Goal: Task Accomplishment & Management: Manage account settings

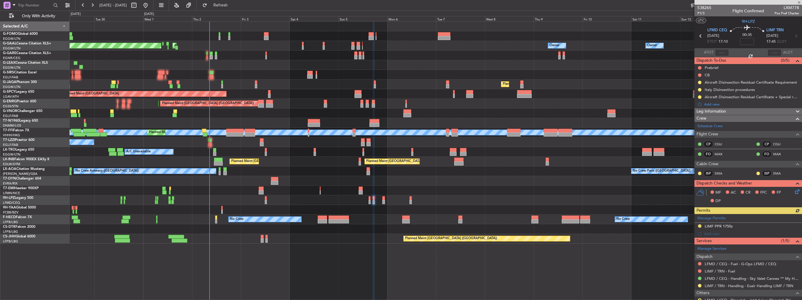
scroll to position [19, 0]
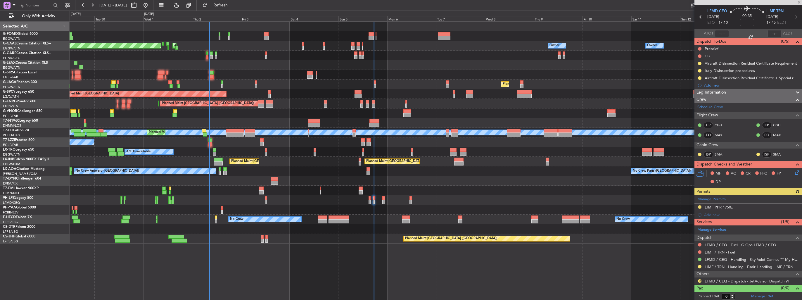
click at [390, 84] on div "Planned Maint [GEOGRAPHIC_DATA] ([GEOGRAPHIC_DATA])" at bounding box center [436, 84] width 732 height 10
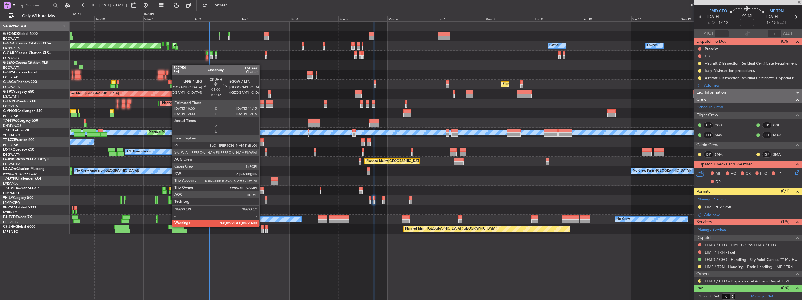
click at [262, 226] on div at bounding box center [262, 227] width 3 height 4
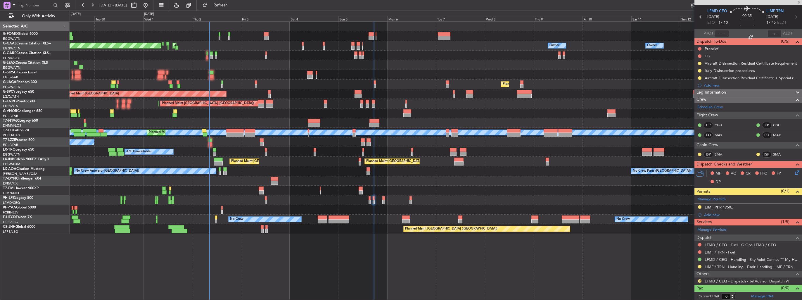
type input "+00:15"
type input "3"
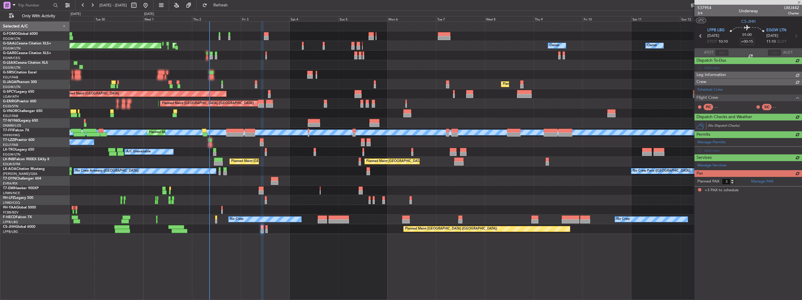
scroll to position [0, 0]
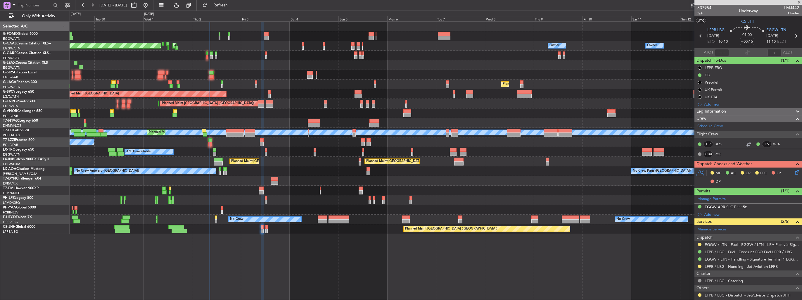
click at [700, 15] on span "3/4" at bounding box center [704, 13] width 14 height 5
click at [793, 171] on icon at bounding box center [795, 171] width 5 height 5
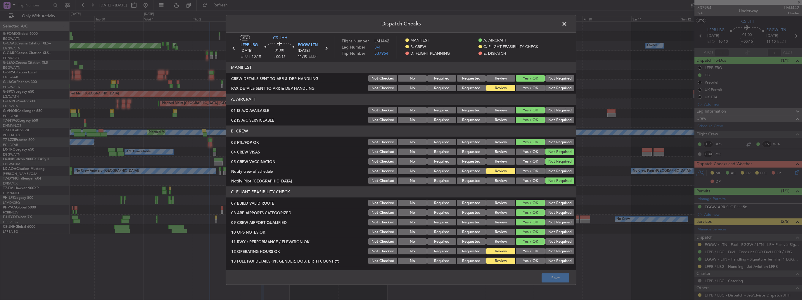
click at [520, 86] on button "Yes / OK" at bounding box center [530, 88] width 29 height 6
click at [558, 276] on button "Save" at bounding box center [555, 277] width 28 height 9
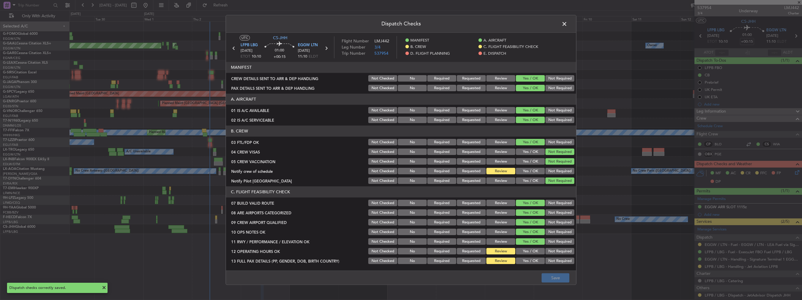
click at [567, 25] on span at bounding box center [567, 26] width 0 height 12
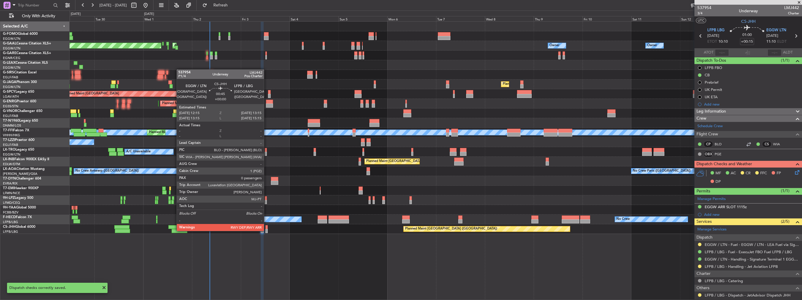
click at [266, 230] on div at bounding box center [266, 231] width 2 height 4
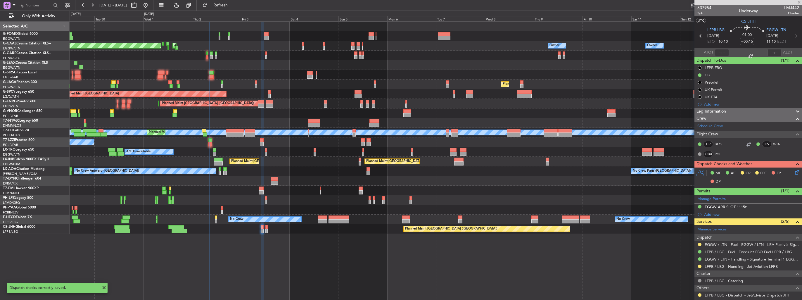
type input "0"
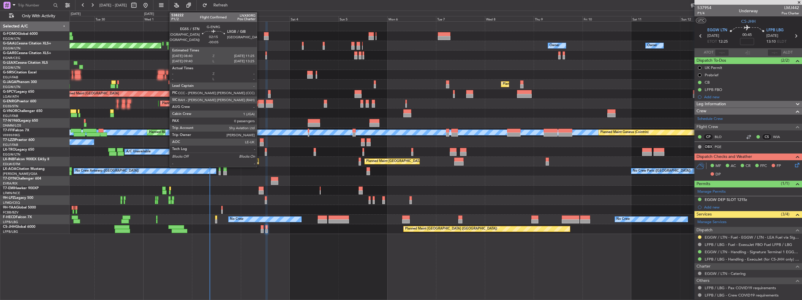
click at [259, 101] on div at bounding box center [261, 102] width 6 height 4
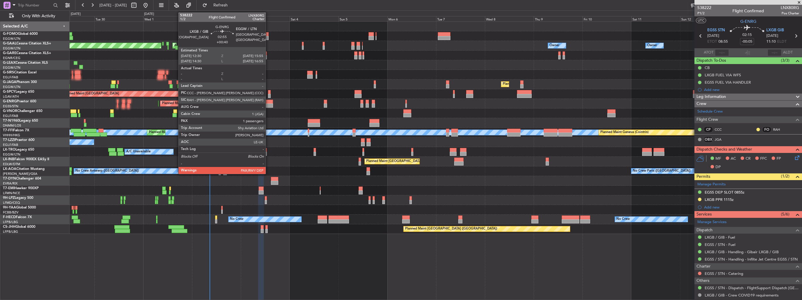
click at [268, 105] on div at bounding box center [269, 105] width 7 height 4
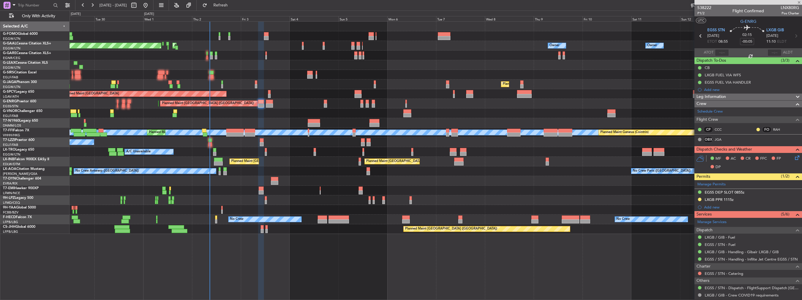
type input "+00:40"
type input "4"
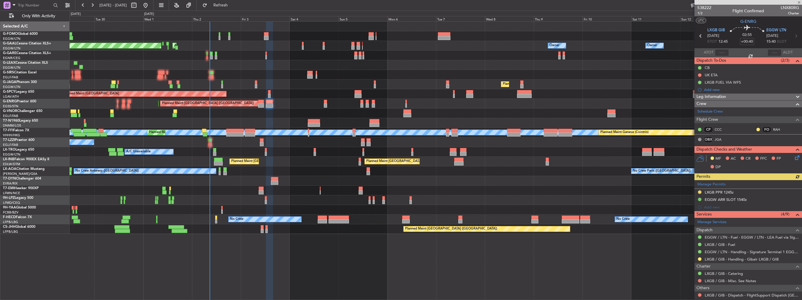
click at [152, 105] on div "Planned Maint London (Stansted) Planned Maint London (Stansted) Unplanned Maint…" at bounding box center [436, 104] width 732 height 10
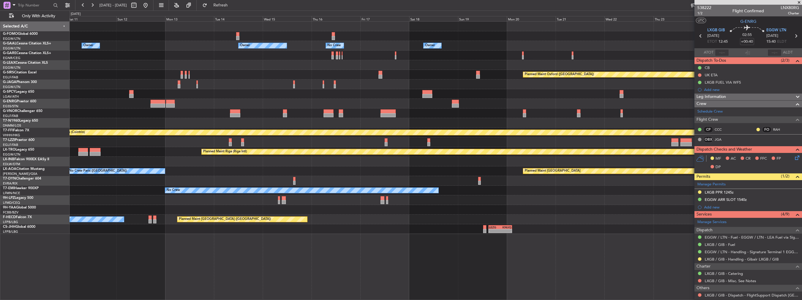
click at [193, 103] on div at bounding box center [436, 104] width 732 height 10
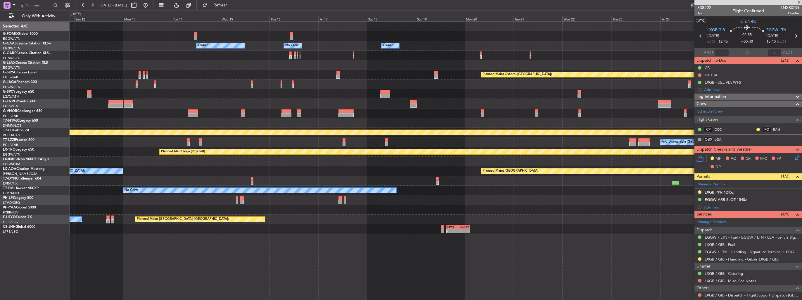
click at [182, 84] on div "Owner Owner No Crew Owner Owner Owner Owner Planned Maint Oxford (Kidlington) P…" at bounding box center [436, 128] width 732 height 212
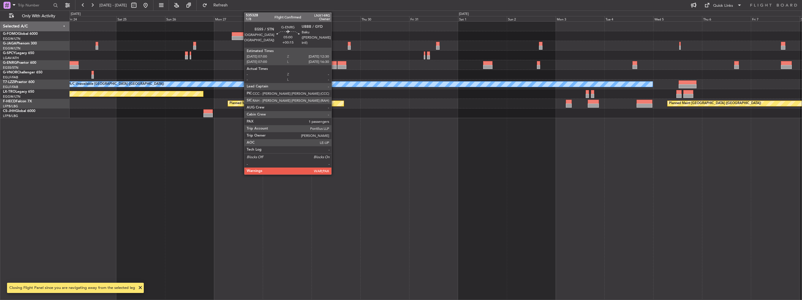
click at [334, 63] on div at bounding box center [330, 63] width 11 height 4
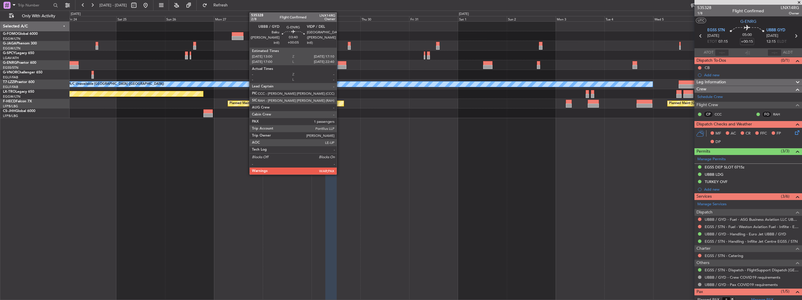
click at [339, 64] on div at bounding box center [341, 63] width 8 height 4
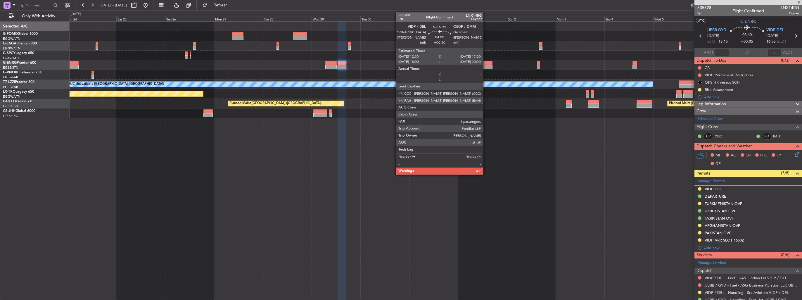
click at [486, 64] on div at bounding box center [487, 63] width 9 height 4
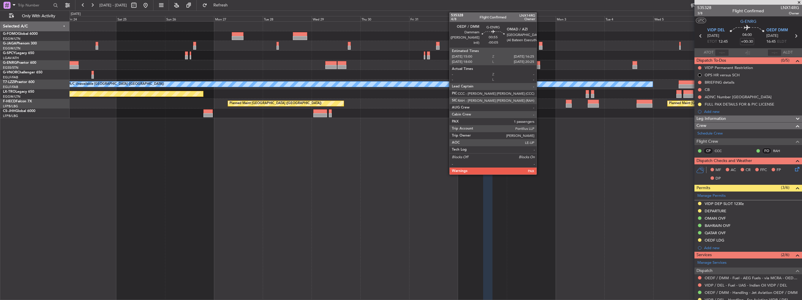
click at [539, 64] on div at bounding box center [538, 63] width 3 height 4
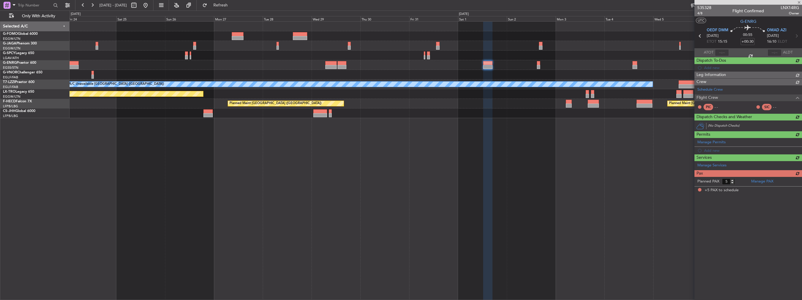
type input "-00:05"
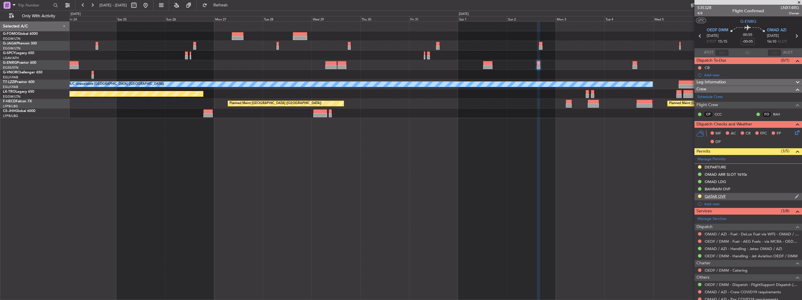
click at [794, 196] on img at bounding box center [796, 196] width 4 height 5
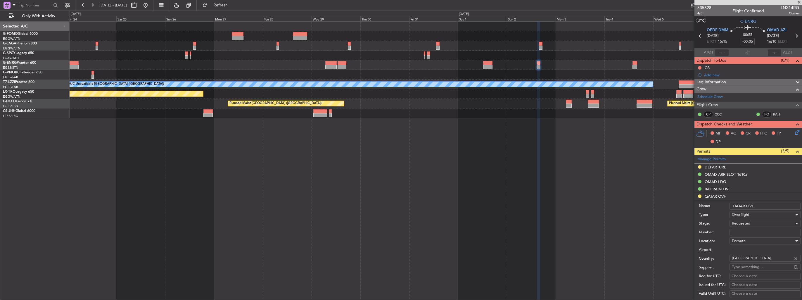
click at [762, 231] on input "Number:" at bounding box center [764, 232] width 71 height 7
paste input "QCAA/CLR/4682/30SEP2025"
type input "QCAA/CLR/4682/30SEP2025"
click at [762, 226] on div "Requested" at bounding box center [763, 223] width 62 height 9
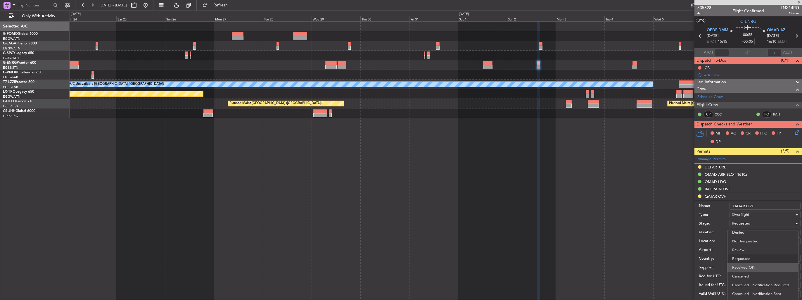
click at [759, 266] on span "Received OK" at bounding box center [762, 267] width 61 height 9
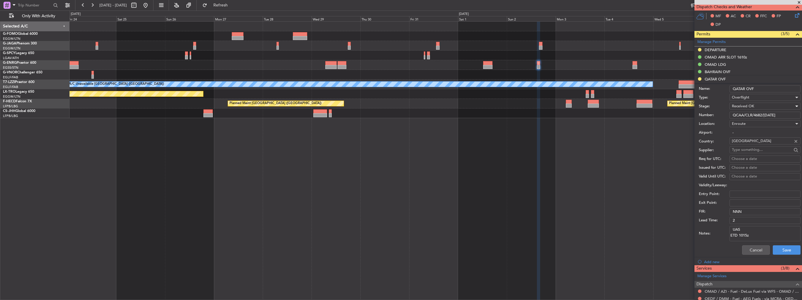
scroll to position [146, 0]
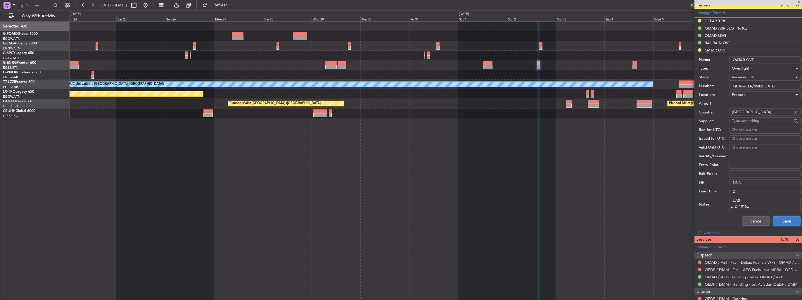
click at [777, 220] on button "Save" at bounding box center [786, 220] width 28 height 9
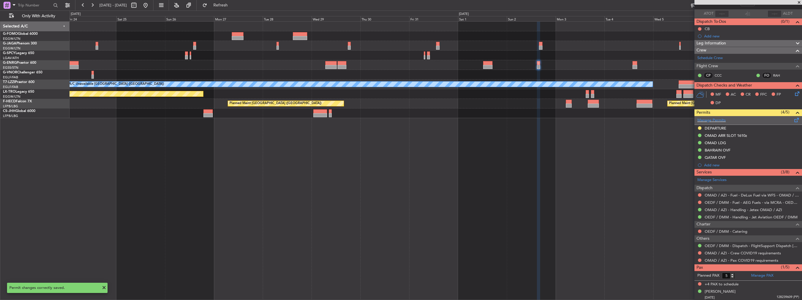
scroll to position [0, 0]
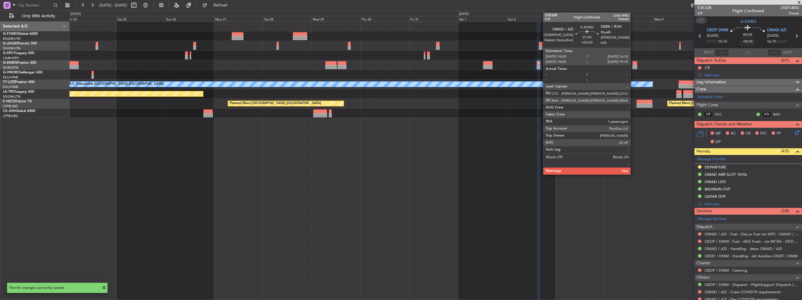
click at [633, 64] on div at bounding box center [634, 63] width 5 height 4
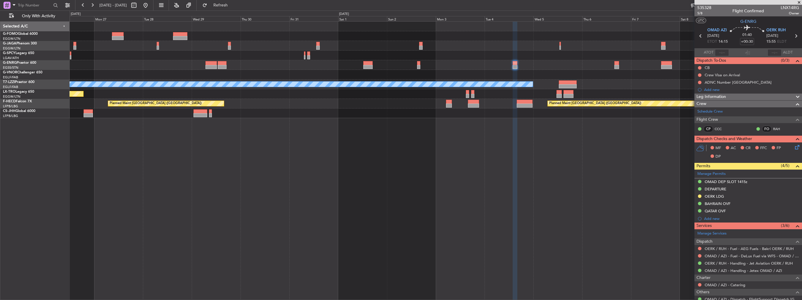
click at [371, 158] on div "A/C Unavailable London (Luton) Planned Maint Riga (Riga Intl) Planned Maint Par…" at bounding box center [436, 160] width 732 height 278
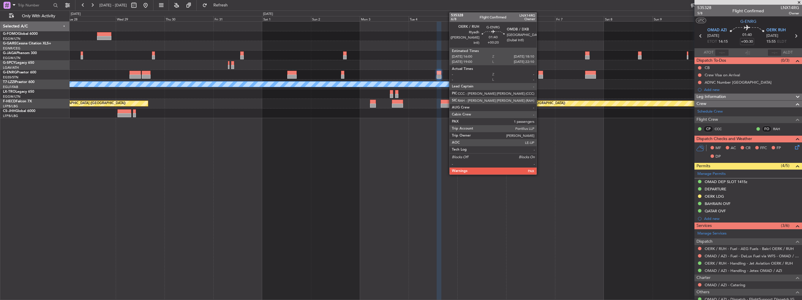
click at [539, 74] on div at bounding box center [540, 73] width 5 height 4
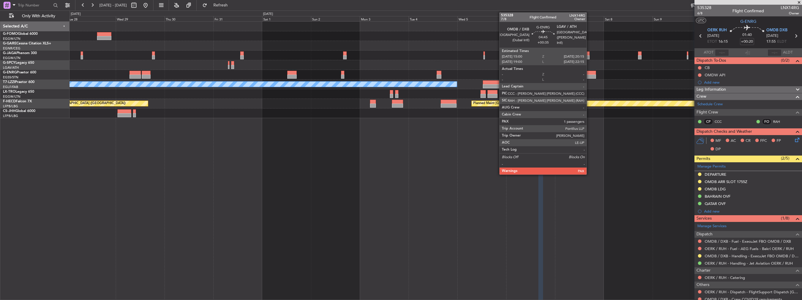
click at [589, 73] on div at bounding box center [590, 73] width 11 height 4
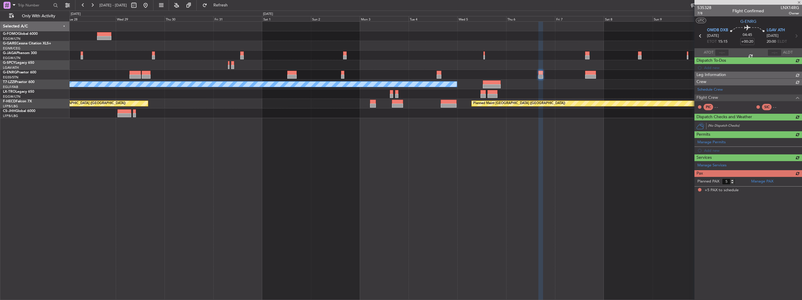
type input "+00:35"
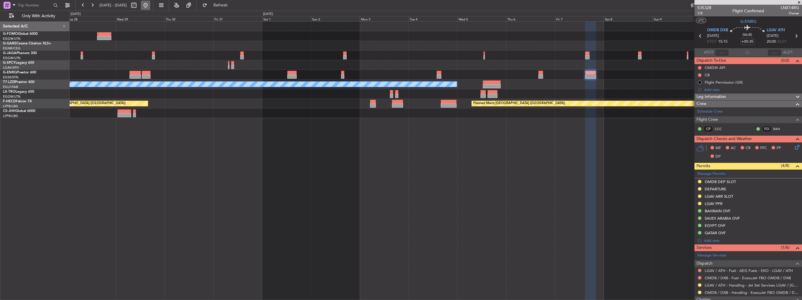
click at [150, 8] on button at bounding box center [145, 5] width 9 height 9
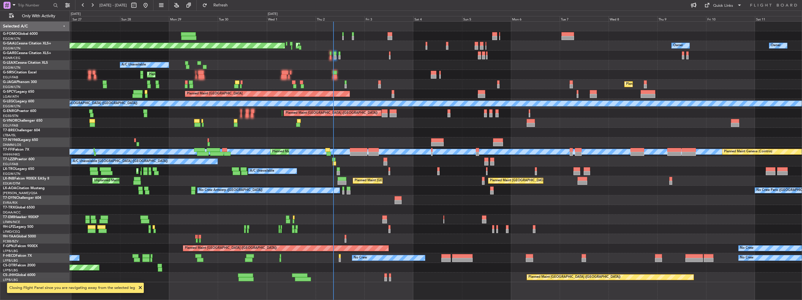
click at [301, 105] on div "A/C Unavailable [GEOGRAPHIC_DATA] ([GEOGRAPHIC_DATA])" at bounding box center [787, 103] width 1492 height 5
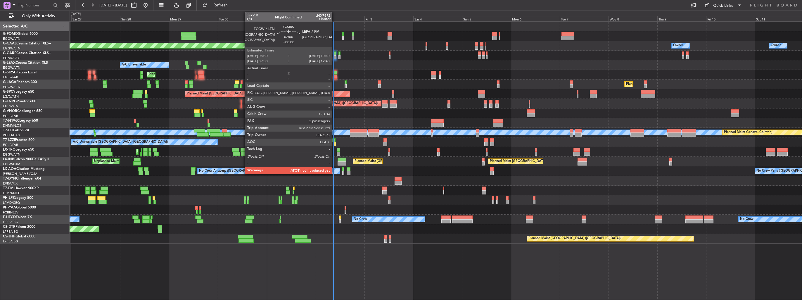
click at [334, 74] on div at bounding box center [334, 76] width 5 height 4
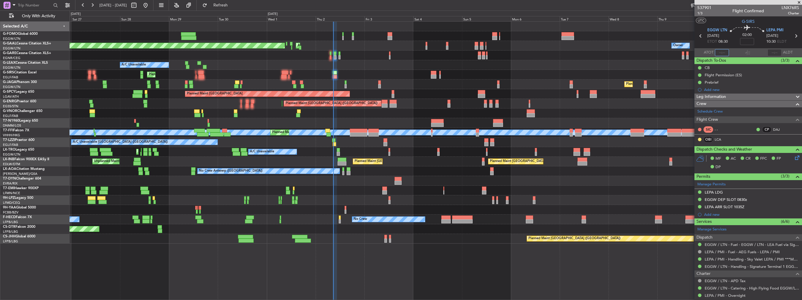
click at [721, 52] on input "text" at bounding box center [722, 52] width 14 height 7
type input "08:47"
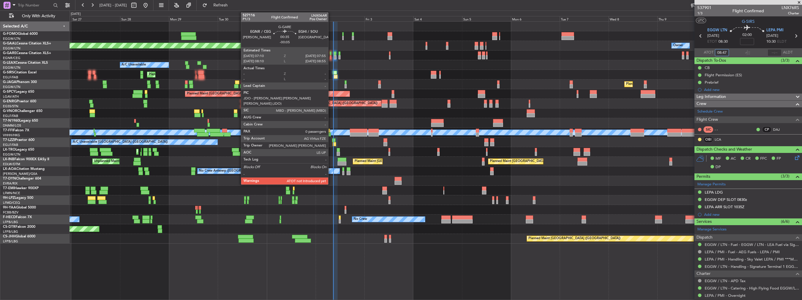
click at [331, 58] on div at bounding box center [331, 57] width 2 height 4
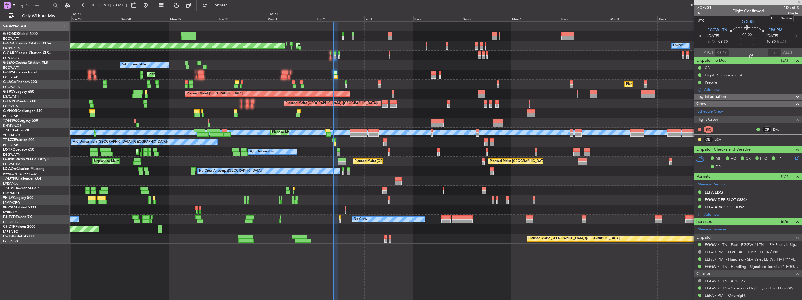
type input "-00:05"
type input "0"
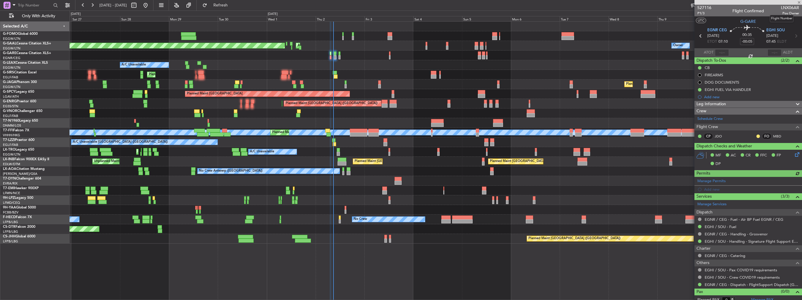
click at [786, 8] on span "LNX06AR" at bounding box center [790, 8] width 18 height 6
copy span "LNX06AR"
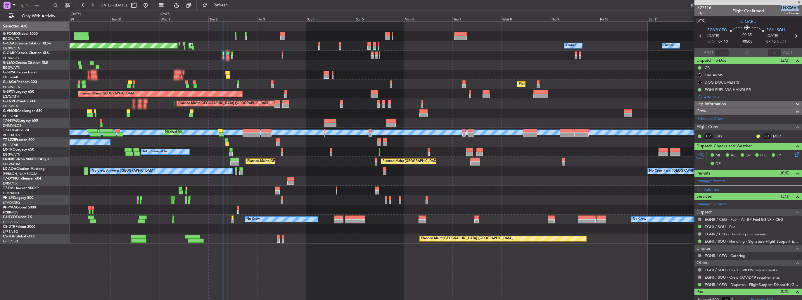
click at [207, 60] on div "Owner Owner Planned Maint Dusseldorf AOG Maint Dusseldorf Owner Owner No Crew A…" at bounding box center [436, 133] width 732 height 222
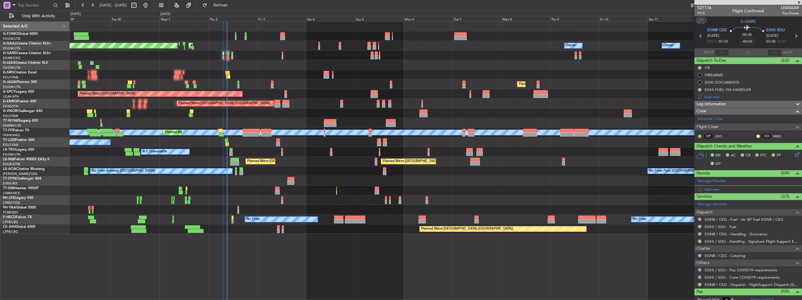
click at [720, 9] on div "527116 P1/3 Flight Confirmed LNX06AR Pos Owner" at bounding box center [748, 11] width 108 height 12
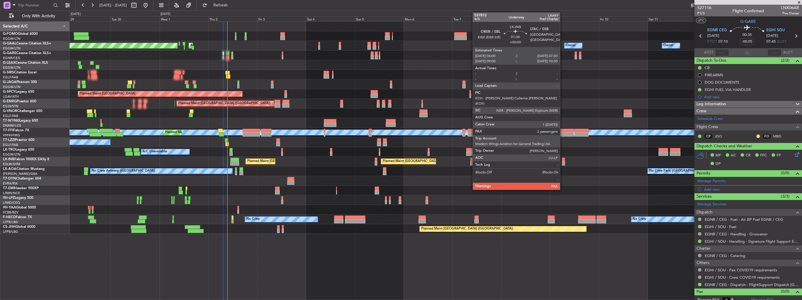
click at [562, 162] on div at bounding box center [563, 163] width 3 height 4
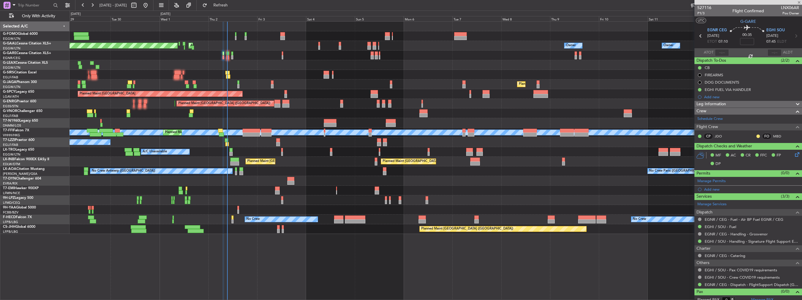
type input "4"
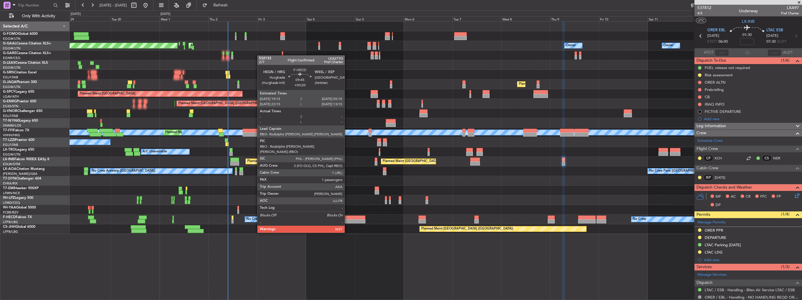
click at [347, 216] on div at bounding box center [355, 217] width 20 height 4
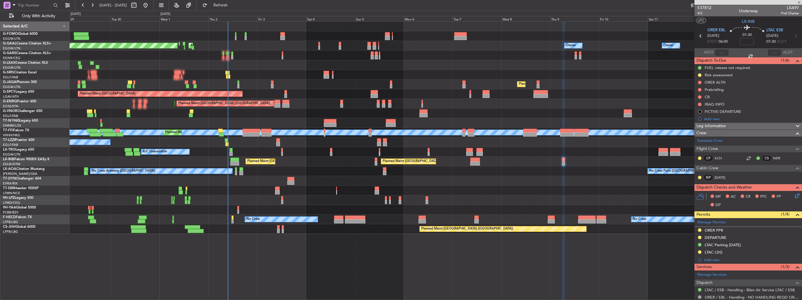
type input "+00:20"
type input "1"
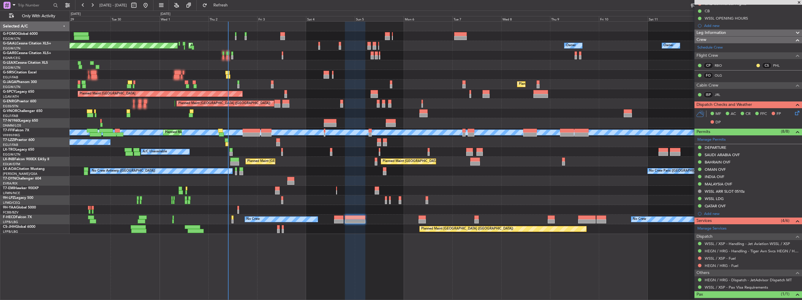
scroll to position [91, 0]
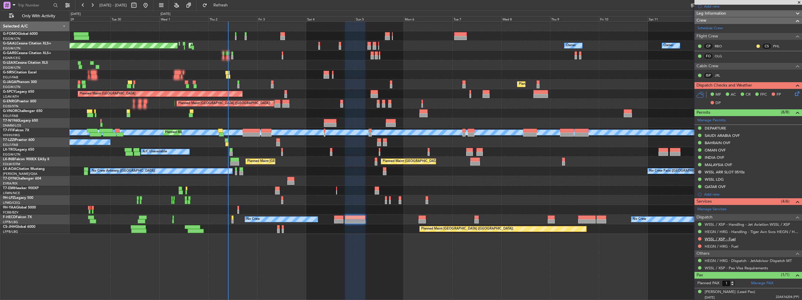
click at [721, 237] on link "WSSL / XSP - Fuel" at bounding box center [719, 238] width 31 height 5
drag, startPoint x: 700, startPoint y: 238, endPoint x: 696, endPoint y: 238, distance: 3.5
click at [700, 238] on button at bounding box center [700, 239] width 4 height 4
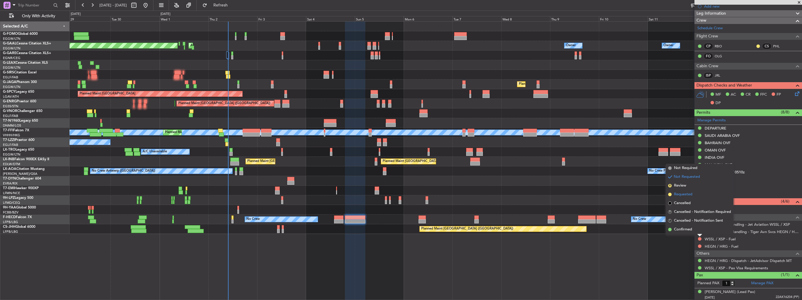
click at [679, 196] on span "Requested" at bounding box center [683, 194] width 18 height 6
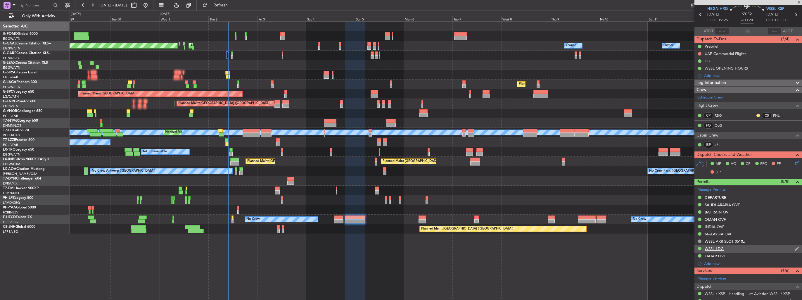
scroll to position [0, 0]
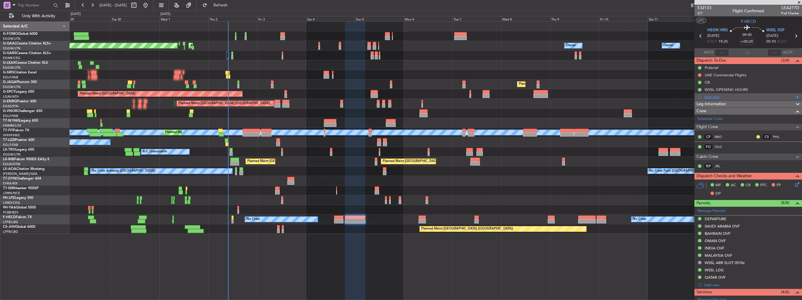
click at [709, 96] on div "Add new" at bounding box center [749, 96] width 90 height 5
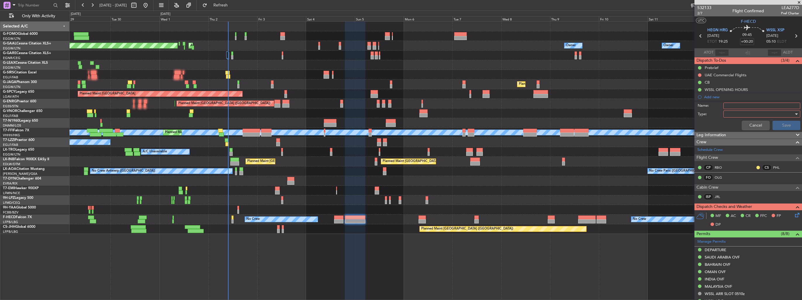
click at [736, 105] on input "Name:" at bounding box center [761, 106] width 77 height 6
type input "FUEL IN WSSL VIA HADID"
click at [739, 113] on div at bounding box center [759, 114] width 68 height 9
click at [742, 124] on span "Generic" at bounding box center [758, 125] width 68 height 9
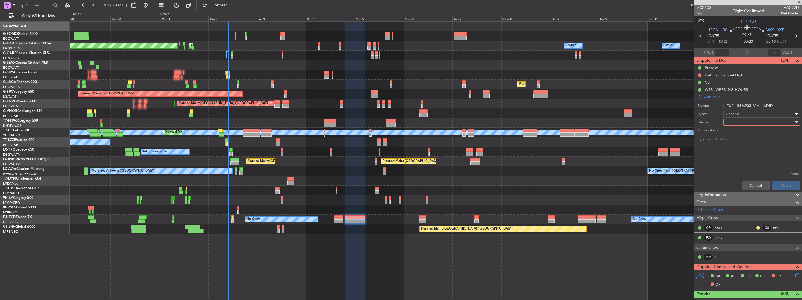
click at [742, 124] on div at bounding box center [759, 122] width 68 height 9
click at [746, 140] on span "In Progress" at bounding box center [758, 142] width 68 height 9
click at [782, 182] on button "Save" at bounding box center [786, 185] width 28 height 9
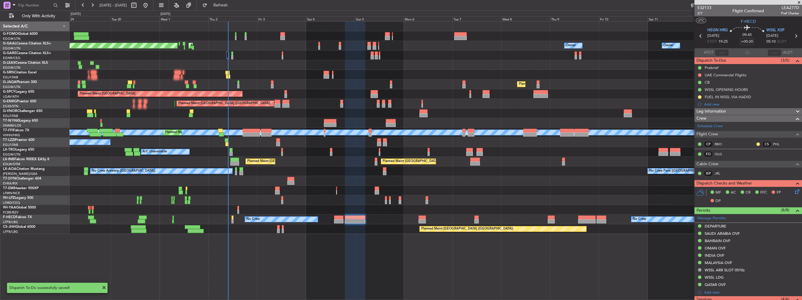
click at [793, 35] on icon at bounding box center [796, 36] width 8 height 8
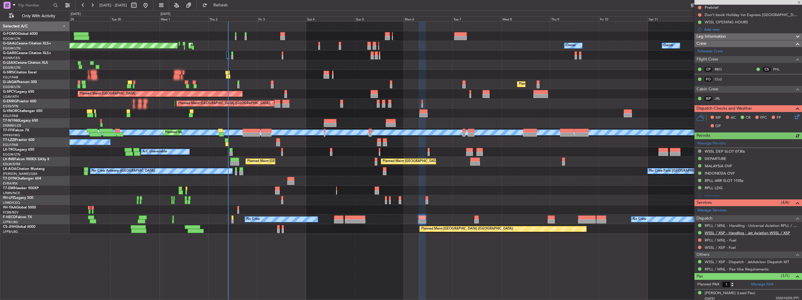
scroll to position [76, 0]
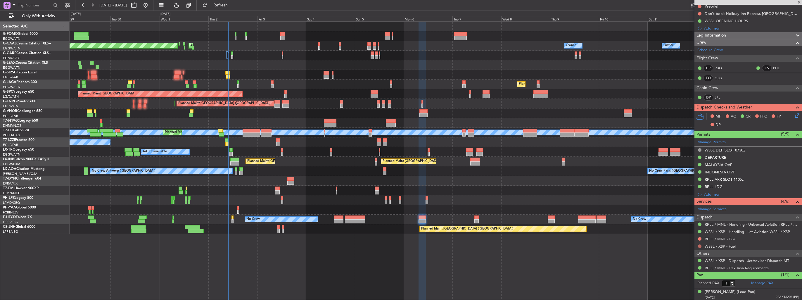
click at [698, 244] on button at bounding box center [700, 246] width 4 height 4
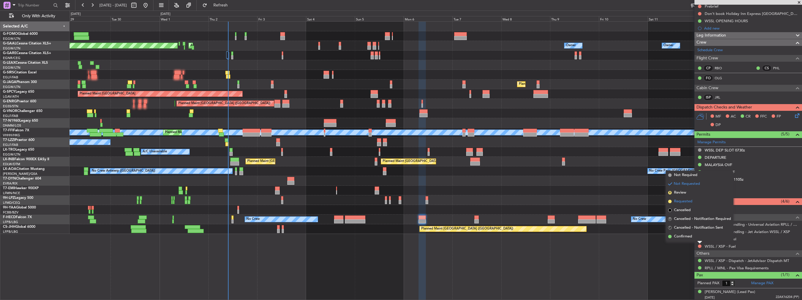
click at [682, 200] on span "Requested" at bounding box center [683, 201] width 18 height 6
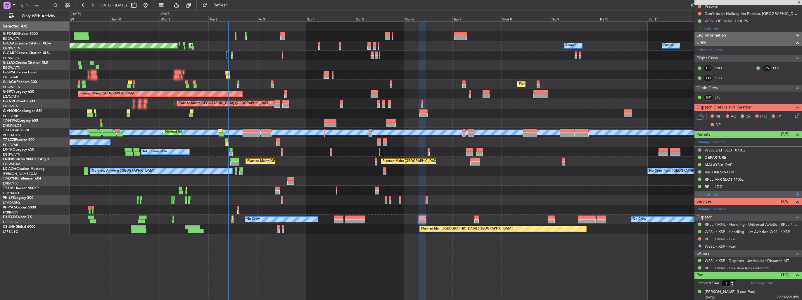
scroll to position [0, 0]
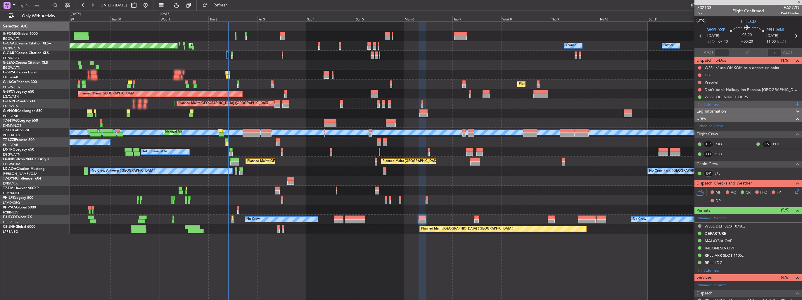
click at [713, 105] on div "Add new" at bounding box center [749, 104] width 90 height 5
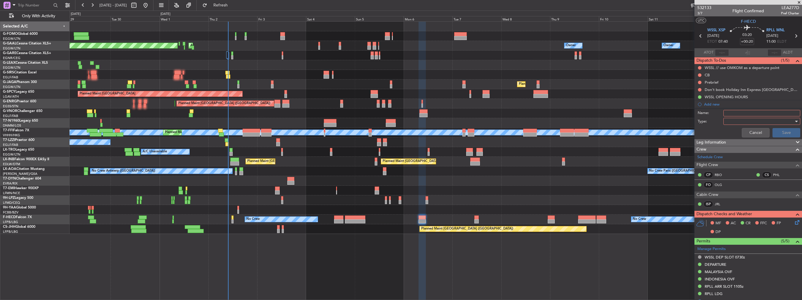
click at [729, 113] on input "Name:" at bounding box center [761, 113] width 77 height 6
type input "G"
type input "FUEL IN WSSL VIA HADID"
click at [739, 121] on div at bounding box center [759, 121] width 68 height 9
click at [740, 129] on span "Generic" at bounding box center [758, 132] width 68 height 9
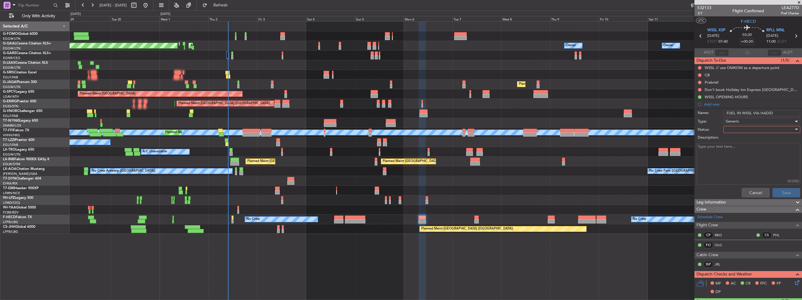
click at [740, 124] on div "Generic" at bounding box center [759, 121] width 68 height 9
drag, startPoint x: 728, startPoint y: 180, endPoint x: 730, endPoint y: 177, distance: 3.2
click at [729, 178] on div at bounding box center [401, 150] width 802 height 300
click at [743, 129] on div at bounding box center [759, 129] width 68 height 9
click at [744, 149] on span "In Progress" at bounding box center [758, 149] width 68 height 9
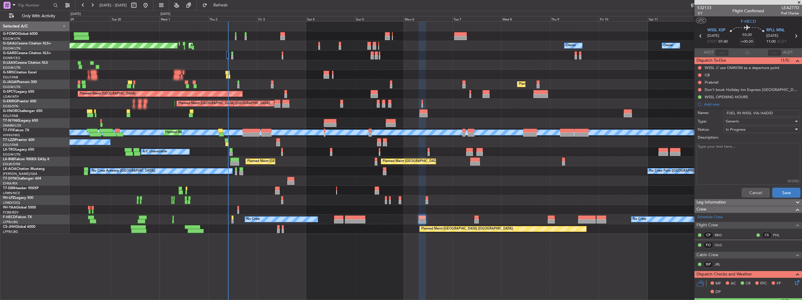
click at [782, 195] on button "Save" at bounding box center [786, 192] width 28 height 9
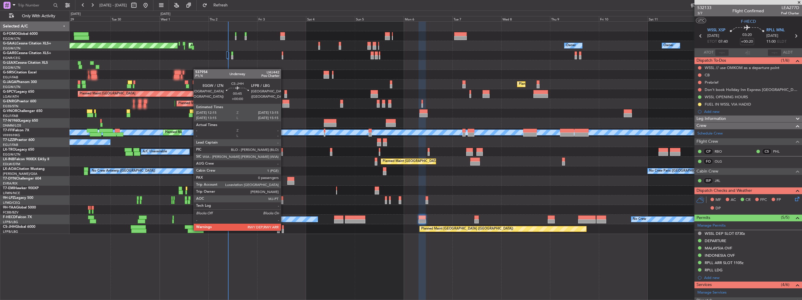
click at [283, 230] on div at bounding box center [283, 231] width 2 height 4
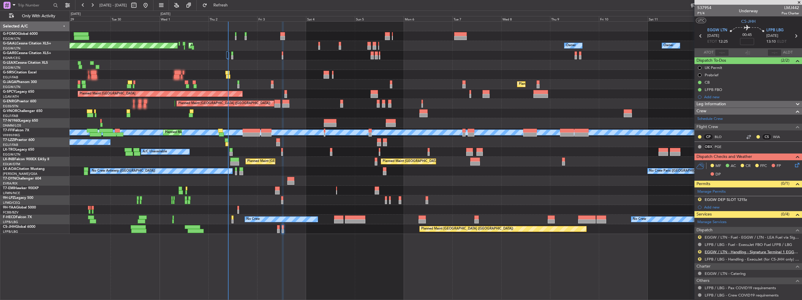
click at [713, 249] on link "EGGW / LTN - Handling - Signature Terminal 1 EGGW / LTN" at bounding box center [751, 251] width 94 height 5
click at [726, 260] on link "LFPB / LBG - Handling - ExecuJet (for CS-JHH only) LFPB / LBG" at bounding box center [751, 258] width 94 height 5
type input "4"
click at [794, 197] on img at bounding box center [796, 199] width 4 height 5
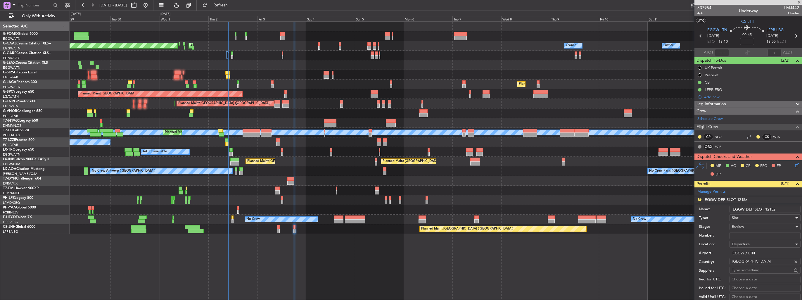
drag, startPoint x: 775, startPoint y: 207, endPoint x: 767, endPoint y: 208, distance: 7.9
click at [767, 208] on input "EGGW DEP SLOT 1215z" at bounding box center [764, 209] width 71 height 7
type input "EGGW DEP SLOT 1800z"
click at [755, 226] on div "Review" at bounding box center [763, 226] width 62 height 9
click at [761, 266] on span "Requested" at bounding box center [762, 264] width 61 height 9
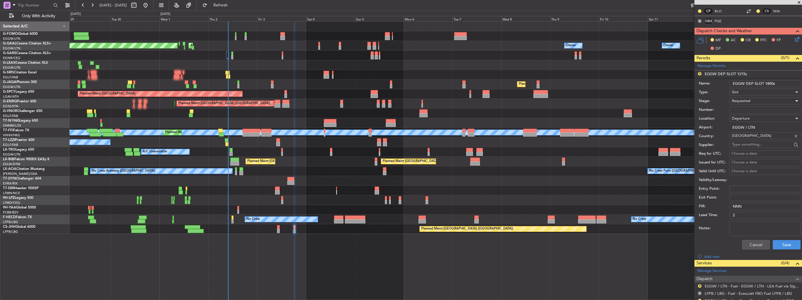
scroll to position [175, 0]
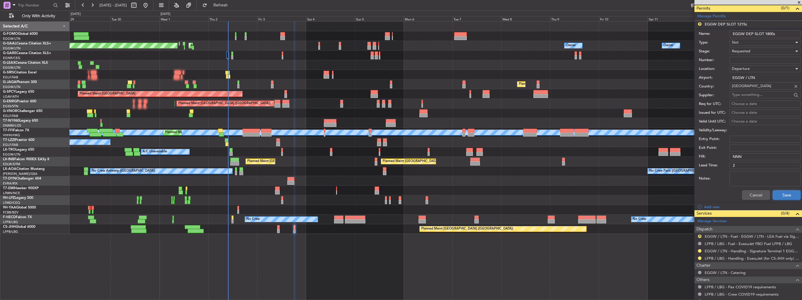
click at [779, 197] on button "Save" at bounding box center [786, 194] width 28 height 9
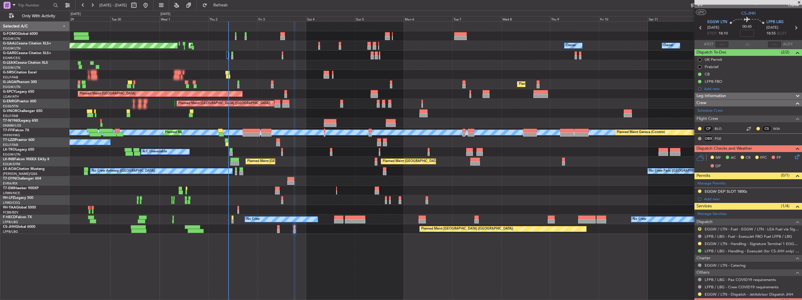
scroll to position [0, 0]
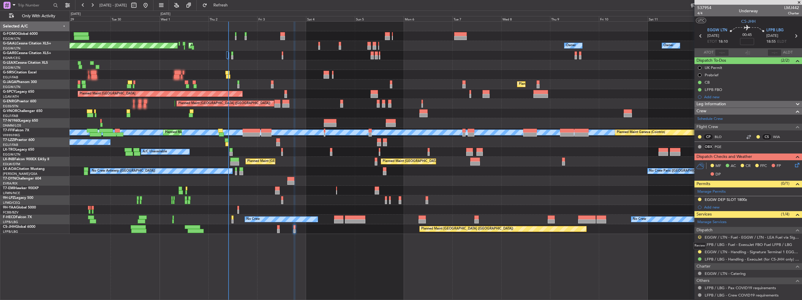
click at [700, 235] on button "R" at bounding box center [700, 237] width 4 height 4
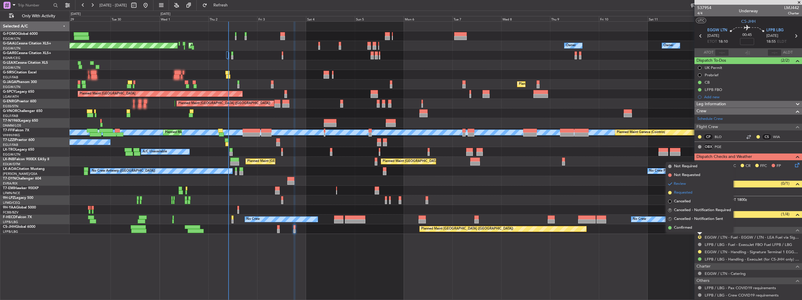
click at [681, 193] on span "Requested" at bounding box center [683, 193] width 18 height 6
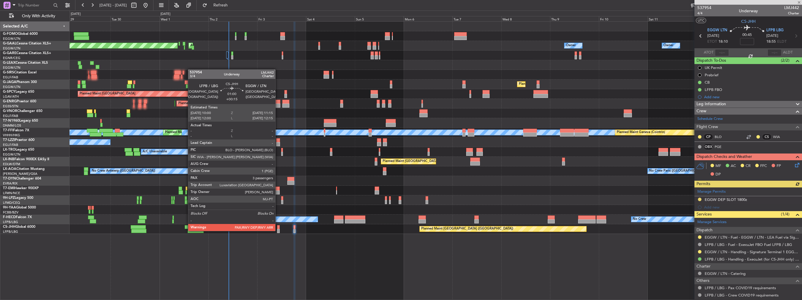
click at [278, 230] on div at bounding box center [278, 231] width 3 height 4
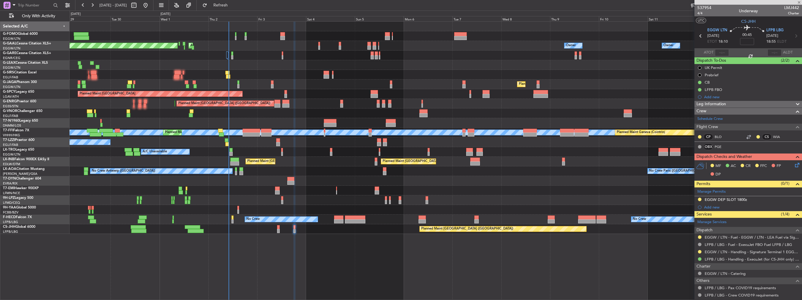
type input "+00:15"
type input "3"
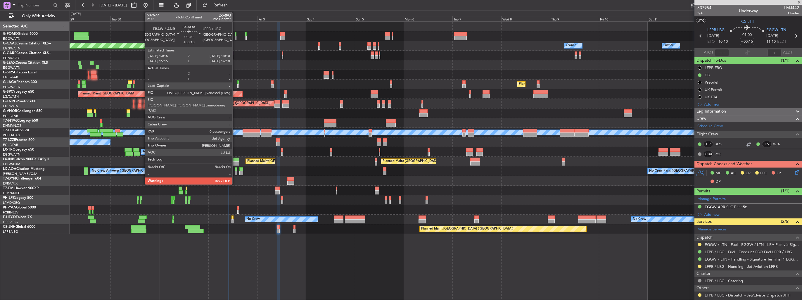
click at [235, 172] on div at bounding box center [236, 173] width 2 height 4
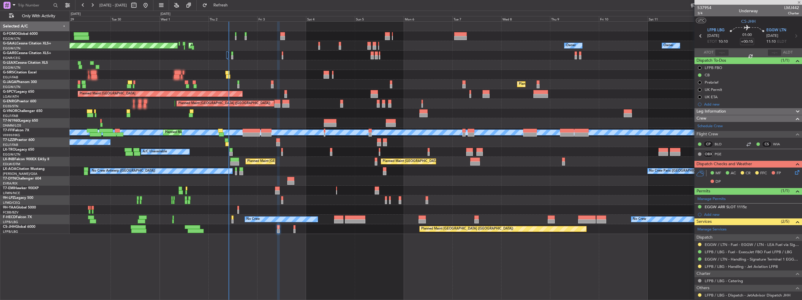
type input "+00:10"
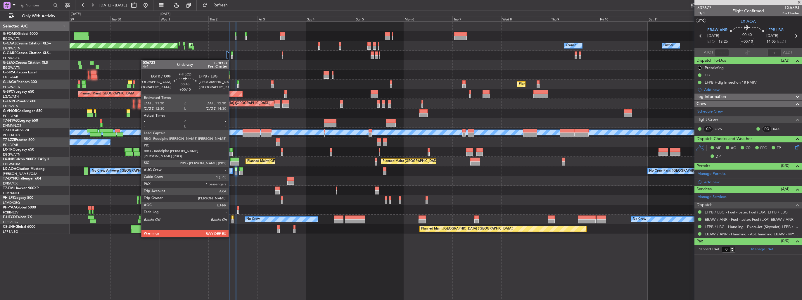
click at [231, 221] on div at bounding box center [232, 221] width 2 height 4
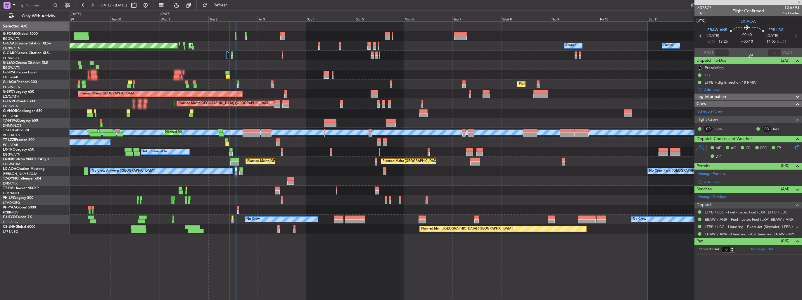
type input "1"
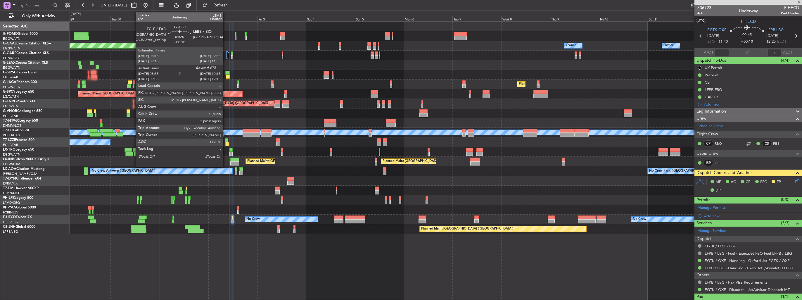
click at [226, 142] on div at bounding box center [227, 144] width 4 height 4
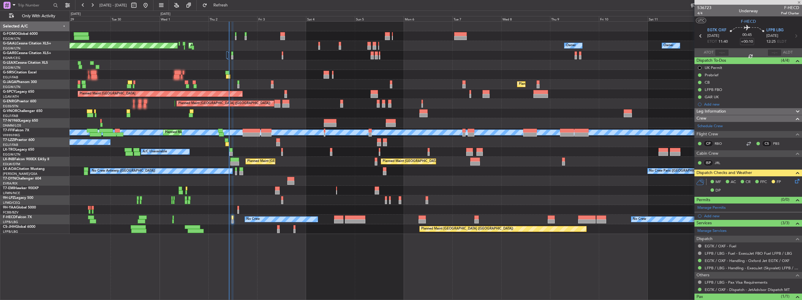
type input "08:45"
type input "2"
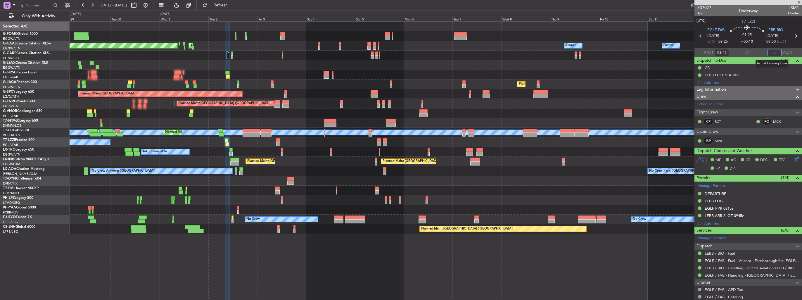
click at [768, 51] on input "text" at bounding box center [774, 52] width 14 height 7
type input "10:13"
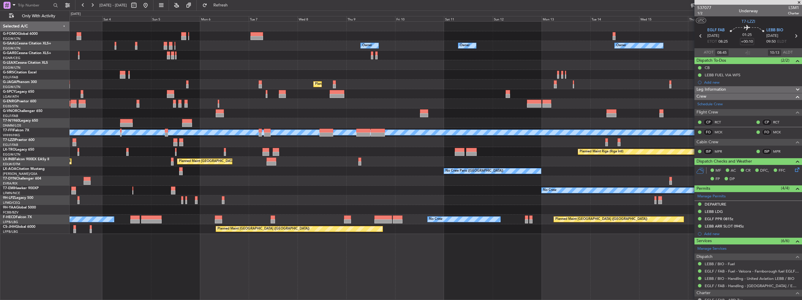
click at [239, 108] on div at bounding box center [436, 113] width 732 height 10
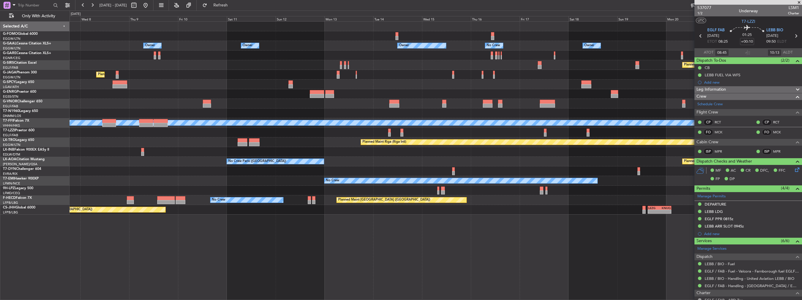
click at [291, 115] on div at bounding box center [436, 113] width 732 height 10
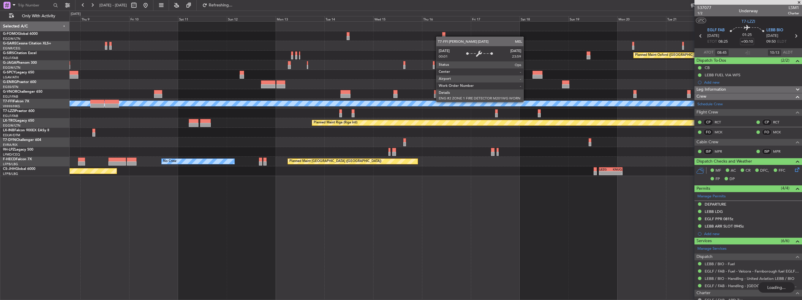
click at [467, 98] on div at bounding box center [436, 94] width 732 height 10
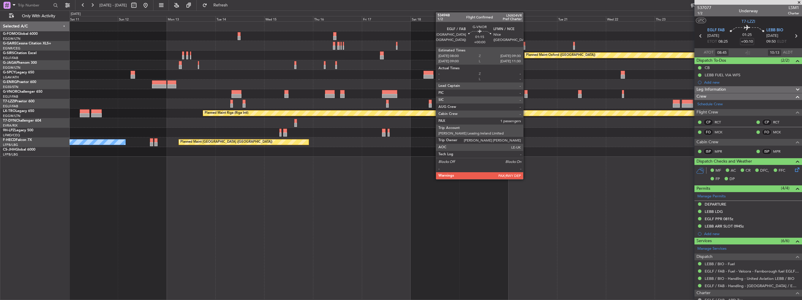
click at [526, 93] on div at bounding box center [525, 92] width 3 height 4
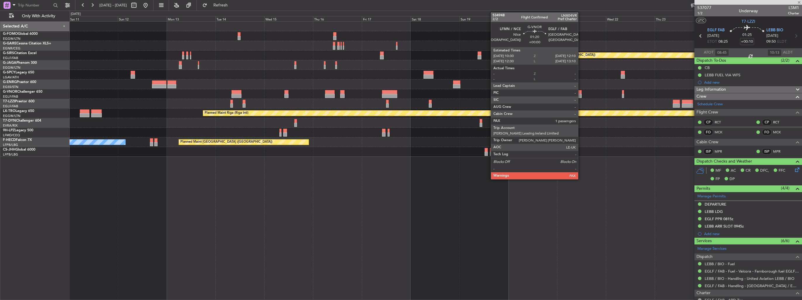
type input "1"
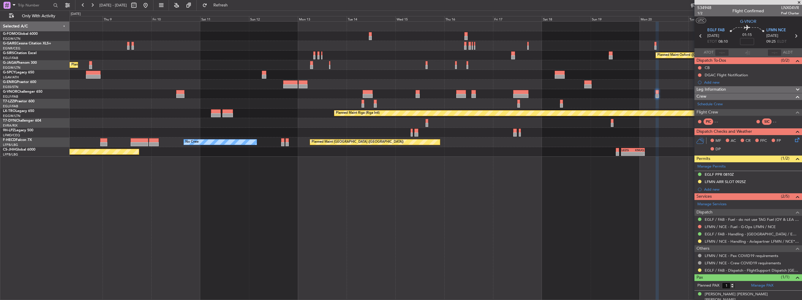
click at [229, 167] on div "Planned Maint Oxford (Kidlington) Planned Maint London (Luton) A/C Unavailable …" at bounding box center [436, 160] width 732 height 278
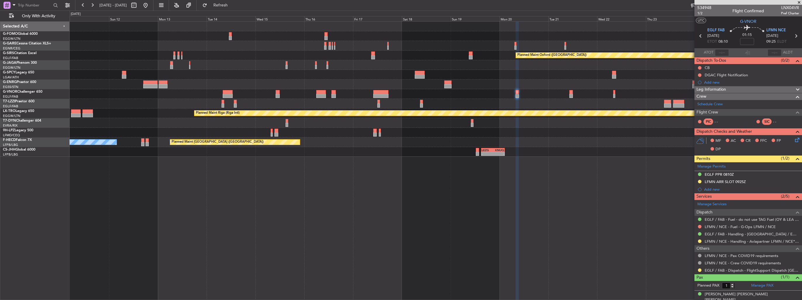
click at [27, 176] on div "Planned Maint Oxford (Kidlington) Planned Maint London (Luton) A/C Unavailable …" at bounding box center [401, 155] width 802 height 289
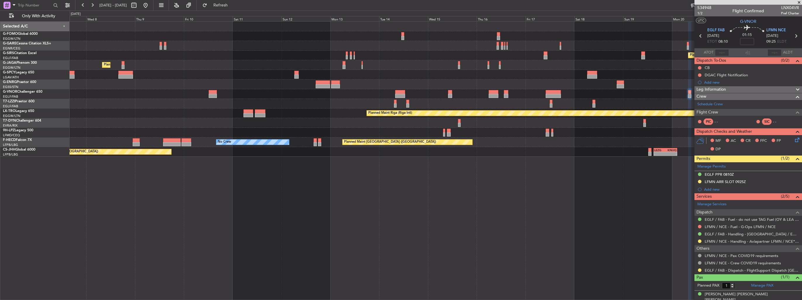
click at [247, 175] on div "Planned Maint Oxford (Kidlington) Planned Maint London (Luton) A/C Unavailable …" at bounding box center [436, 160] width 732 height 278
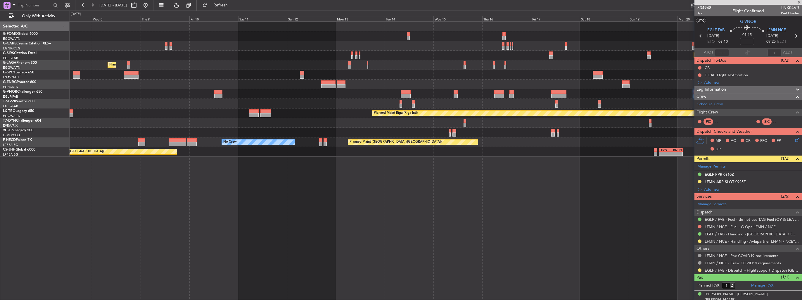
click at [369, 181] on div "Planned Maint Oxford (Kidlington) Planned Maint London (Luton) A/C Unavailable …" at bounding box center [401, 155] width 802 height 289
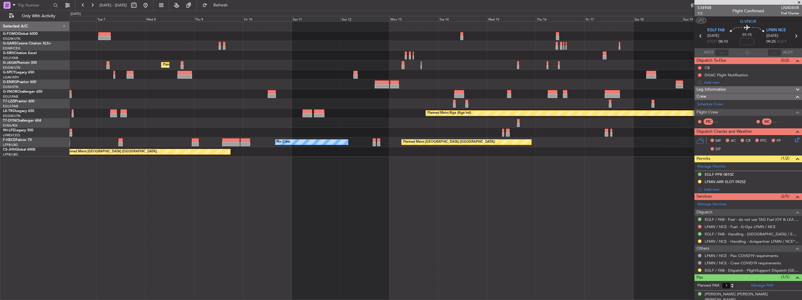
click at [125, 185] on div "Planned Maint Oxford (Kidlington) Planned Maint London (Luton) Planned Maint Br…" at bounding box center [436, 160] width 732 height 278
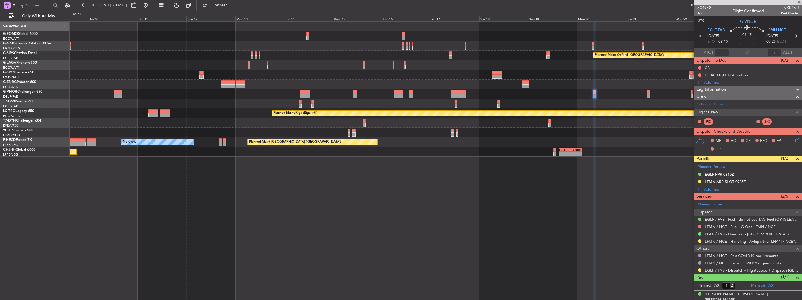
click at [160, 178] on div "Planned Maint Oxford (Kidlington) Planned Maint London (Luton) A/C Unavailable …" at bounding box center [436, 160] width 732 height 278
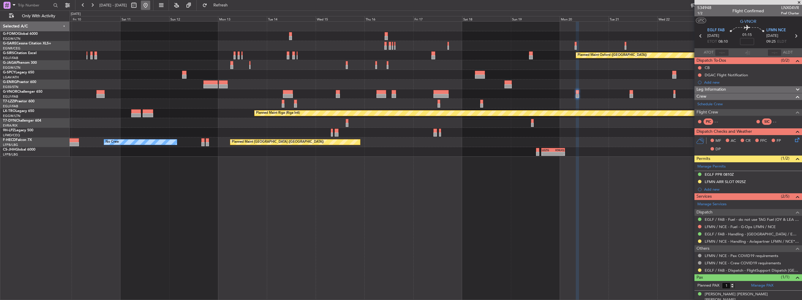
click at [150, 6] on button at bounding box center [145, 5] width 9 height 9
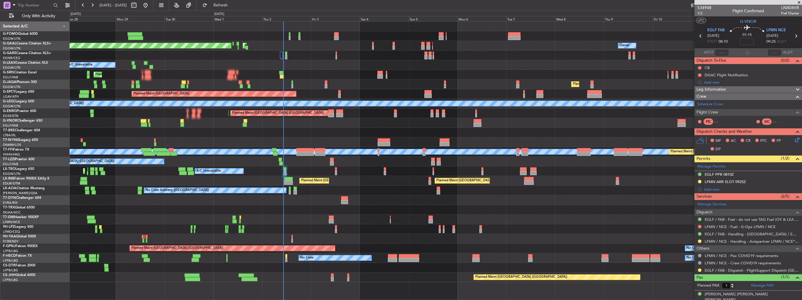
click at [178, 183] on div "Planned Maint London (Luton) Planned Maint Dusseldorf AOG Maint Dusseldorf Owne…" at bounding box center [436, 152] width 732 height 260
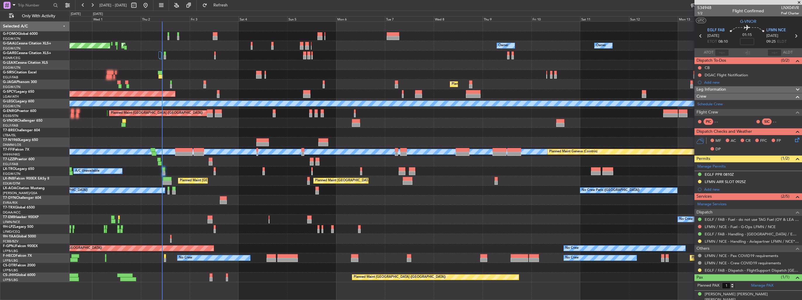
click at [220, 169] on div "Planned Maint Dusseldorf AOG Maint Dusseldorf Owner Owner Owner Owner No Crew O…" at bounding box center [436, 152] width 732 height 260
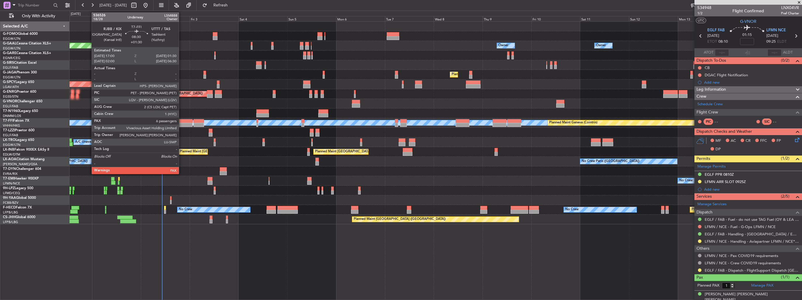
click at [181, 122] on div at bounding box center [184, 121] width 18 height 4
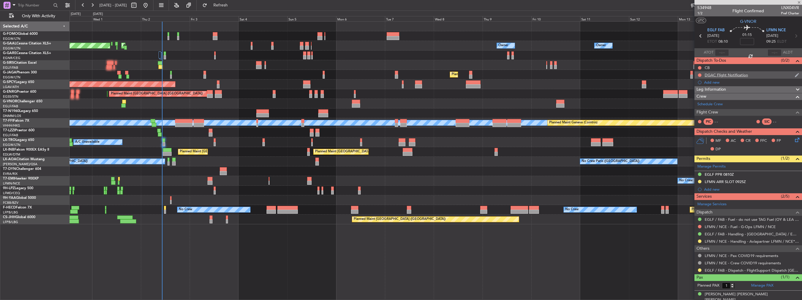
type input "+01:30"
type input "7"
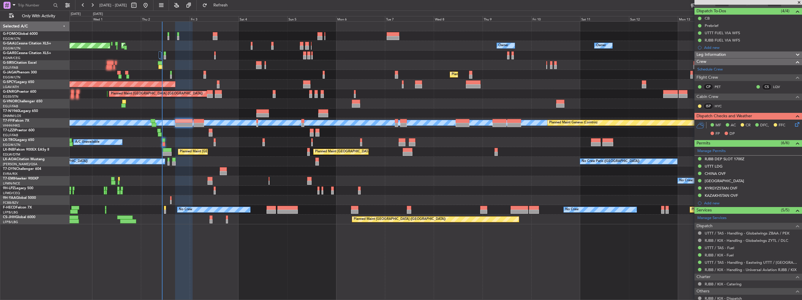
scroll to position [88, 0]
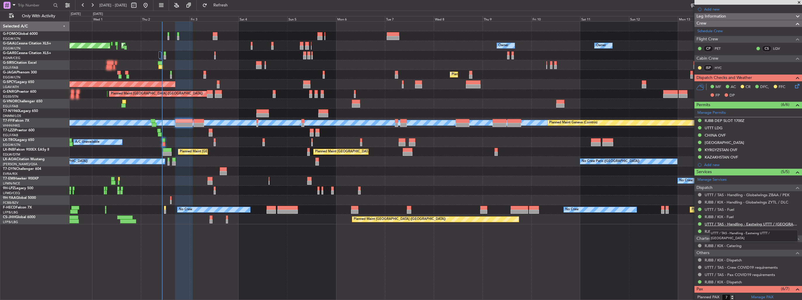
click at [748, 224] on link "UTTT / TAS - Handling - Eastwing UTTT / TAS" at bounding box center [751, 223] width 94 height 5
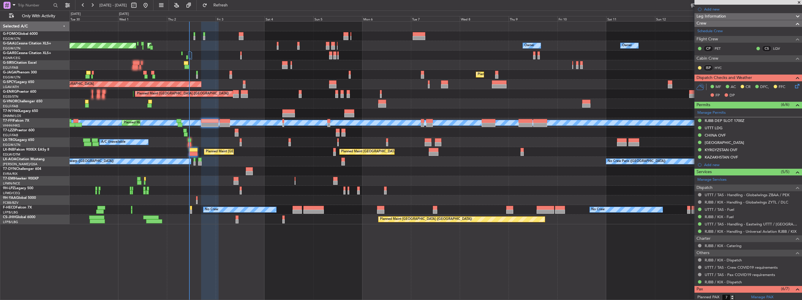
click at [266, 81] on div "Owner Owner Owner Planned Maint Dusseldorf AOG Maint Dusseldorf Owner No Crew O…" at bounding box center [436, 123] width 732 height 202
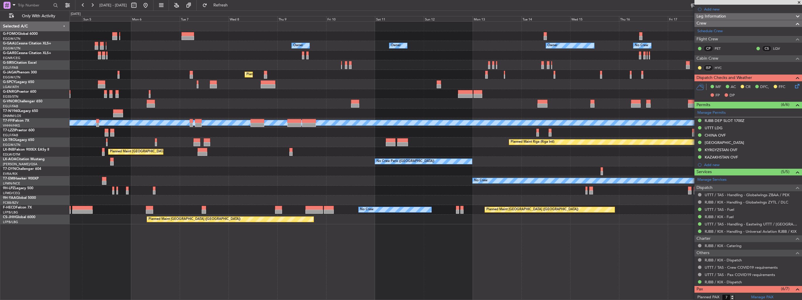
click at [224, 94] on div "Planned Maint London (Stansted) Planned Maint London (Stansted)" at bounding box center [436, 94] width 732 height 10
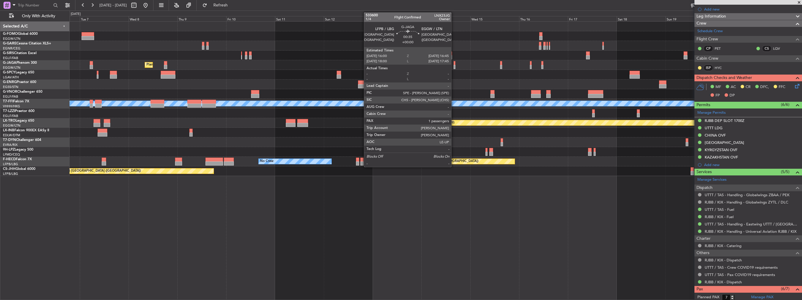
click at [454, 65] on div at bounding box center [454, 67] width 2 height 4
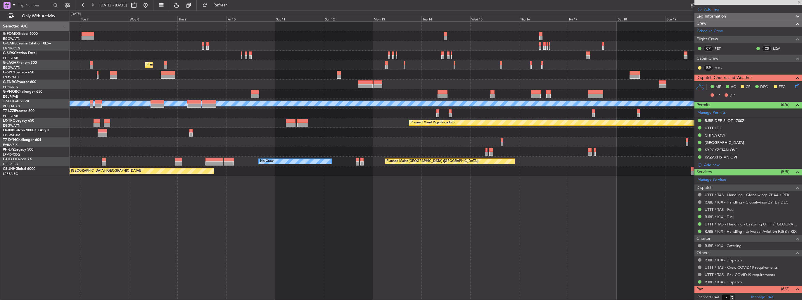
type input "1"
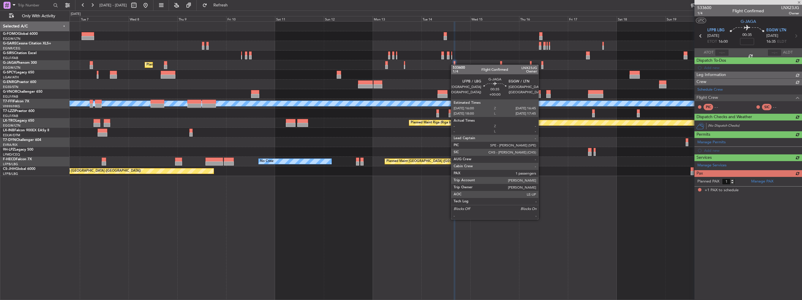
scroll to position [0, 0]
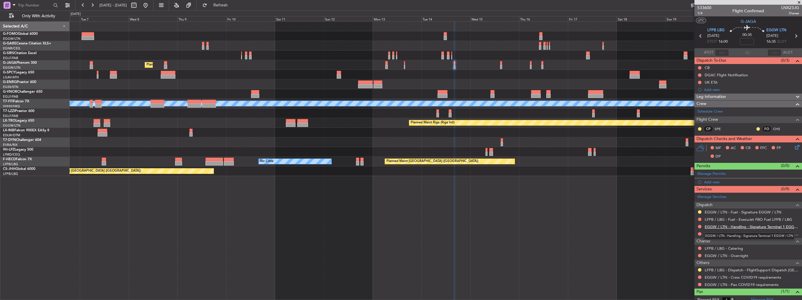
click at [713, 227] on link "EGGW / LTN - Handling - Signature Terminal 1 EGGW / LTN" at bounding box center [751, 226] width 94 height 5
click at [715, 183] on div "Add new" at bounding box center [749, 181] width 90 height 5
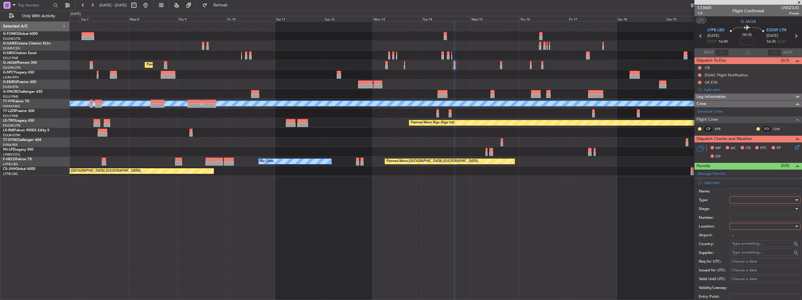
click at [754, 199] on div at bounding box center [763, 199] width 62 height 9
click at [758, 253] on span "Slot" at bounding box center [762, 254] width 61 height 9
click at [764, 227] on div at bounding box center [763, 226] width 62 height 9
drag, startPoint x: 761, startPoint y: 253, endPoint x: 761, endPoint y: 239, distance: 14.3
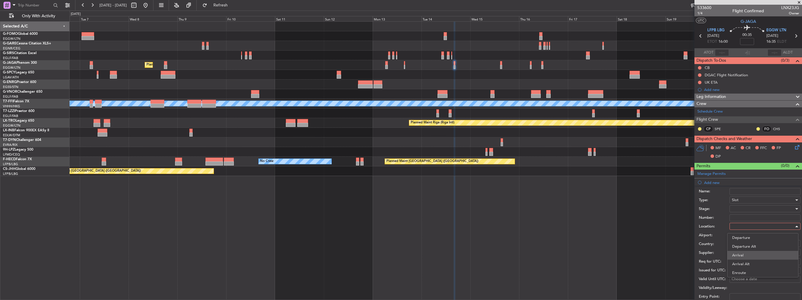
click at [761, 253] on span "Arrival" at bounding box center [762, 255] width 61 height 9
type input "EGGW / LTN"
click at [759, 207] on div at bounding box center [763, 208] width 62 height 9
click at [762, 246] on span "Requested" at bounding box center [762, 246] width 61 height 9
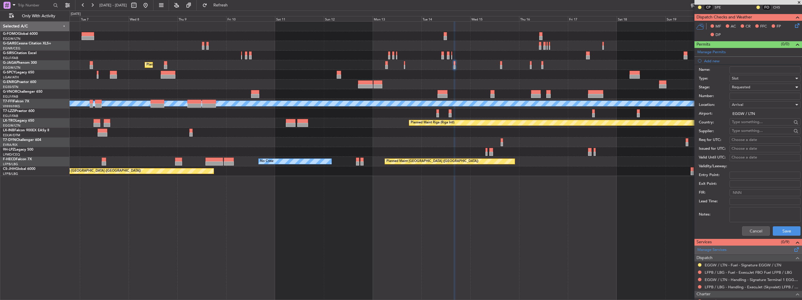
scroll to position [146, 0]
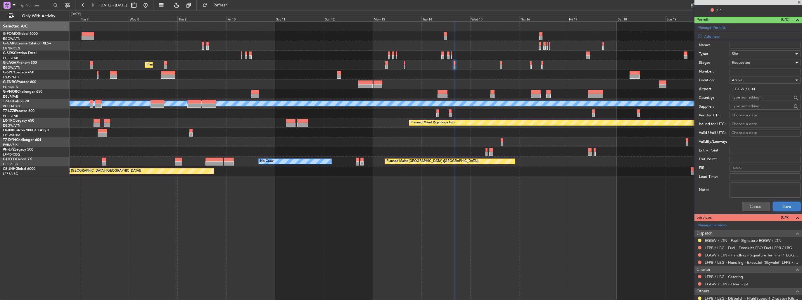
click at [776, 207] on button "Save" at bounding box center [786, 206] width 28 height 9
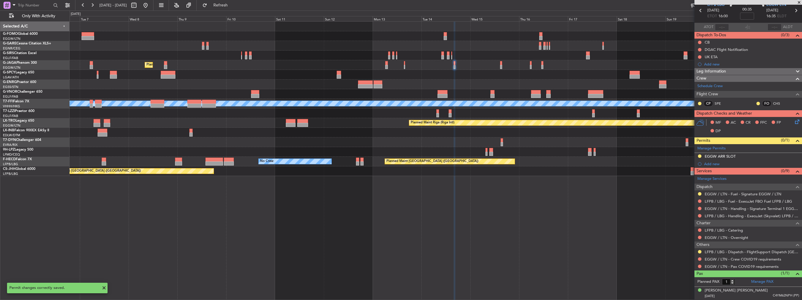
scroll to position [24, 0]
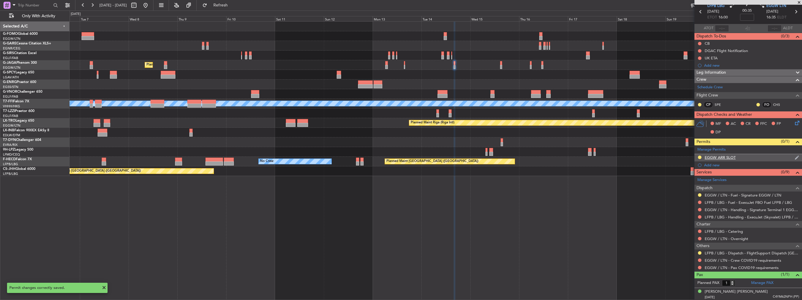
click at [794, 157] on img at bounding box center [796, 157] width 4 height 5
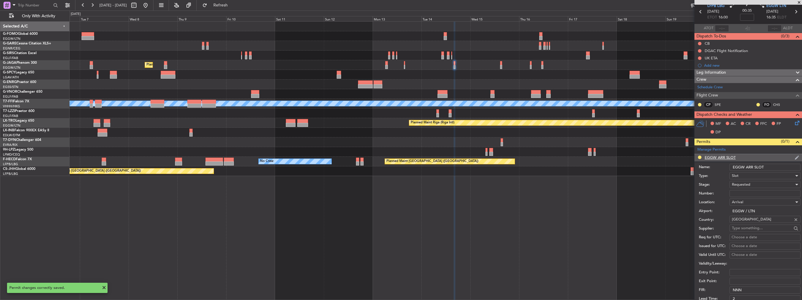
scroll to position [146, 0]
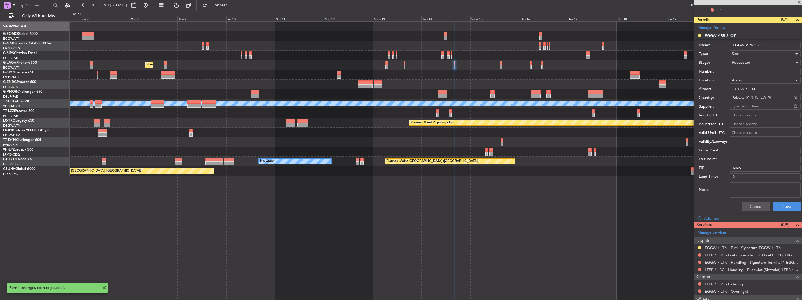
click at [774, 45] on input "EGGW ARR SLOT" at bounding box center [764, 45] width 71 height 7
type input "EGGW ARR SLOT 1645z"
click at [788, 205] on button "Save" at bounding box center [786, 206] width 28 height 9
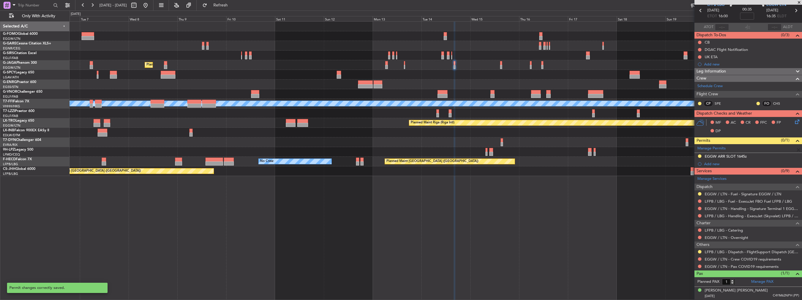
scroll to position [24, 0]
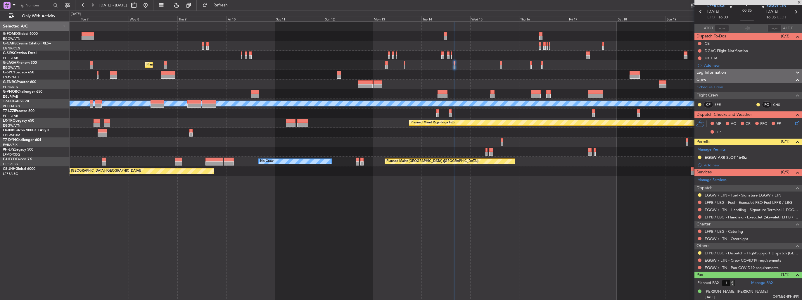
click at [722, 216] on link "LFPB / LBG - Handling - ExecuJet (Skyvalet) LFPB / LBG" at bounding box center [751, 216] width 94 height 5
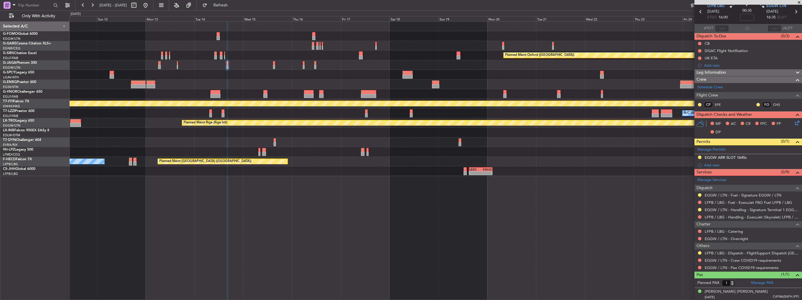
click at [357, 73] on div at bounding box center [436, 75] width 732 height 10
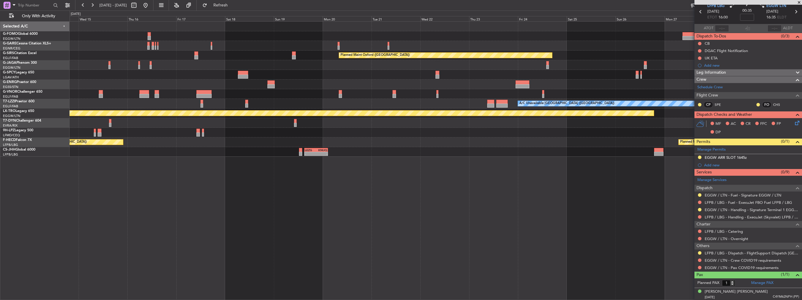
click at [334, 70] on div at bounding box center [436, 75] width 732 height 10
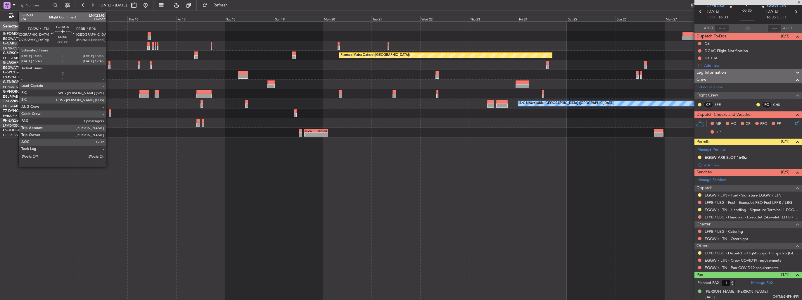
click at [109, 66] on div at bounding box center [109, 67] width 2 height 4
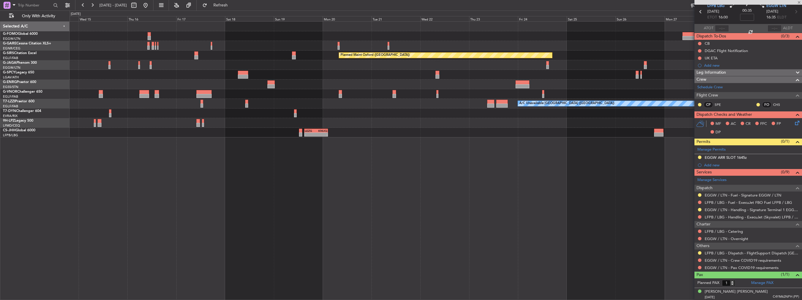
scroll to position [0, 0]
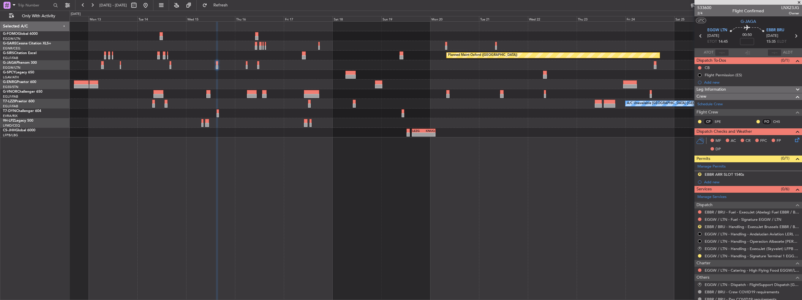
click at [302, 145] on div "Planned Maint Oxford (Kidlington) A/C Unavailable London (Luton) - - LEZG 15:00…" at bounding box center [436, 160] width 732 height 278
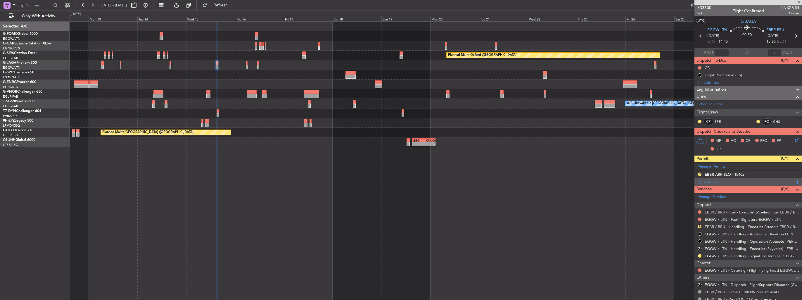
click at [719, 179] on div "Add new" at bounding box center [749, 181] width 90 height 5
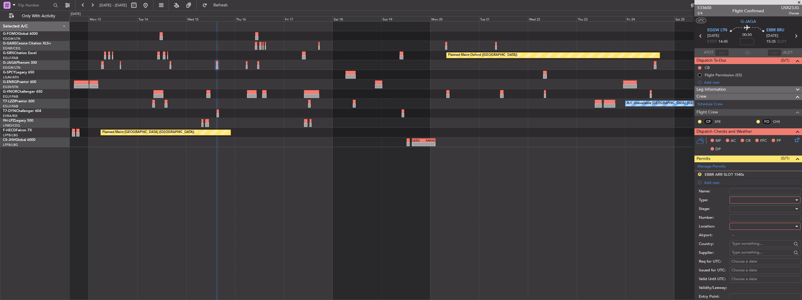
click at [748, 197] on div at bounding box center [763, 199] width 62 height 9
click at [759, 253] on span "Slot" at bounding box center [762, 254] width 61 height 9
click at [752, 224] on div at bounding box center [763, 226] width 62 height 9
click at [756, 242] on span "Departure Alt" at bounding box center [762, 246] width 61 height 9
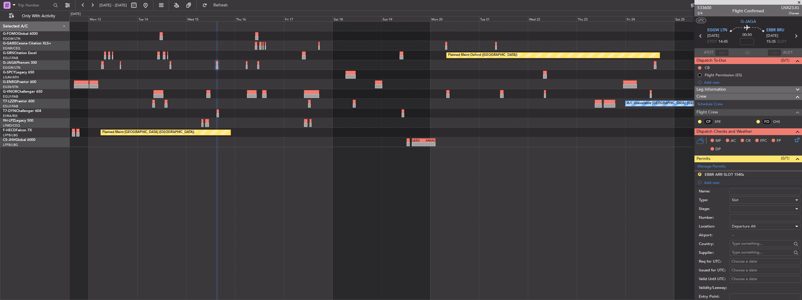
click at [757, 224] on div "Departure Alt" at bounding box center [763, 226] width 62 height 9
click at [758, 237] on span "Departure" at bounding box center [762, 237] width 61 height 9
type input "EGGW / LTN"
click at [758, 208] on div at bounding box center [763, 208] width 62 height 9
click at [760, 245] on span "Requested" at bounding box center [762, 246] width 61 height 9
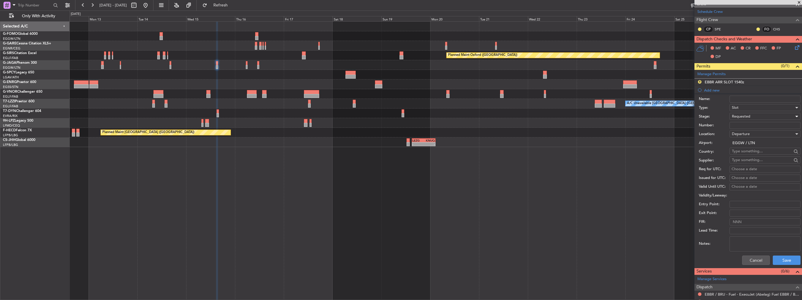
scroll to position [146, 0]
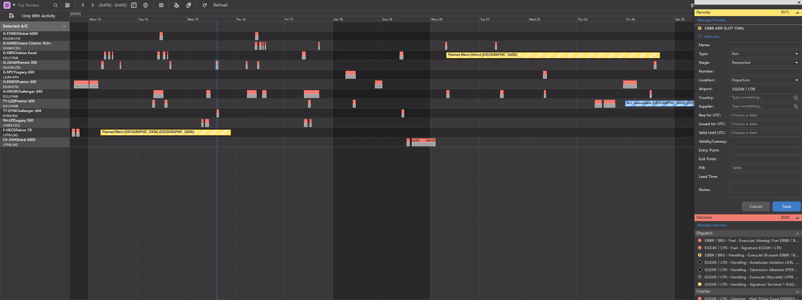
click at [776, 204] on button "Save" at bounding box center [786, 206] width 28 height 9
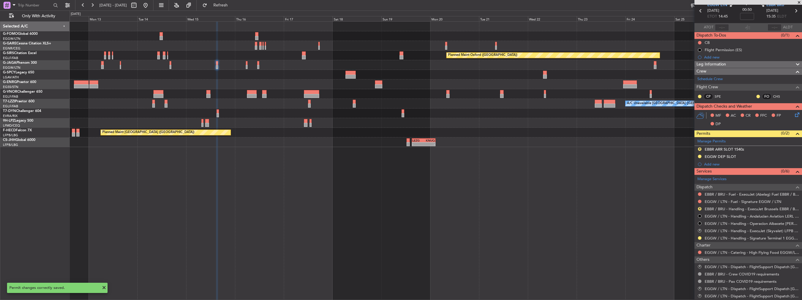
scroll to position [0, 0]
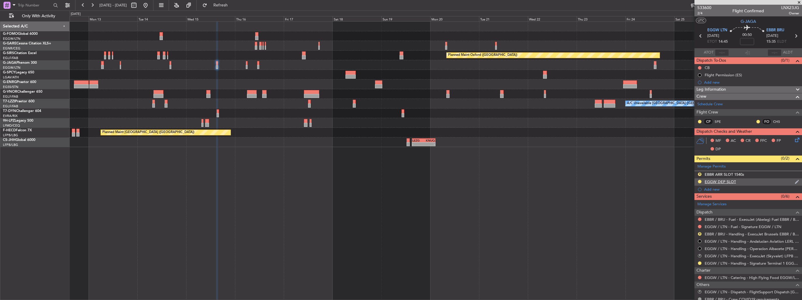
click at [794, 181] on img at bounding box center [796, 181] width 4 height 5
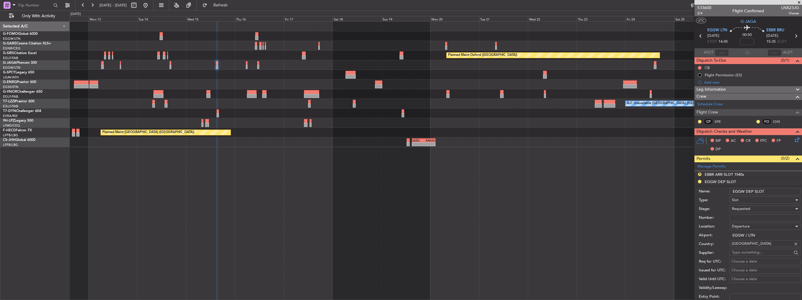
click at [770, 190] on input "EGGW DEP SLOT" at bounding box center [764, 191] width 71 height 7
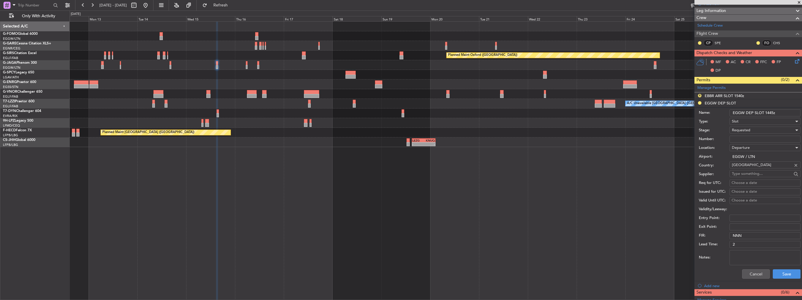
scroll to position [117, 0]
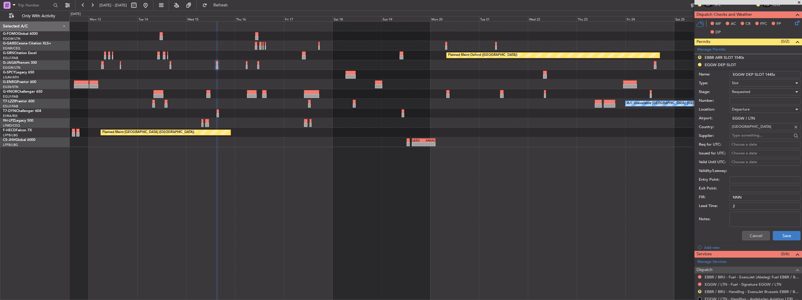
type input "EGGW DEP SLOT 1445z"
click at [786, 233] on button "Save" at bounding box center [786, 235] width 28 height 9
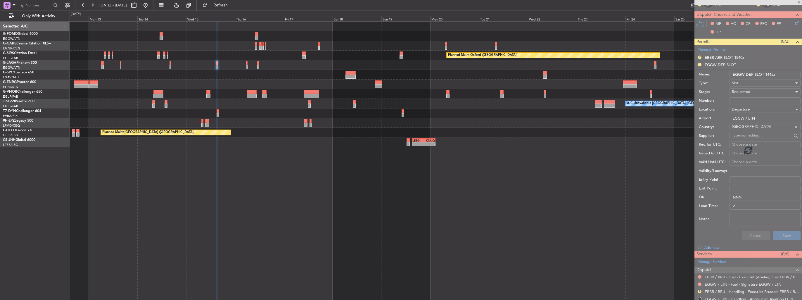
scroll to position [61, 0]
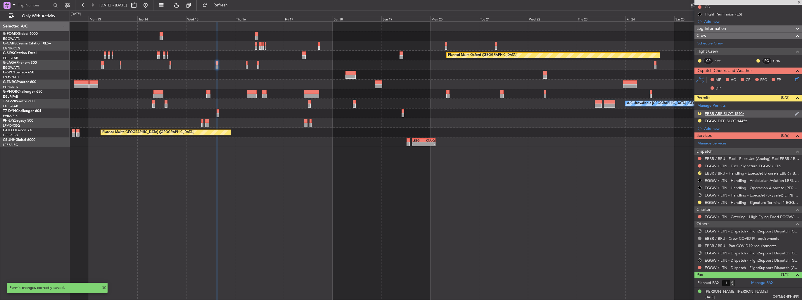
click at [794, 114] on img at bounding box center [796, 113] width 4 height 5
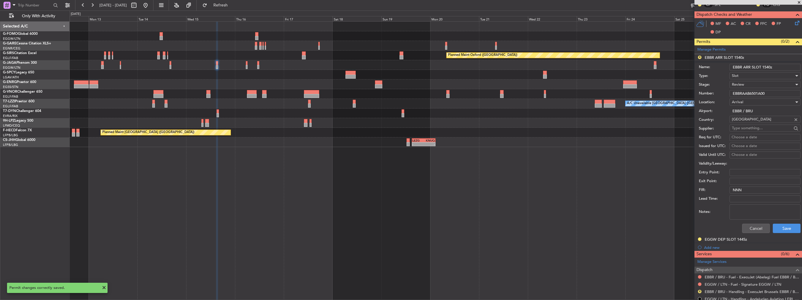
click at [770, 66] on input "EBBR ARR SLOT 1540z" at bounding box center [764, 67] width 71 height 7
type input "EBBR ARR SLOT 1545z"
click at [760, 85] on div "Review" at bounding box center [763, 84] width 62 height 9
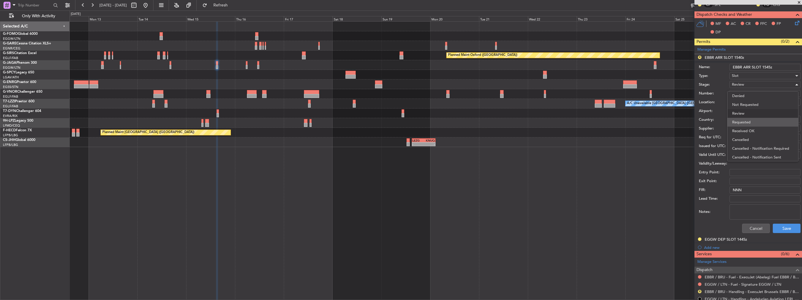
click at [769, 124] on span "Requested" at bounding box center [762, 122] width 61 height 9
click at [782, 226] on button "Save" at bounding box center [786, 227] width 28 height 9
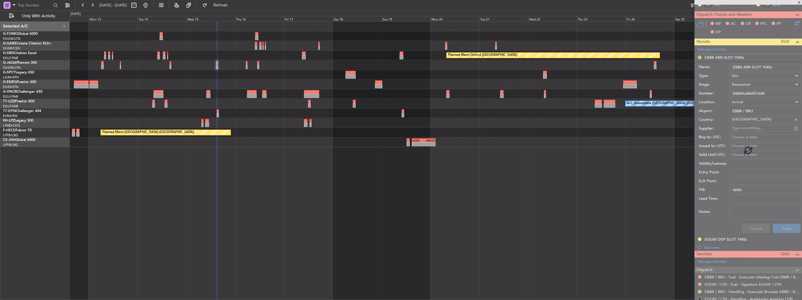
scroll to position [61, 0]
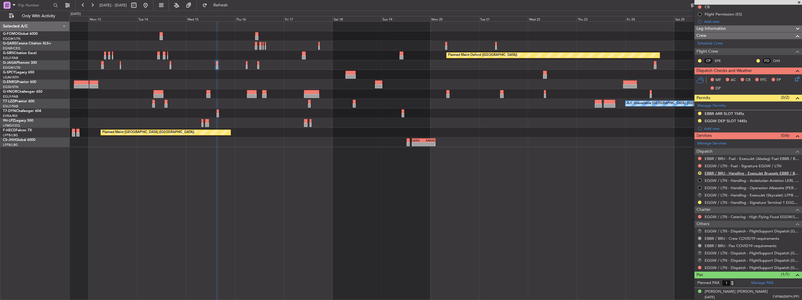
click at [725, 172] on link "EBBR / BRU - Handling - ExecuJet Brussels EBBR / BRU" at bounding box center [751, 173] width 94 height 5
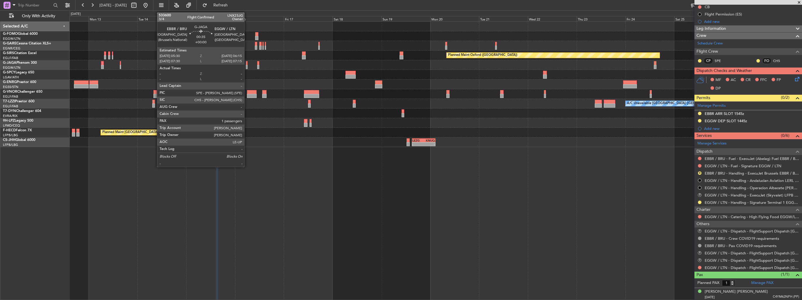
click at [247, 65] on div at bounding box center [247, 67] width 2 height 4
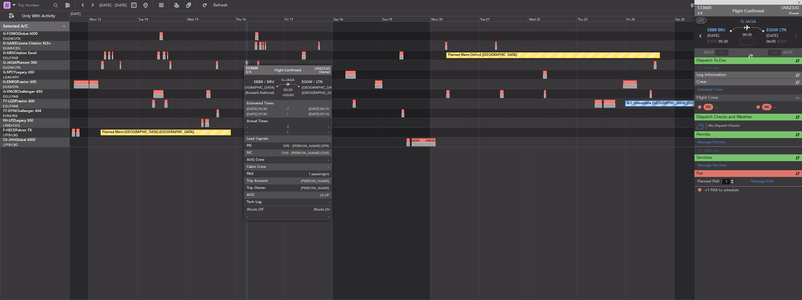
scroll to position [0, 0]
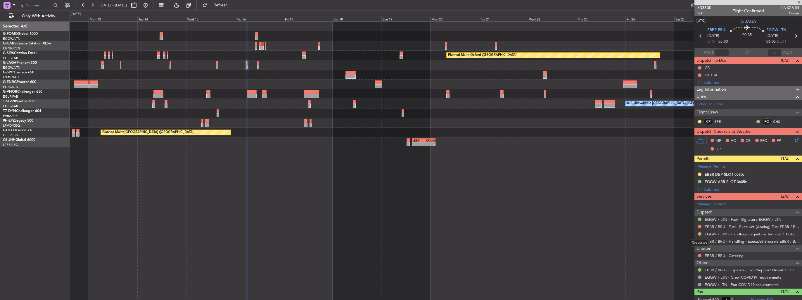
click at [698, 233] on button at bounding box center [700, 234] width 4 height 4
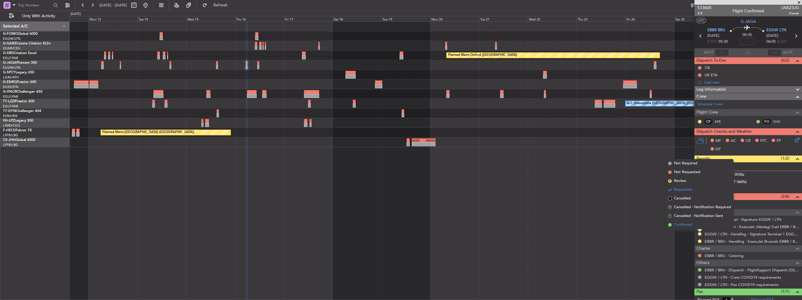
click at [689, 226] on span "Confirmed" at bounding box center [683, 225] width 18 height 6
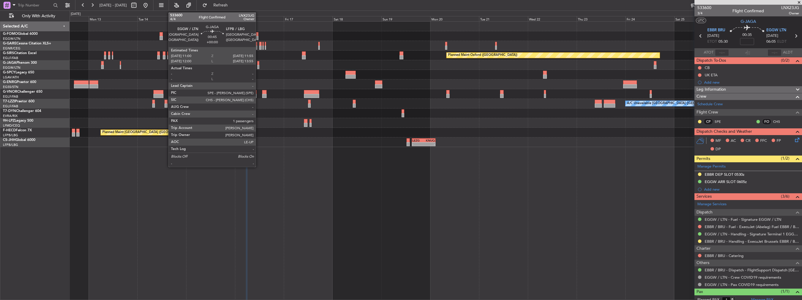
click at [258, 67] on div at bounding box center [258, 67] width 2 height 4
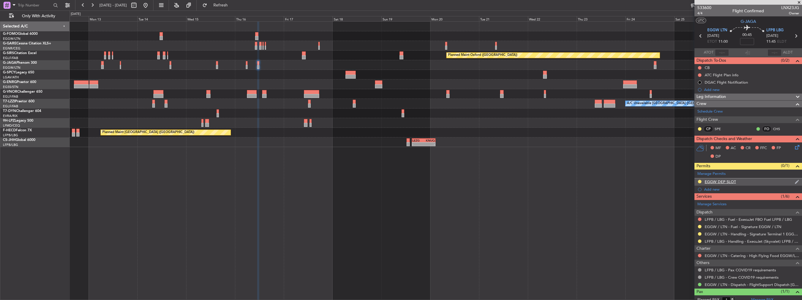
click at [794, 182] on img at bounding box center [796, 181] width 4 height 5
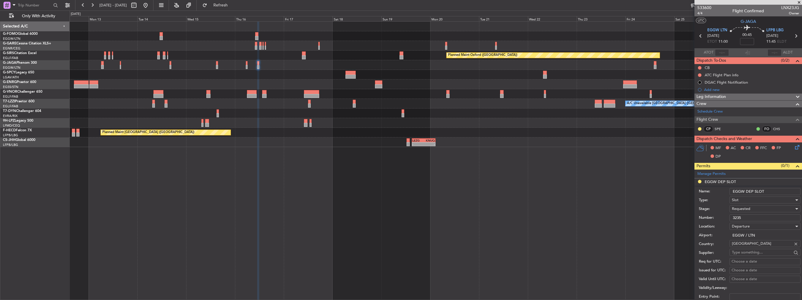
click at [780, 190] on input "EGGW DEP SLOT" at bounding box center [764, 191] width 71 height 7
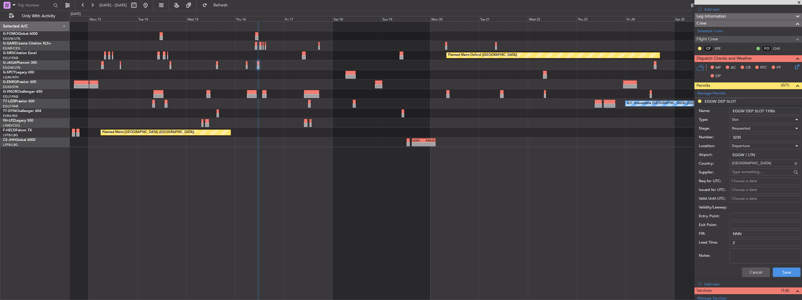
scroll to position [146, 0]
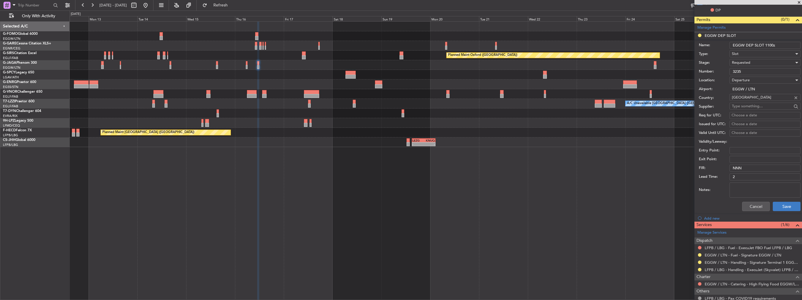
type input "EGGW DEP SLOT 1100z"
click at [787, 207] on button "Save" at bounding box center [786, 206] width 28 height 9
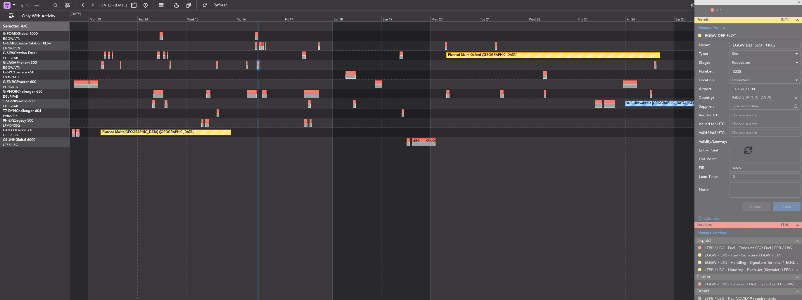
scroll to position [17, 0]
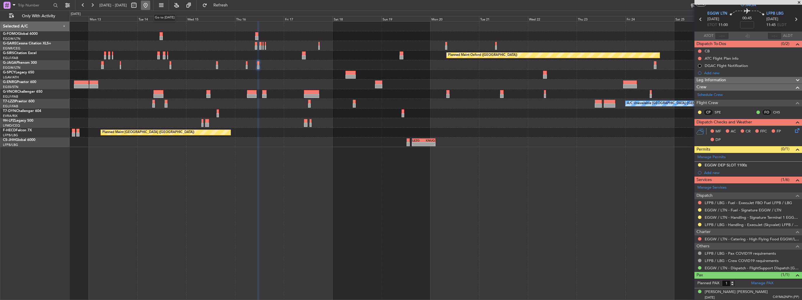
click at [150, 8] on button at bounding box center [145, 5] width 9 height 9
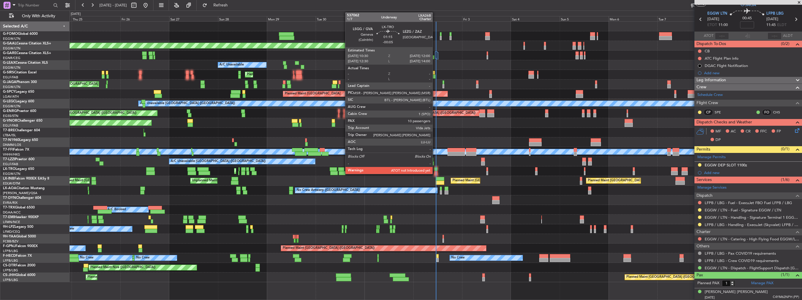
click at [435, 171] on div at bounding box center [435, 173] width 3 height 4
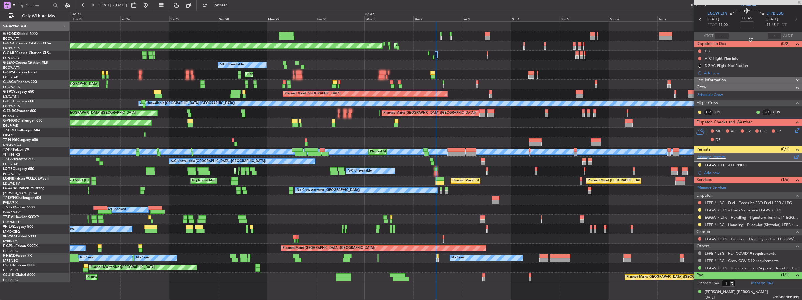
type input "-00:05"
type input "10"
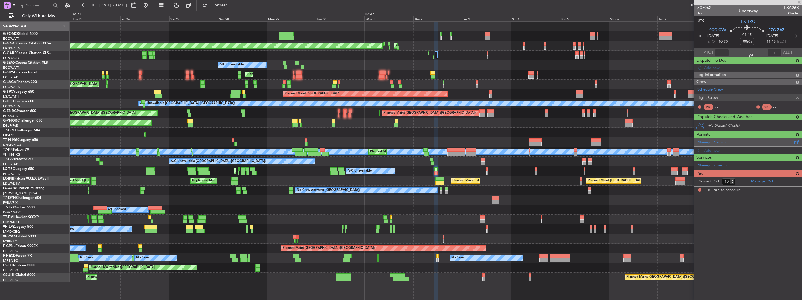
scroll to position [0, 0]
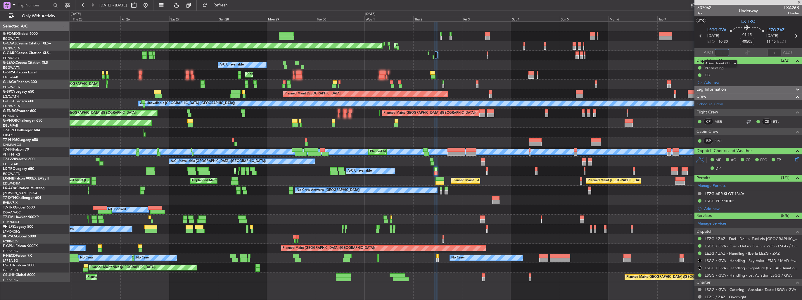
click at [721, 54] on input "text" at bounding box center [722, 52] width 14 height 7
click at [724, 23] on section "UTC LX-TRO" at bounding box center [748, 20] width 108 height 9
type input "11:09"
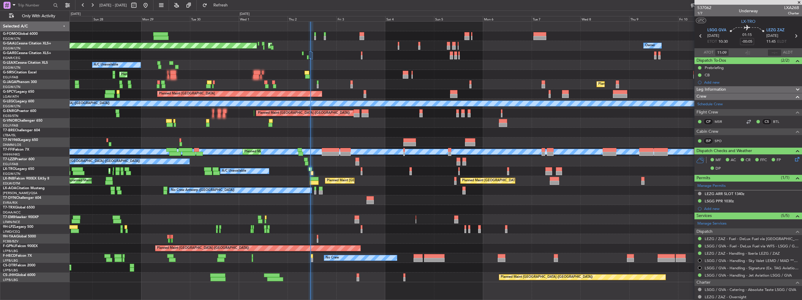
click at [346, 235] on div "Planned Maint London (Luton) Owner Planned Maint Dusseldorf AOG Maint Dusseldor…" at bounding box center [436, 152] width 732 height 260
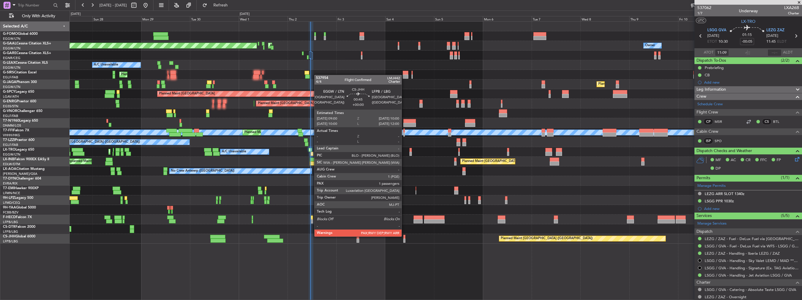
click at [404, 236] on div at bounding box center [404, 237] width 2 height 4
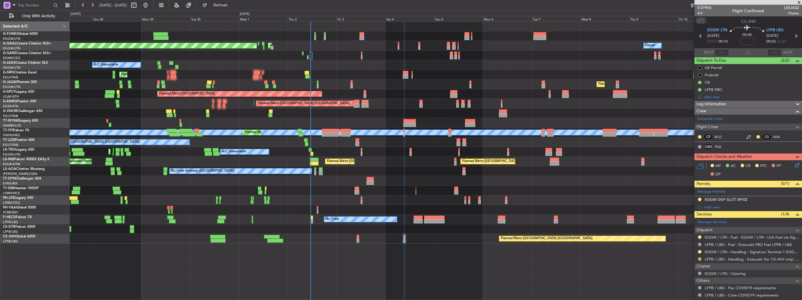
click at [699, 259] on button at bounding box center [700, 259] width 4 height 4
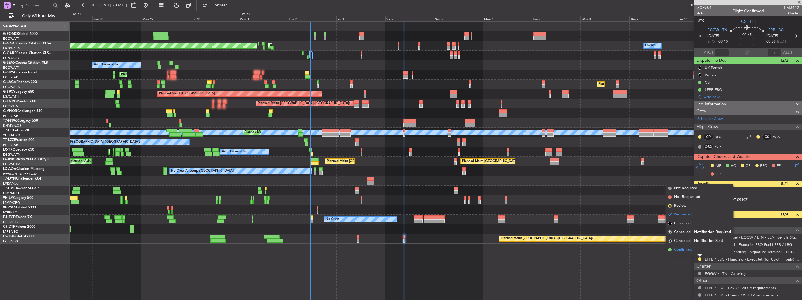
click at [684, 249] on span "Confirmed" at bounding box center [683, 250] width 18 height 6
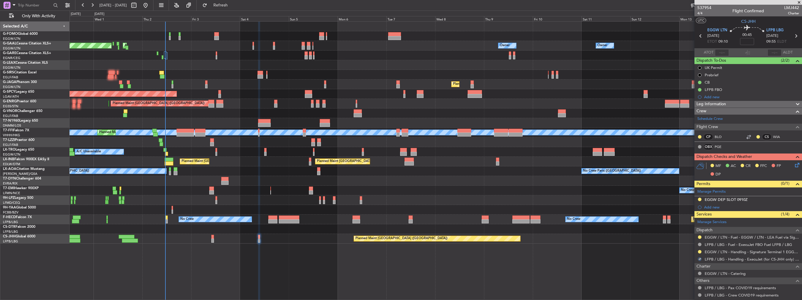
click at [460, 251] on div "Owner Owner Planned Maint Dusseldorf AOG Maint Dusseldorf Owner Owner No Crew O…" at bounding box center [436, 160] width 732 height 278
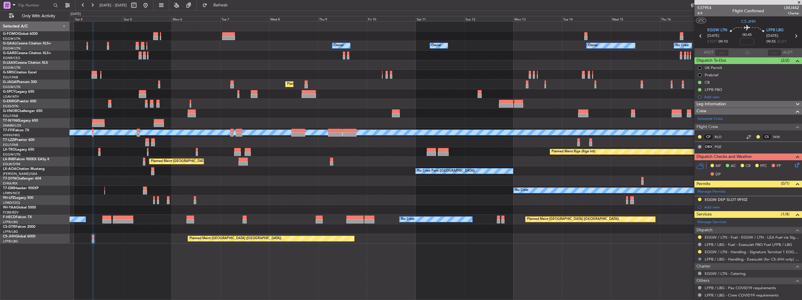
click at [457, 250] on div "Owner Owner Owner Owner No Crew Owner AOG Maint Dusseldorf Planned Maint Dussel…" at bounding box center [436, 160] width 732 height 278
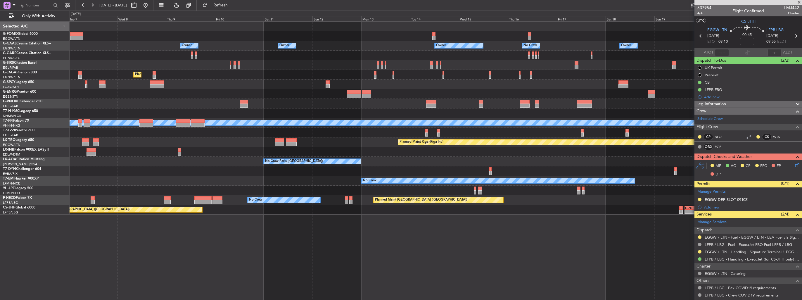
click at [359, 228] on div "Owner Owner Owner Owner No Crew Owner Planned Maint Oxford (Kidlington) Planned…" at bounding box center [436, 160] width 732 height 278
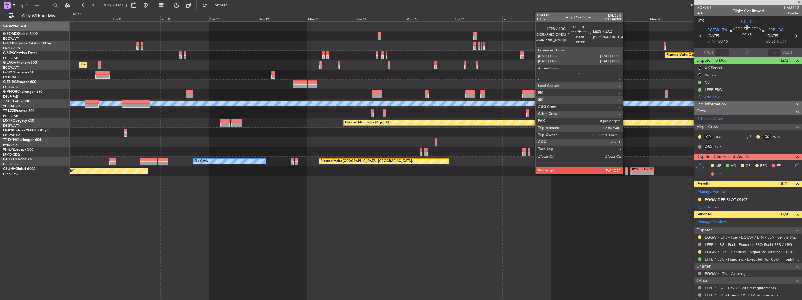
click at [625, 169] on div at bounding box center [627, 169] width 4 height 4
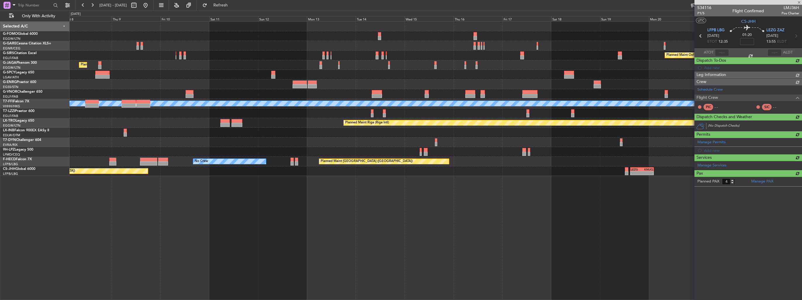
type input "0"
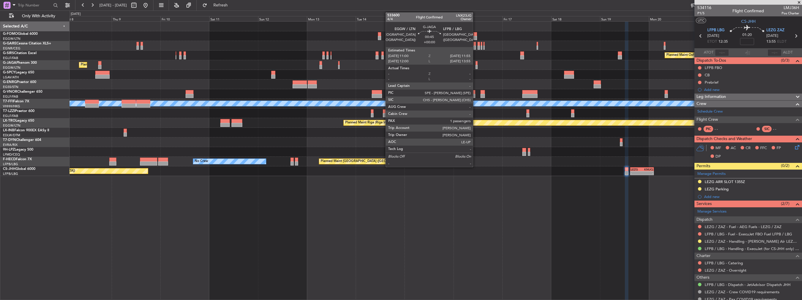
click at [475, 67] on div at bounding box center [476, 67] width 2 height 4
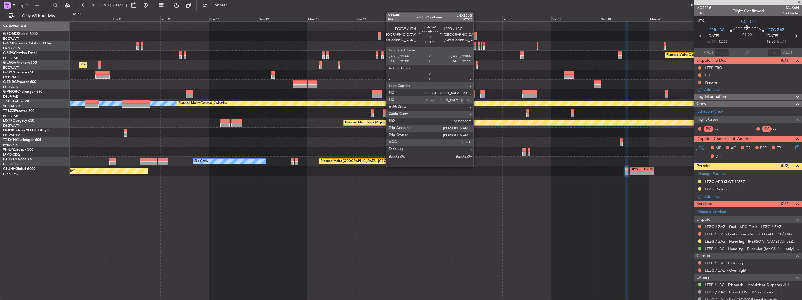
click at [476, 65] on div at bounding box center [476, 67] width 2 height 4
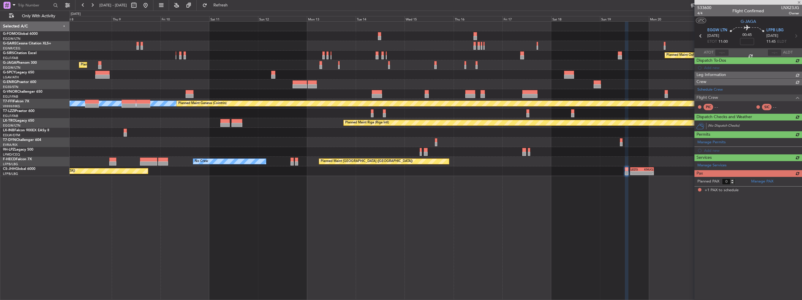
type input "1"
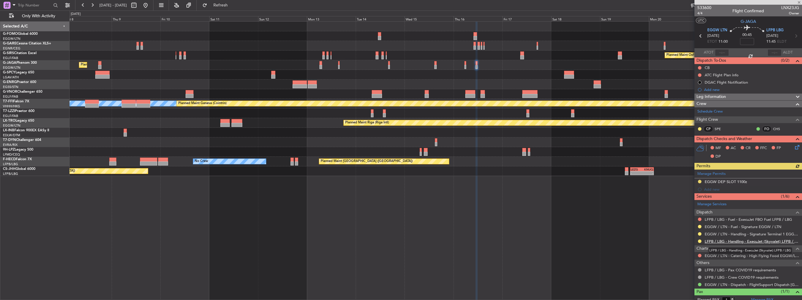
click at [734, 241] on link "LFPB / LBG - Handling - ExecuJet (Skyvalet) LFPB / LBG" at bounding box center [751, 241] width 94 height 5
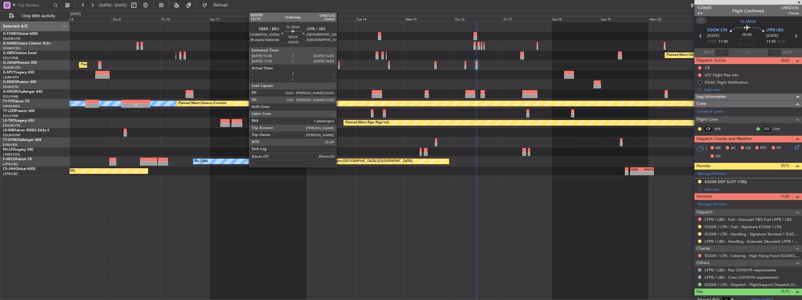
click at [339, 66] on div at bounding box center [338, 67] width 1 height 4
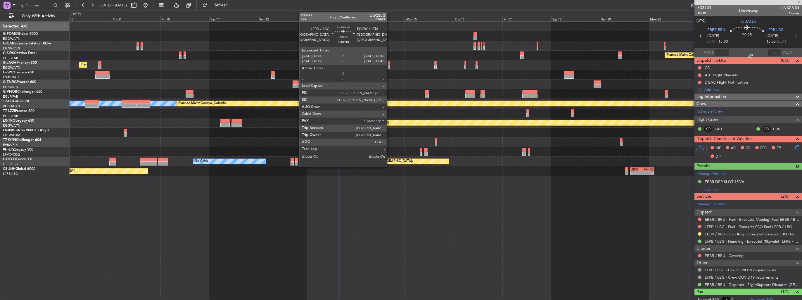
click at [389, 65] on div at bounding box center [389, 67] width 2 height 4
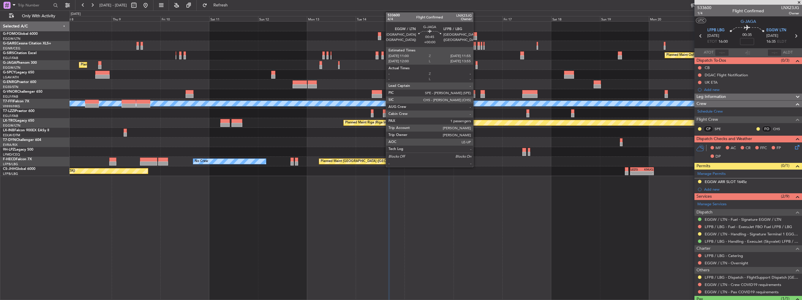
click at [476, 65] on div at bounding box center [476, 67] width 2 height 4
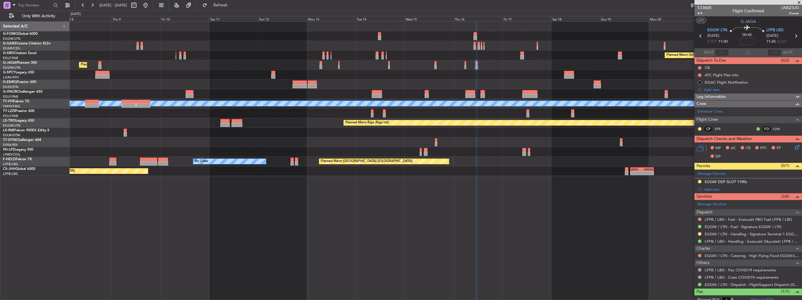
click at [492, 147] on div at bounding box center [436, 152] width 732 height 10
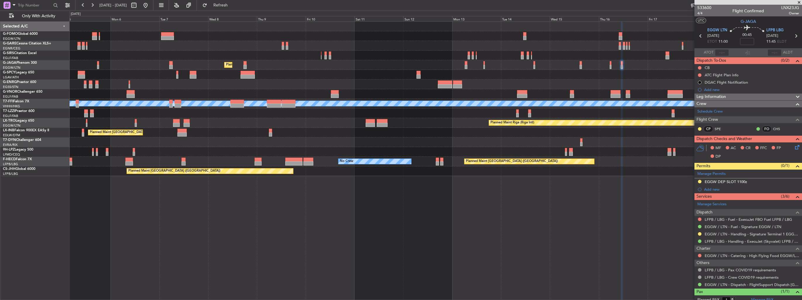
click at [424, 150] on div at bounding box center [436, 152] width 732 height 10
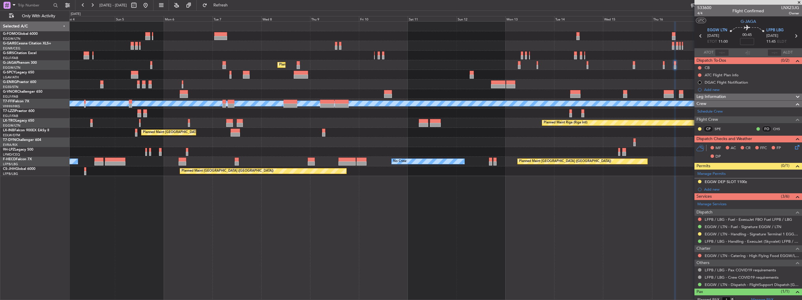
click at [466, 143] on div "Planned Maint Oxford (Kidlington) Planned Maint London (Luton) Planned Maint Br…" at bounding box center [436, 99] width 732 height 154
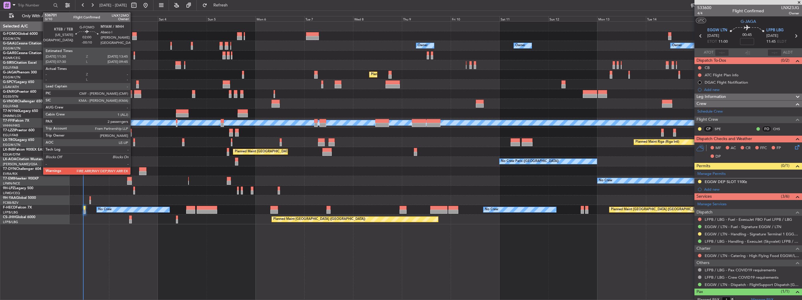
click at [133, 35] on div at bounding box center [134, 34] width 5 height 4
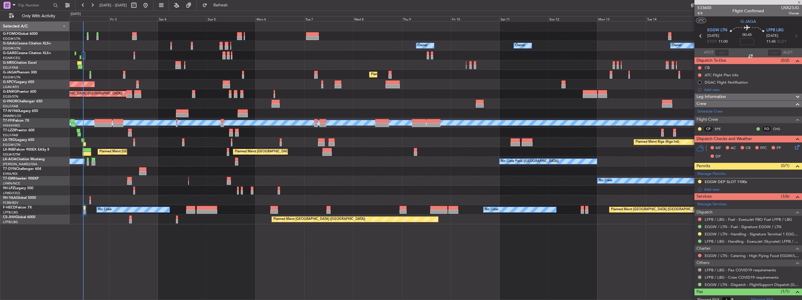
type input "-00:10"
type input "2"
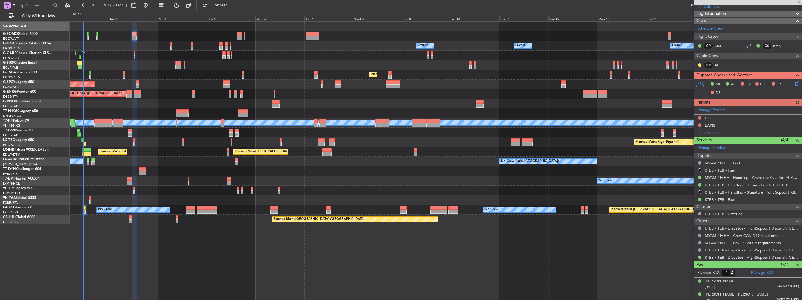
scroll to position [115, 0]
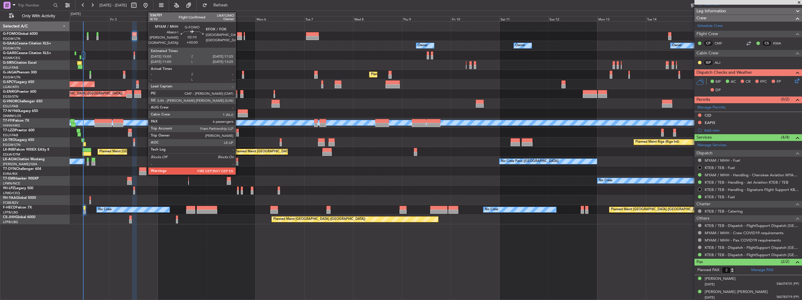
click at [238, 33] on div at bounding box center [239, 34] width 5 height 4
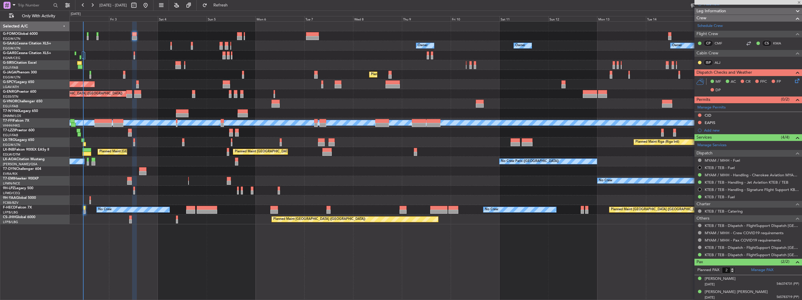
type input "6"
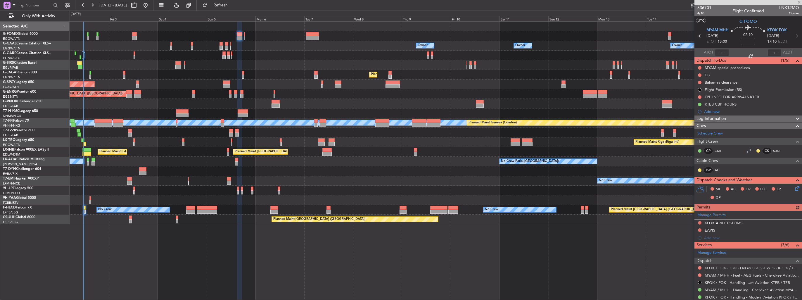
scroll to position [138, 0]
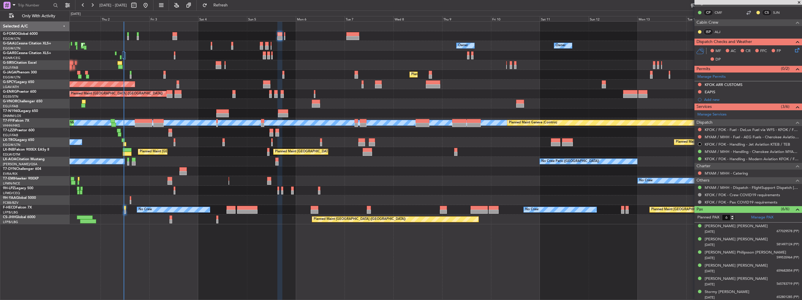
click at [166, 193] on div at bounding box center [436, 191] width 732 height 10
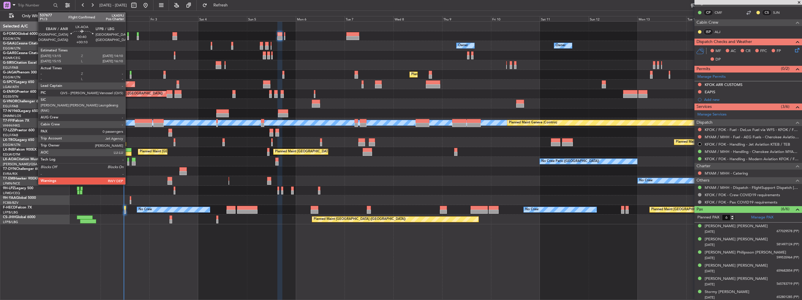
click at [128, 163] on div at bounding box center [128, 163] width 2 height 4
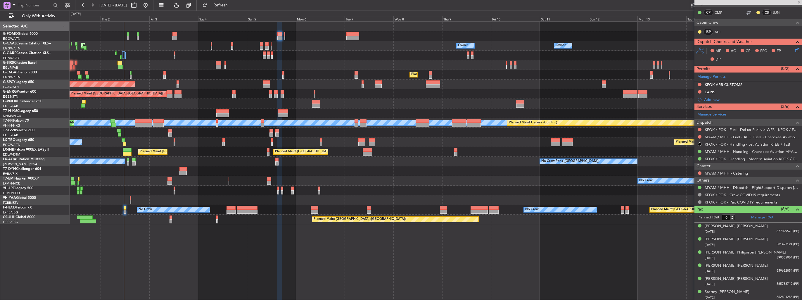
type input "+00:10"
type input "0"
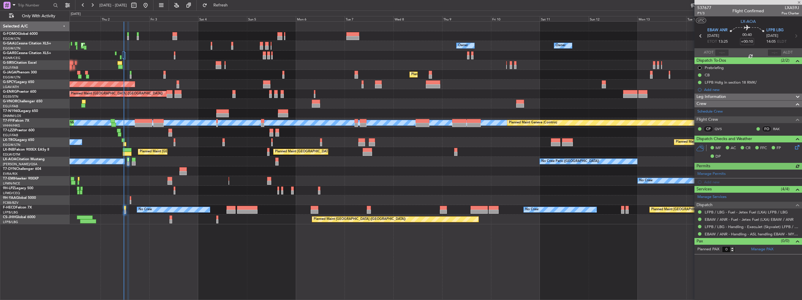
click at [790, 9] on span "LXA59J" at bounding box center [790, 8] width 18 height 6
copy span "LXA59J"
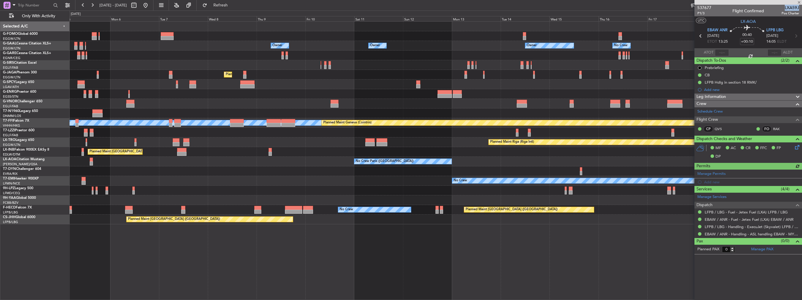
click at [296, 77] on div "Owner Owner Owner Owner No Crew Owner AOG Maint Dusseldorf Planned Maint Oxford…" at bounding box center [436, 123] width 732 height 202
click at [329, 80] on div "Owner Owner Owner Owner No Crew Owner AOG Maint Dusseldorf Planned Maint Oxford…" at bounding box center [436, 123] width 732 height 202
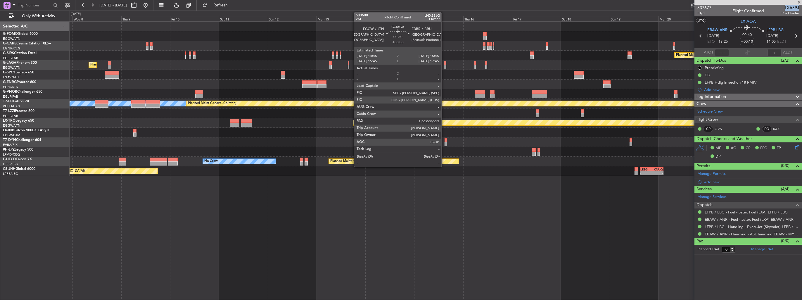
click at [444, 64] on div at bounding box center [445, 63] width 2 height 4
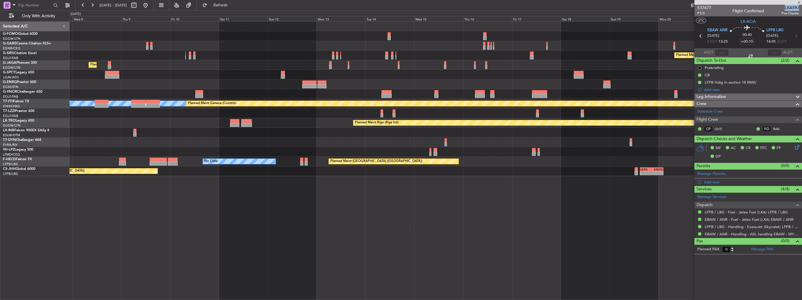
type input "1"
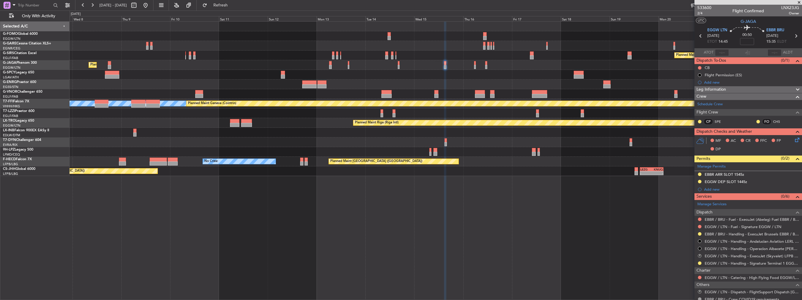
drag, startPoint x: 790, startPoint y: 172, endPoint x: 789, endPoint y: 176, distance: 3.6
click at [0, 0] on img at bounding box center [0, 0] width 0 height 0
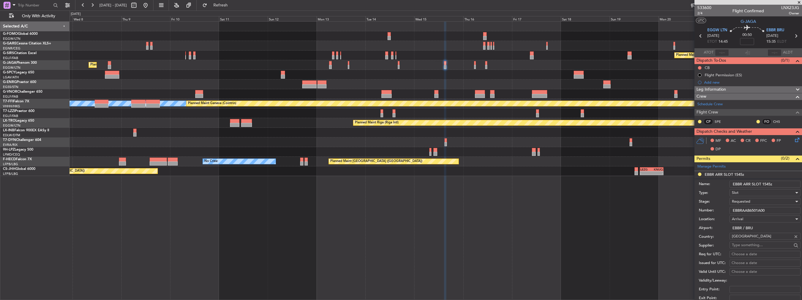
drag, startPoint x: 774, startPoint y: 209, endPoint x: 685, endPoint y: 212, distance: 88.9
click at [685, 212] on fb-app "07 Oct 2025 - 22 Oct 2025 Refresh Quick Links Only With Activity Planned Maint …" at bounding box center [401, 151] width 802 height 295
paste input "text"
type input "EBBRAAB6501A00"
click at [746, 200] on span "Requested" at bounding box center [741, 201] width 18 height 5
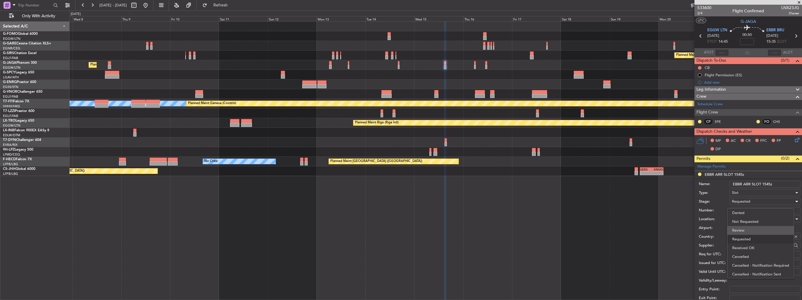
scroll to position [2, 0]
drag, startPoint x: 756, startPoint y: 242, endPoint x: 757, endPoint y: 229, distance: 13.5
click at [756, 242] on span "Received OK" at bounding box center [762, 245] width 61 height 9
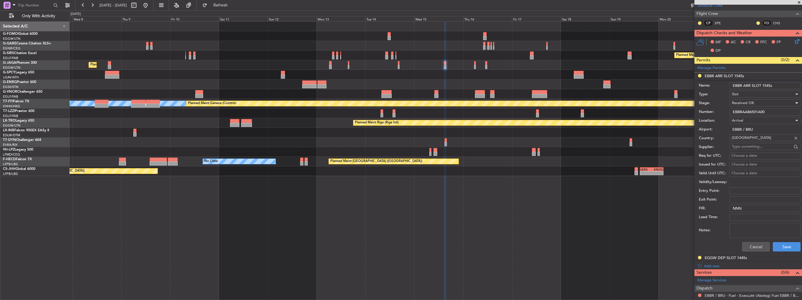
scroll to position [146, 0]
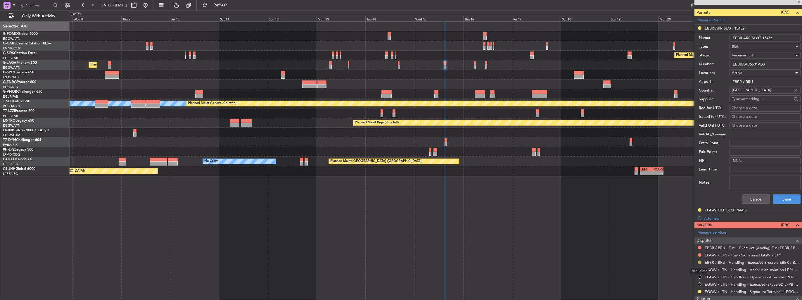
click at [699, 262] on button at bounding box center [700, 262] width 4 height 4
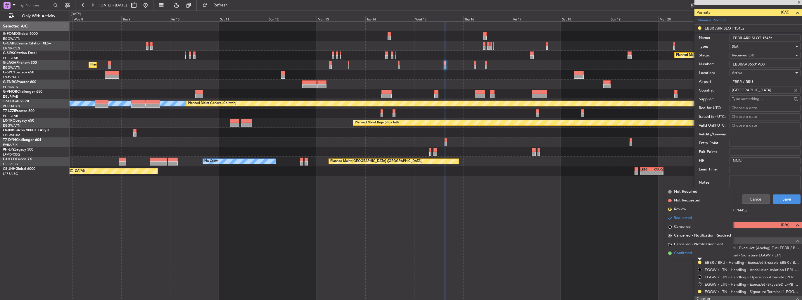
click at [679, 253] on span "Confirmed" at bounding box center [683, 253] width 18 height 6
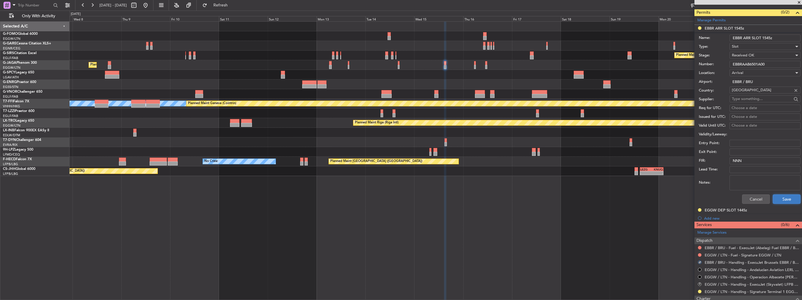
click at [780, 196] on button "Save" at bounding box center [786, 198] width 28 height 9
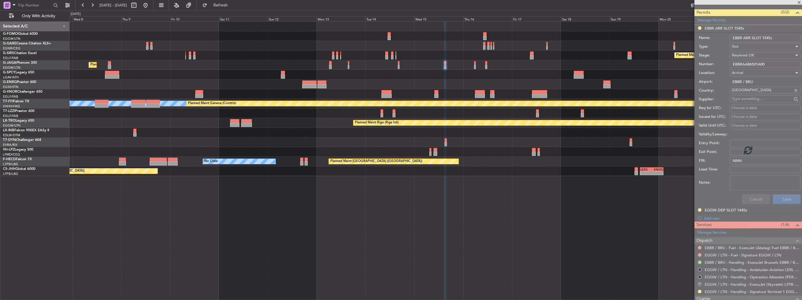
scroll to position [61, 0]
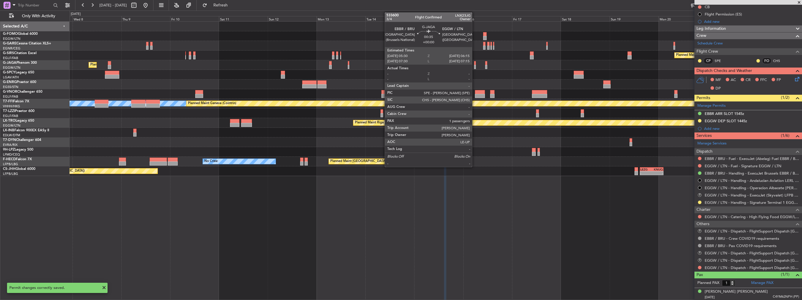
click at [474, 68] on div at bounding box center [475, 67] width 2 height 4
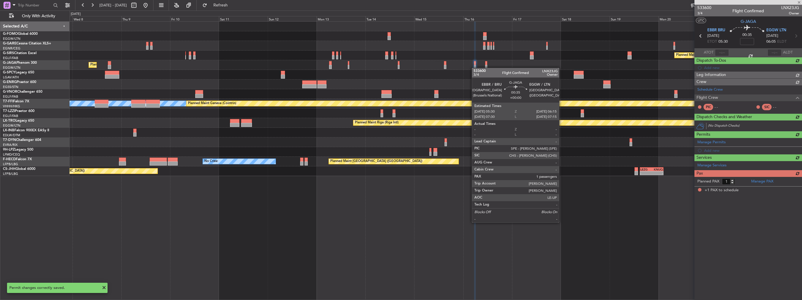
scroll to position [0, 0]
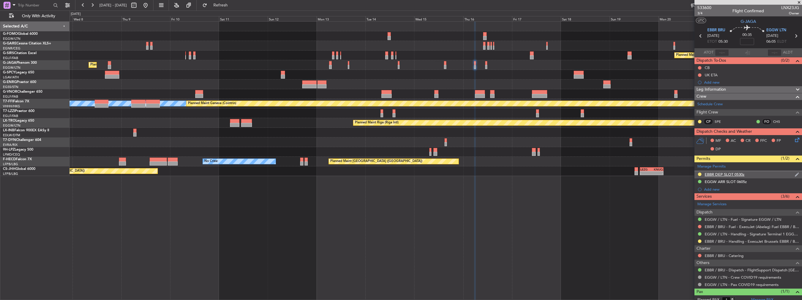
click at [794, 175] on img at bounding box center [796, 174] width 4 height 5
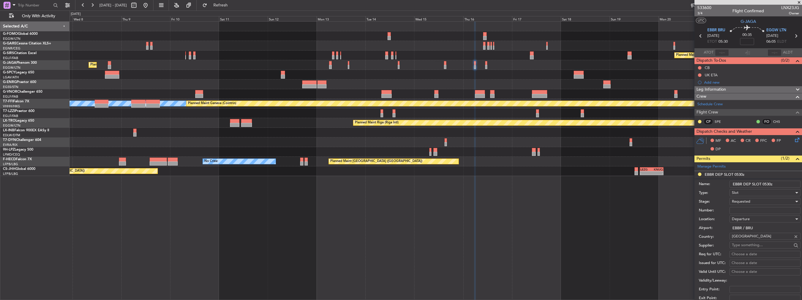
click at [766, 208] on input "Number:" at bounding box center [764, 210] width 71 height 7
paste input "EBBRAAB6601D00"
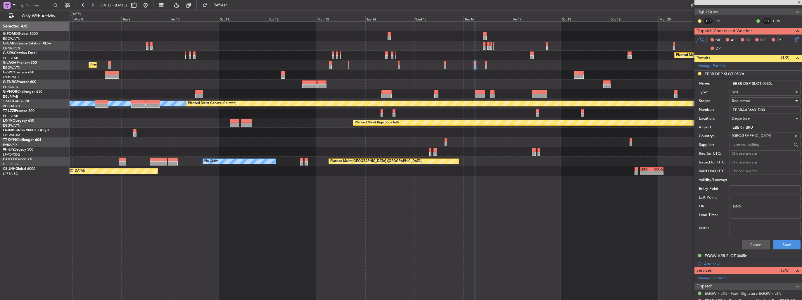
scroll to position [117, 0]
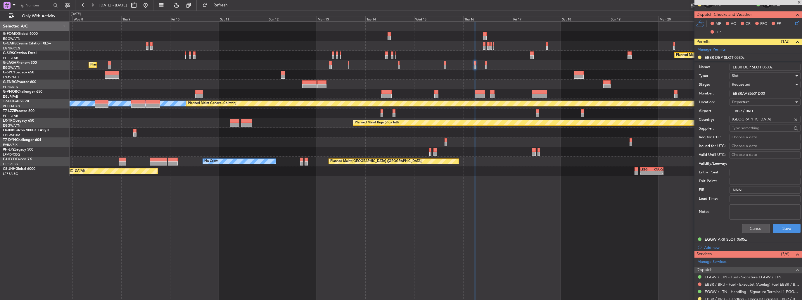
type input "EBBRAAB6601D00"
click at [749, 85] on span "Requested" at bounding box center [741, 84] width 18 height 5
click at [757, 126] on span "Received OK" at bounding box center [762, 128] width 61 height 9
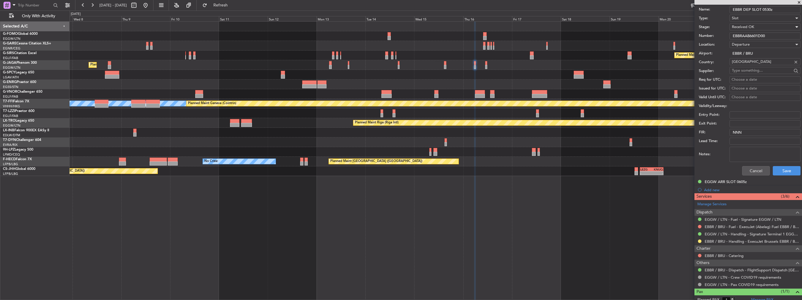
scroll to position [191, 0]
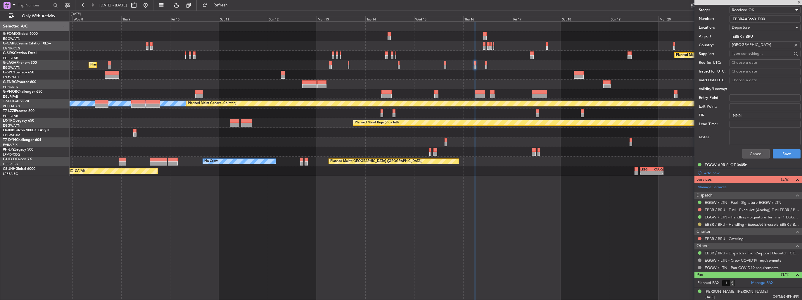
click at [699, 224] on button at bounding box center [700, 224] width 4 height 4
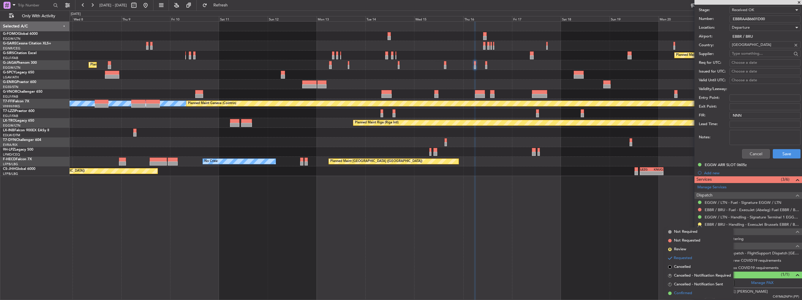
click at [685, 294] on span "Confirmed" at bounding box center [683, 293] width 18 height 6
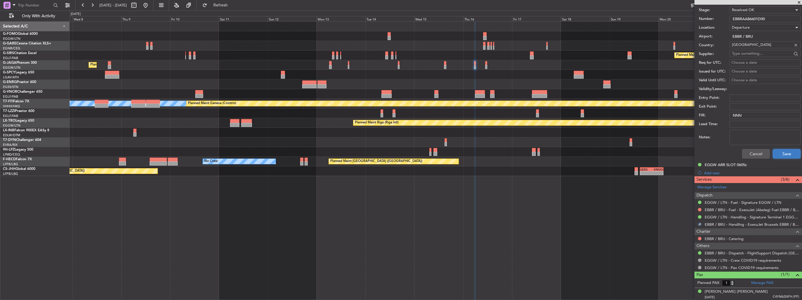
click at [783, 155] on button "Save" at bounding box center [786, 153] width 28 height 9
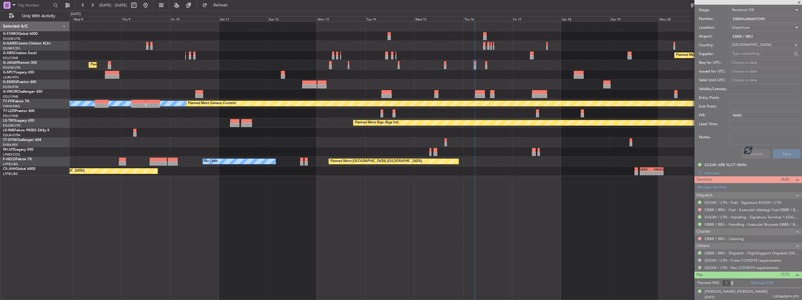
scroll to position [17, 0]
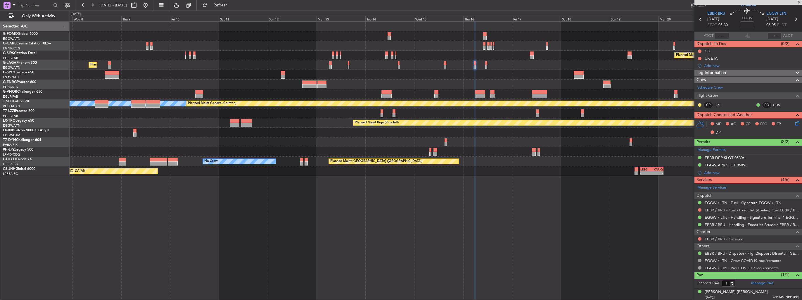
click at [384, 82] on div "Planned Maint Oxford (Kidlington) Planned Maint London (Luton) MEL MEL Planned …" at bounding box center [436, 99] width 732 height 154
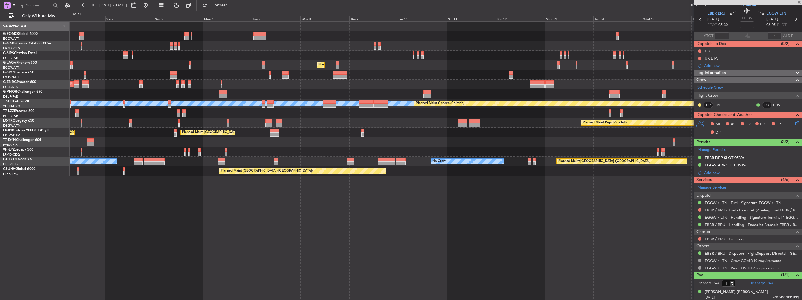
click at [387, 71] on div "Planned Maint Oxford (Kidlington) Planned Maint London (Luton) Planned Maint Br…" at bounding box center [436, 99] width 732 height 154
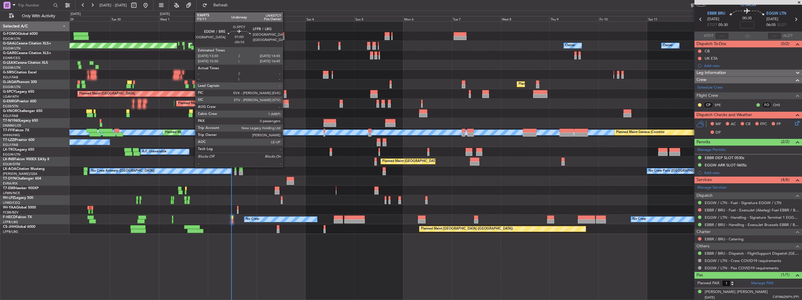
click at [285, 92] on div at bounding box center [285, 92] width 3 height 4
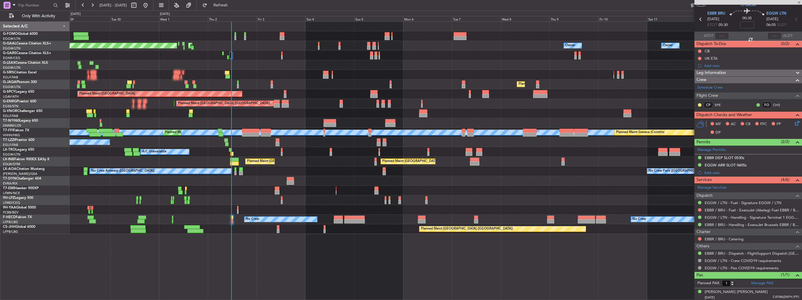
type input "-00:10"
type input "0"
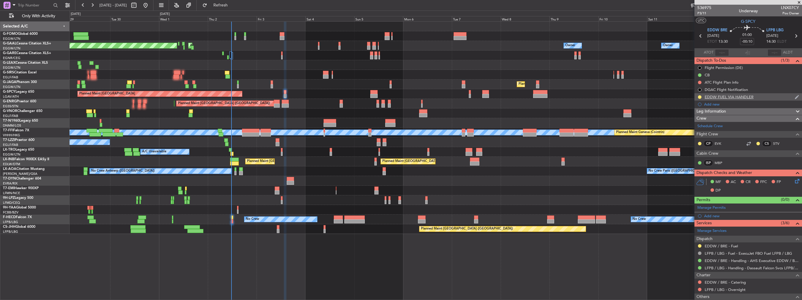
click at [794, 96] on img at bounding box center [796, 96] width 4 height 5
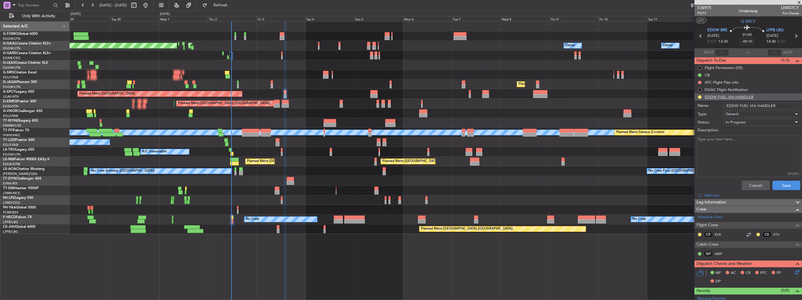
drag, startPoint x: 769, startPoint y: 105, endPoint x: 755, endPoint y: 103, distance: 14.7
click at [755, 103] on input "EDDW FUEL VIA HANDLER" at bounding box center [761, 106] width 77 height 6
type input "EDDW FUEL VIA WFS"
click at [779, 184] on button "Save" at bounding box center [786, 185] width 28 height 9
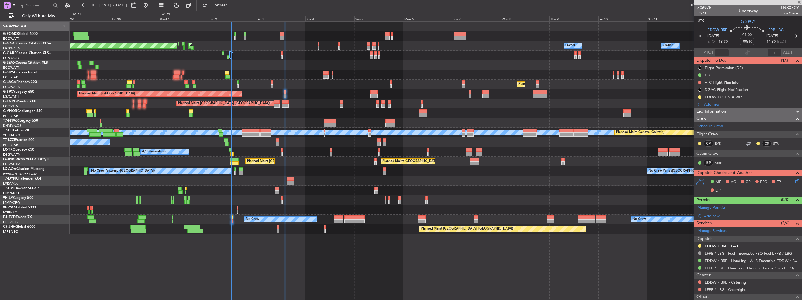
click at [720, 245] on link "EDDW / BRE - Fuel" at bounding box center [720, 245] width 33 height 5
click at [95, 57] on div "Owner Planned Maint Dusseldorf AOG Maint Dusseldorf Owner Owner Owner No Crew A…" at bounding box center [436, 128] width 732 height 212
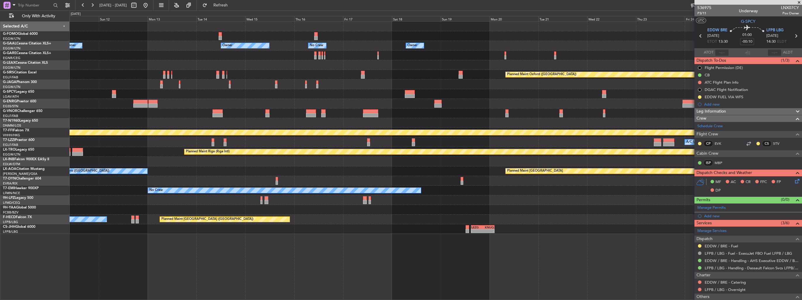
click at [71, 84] on div "Owner Owner Owner No Crew Owner Owner Owner Planned Maint Oxford (Kidlington) P…" at bounding box center [436, 128] width 732 height 212
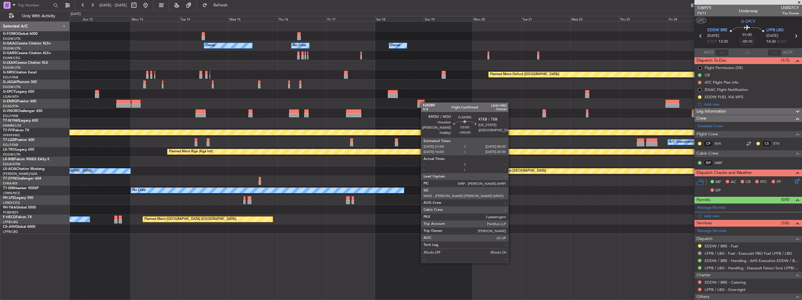
click at [251, 102] on div at bounding box center [436, 104] width 732 height 10
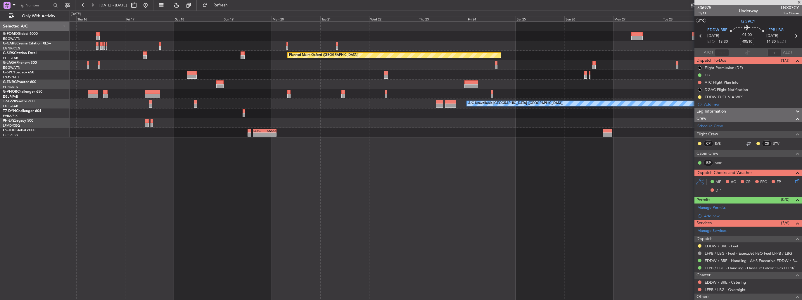
click at [251, 84] on div at bounding box center [436, 84] width 732 height 10
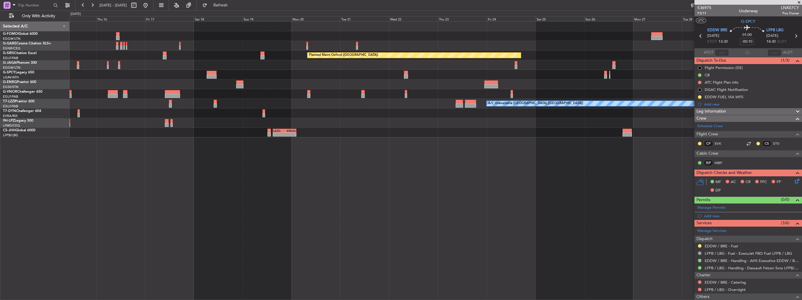
click at [200, 88] on div "Planned Maint Oxford (Kidlington) A/C Unavailable London (Luton) - - LEZG 15:00…" at bounding box center [436, 80] width 732 height 116
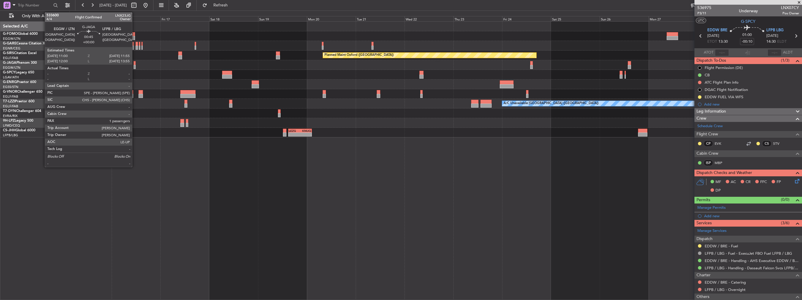
click at [135, 66] on div at bounding box center [135, 67] width 2 height 4
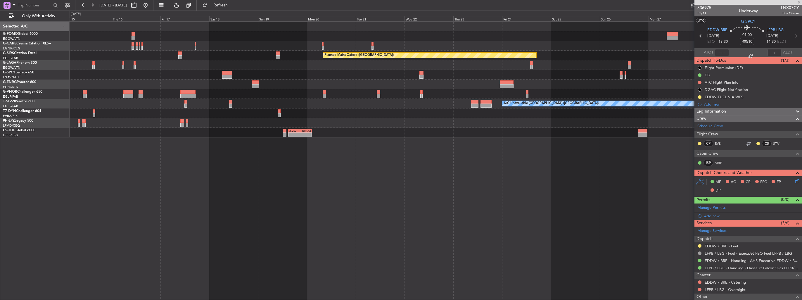
type input "1"
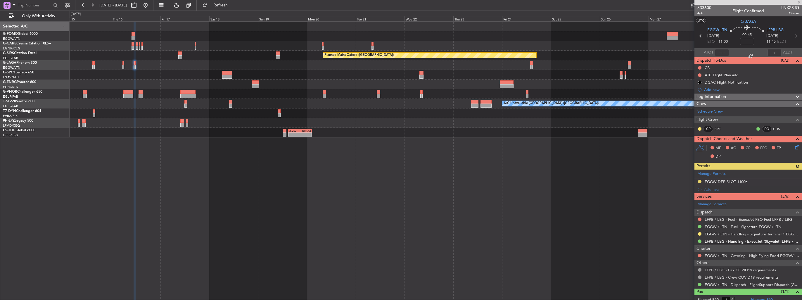
click at [744, 242] on link "LFPB / LBG - Handling - ExecuJet (Skyvalet) LFPB / LBG" at bounding box center [751, 241] width 94 height 5
click at [163, 11] on div "0 0 Wed 15 Thu 16 Fri 17 Sat 18 Sun 19 Mon 20 Tue 21 Oct 2025 Wed 22 Thu 23 Fri…" at bounding box center [436, 16] width 732 height 11
click at [150, 6] on button at bounding box center [145, 5] width 9 height 9
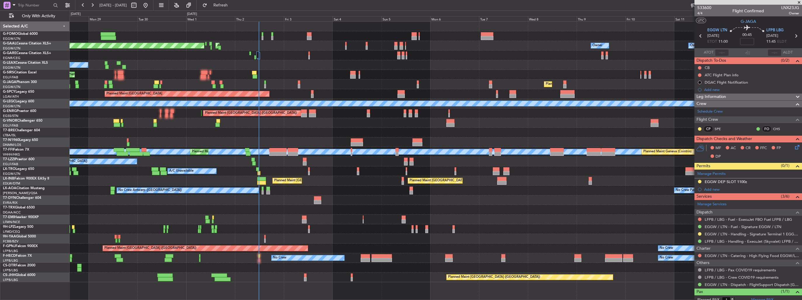
click at [354, 87] on div "Owner AOG Maint Dusseldorf Planned Maint Dusseldorf Owner Owner Owner No Crew A…" at bounding box center [436, 152] width 732 height 260
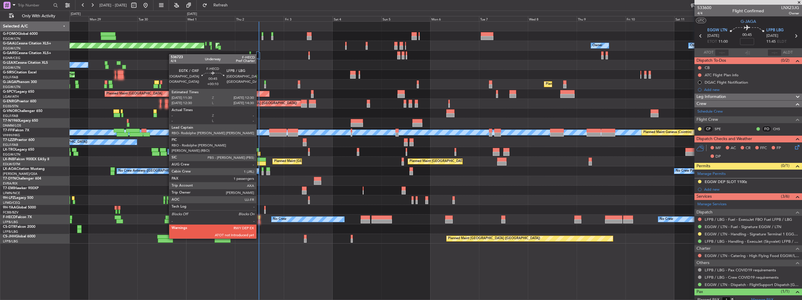
click at [259, 222] on div at bounding box center [259, 221] width 2 height 4
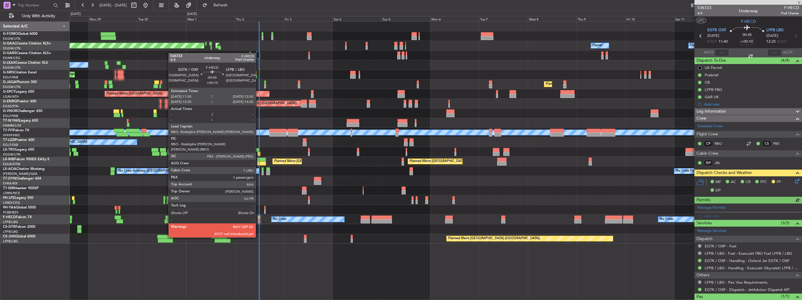
click at [258, 221] on div at bounding box center [259, 221] width 2 height 4
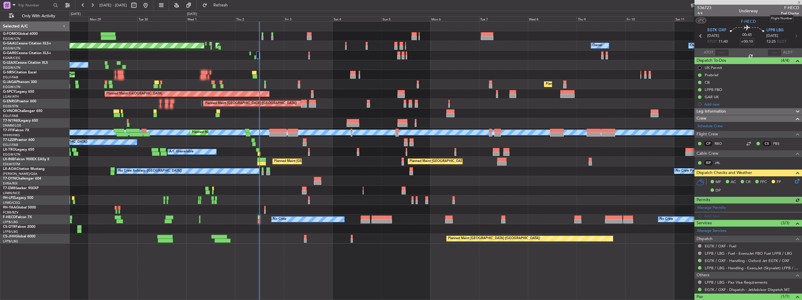
click at [782, 6] on span "F-HECD" at bounding box center [790, 8] width 18 height 6
drag, startPoint x: 782, startPoint y: 6, endPoint x: 777, endPoint y: 6, distance: 4.7
click at [781, 6] on span "F-HECD" at bounding box center [790, 8] width 18 height 6
click at [781, 7] on span "F-HECD" at bounding box center [790, 8] width 18 height 6
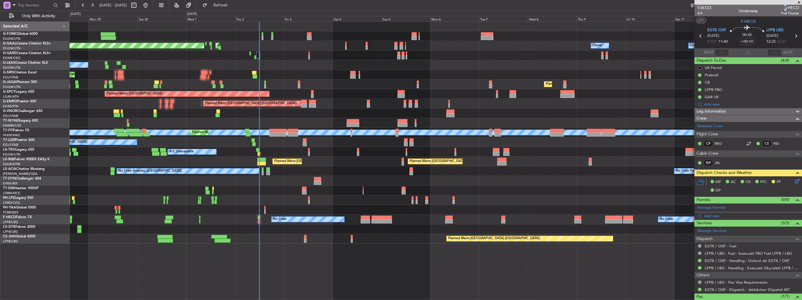
click at [781, 7] on span "F-HECD" at bounding box center [790, 8] width 18 height 6
drag, startPoint x: 779, startPoint y: 7, endPoint x: 794, endPoint y: 9, distance: 14.7
click at [794, 9] on span "F-HECD" at bounding box center [790, 8] width 18 height 6
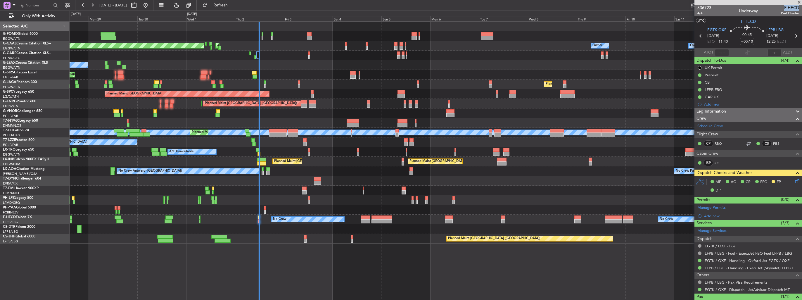
copy span "F-HECD"
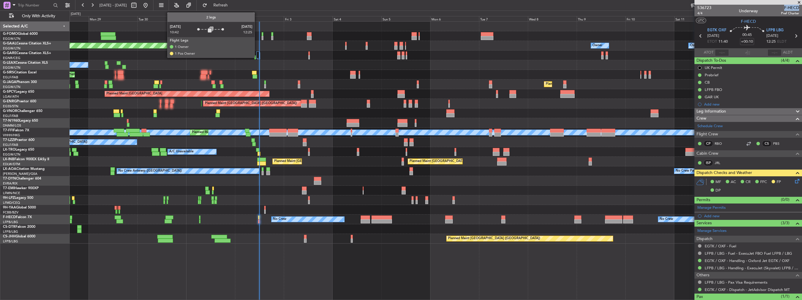
click at [259, 55] on div at bounding box center [257, 54] width 3 height 7
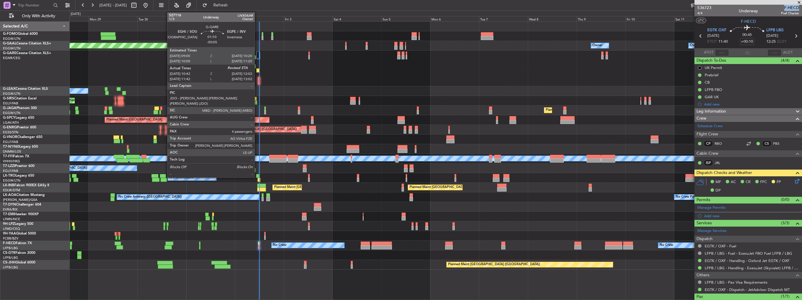
click at [257, 71] on div at bounding box center [257, 70] width 3 height 4
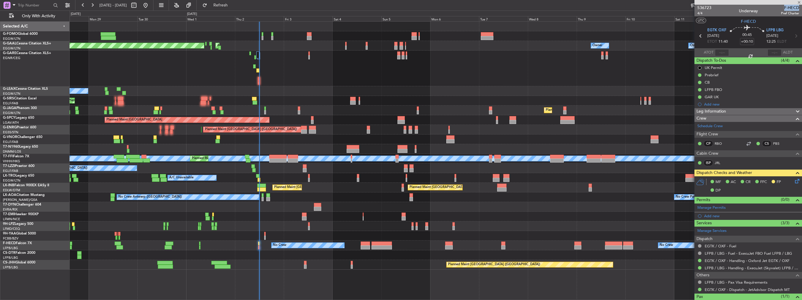
type input "-00:05"
type input "10:42"
type input "4"
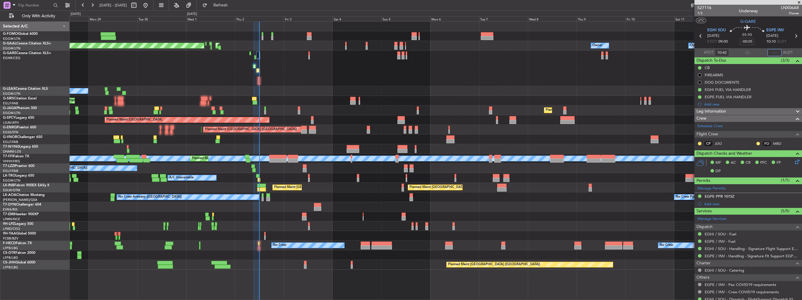
click at [776, 52] on input "text" at bounding box center [774, 52] width 14 height 7
type input "1157"
type input "11:57"
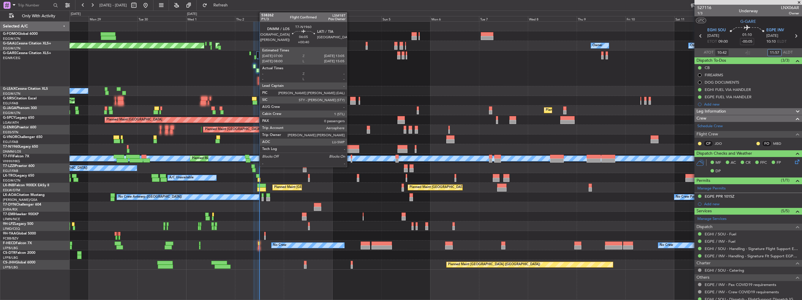
click at [350, 148] on div at bounding box center [352, 147] width 13 height 4
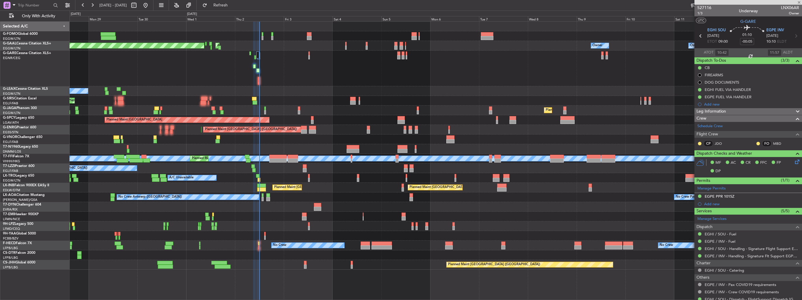
type input "+00:40"
type input "0"
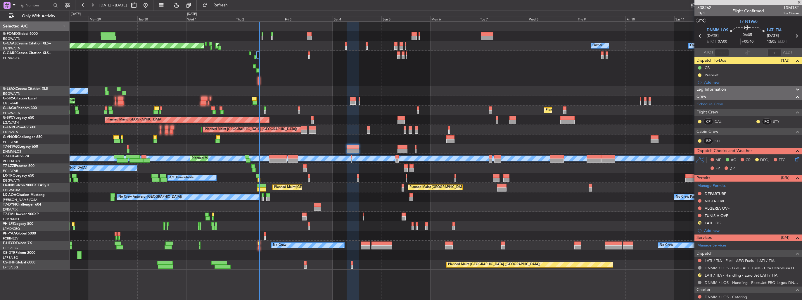
click at [725, 273] on link "LATI / TIA - Handling - Euro Jet LATI / TIA" at bounding box center [740, 275] width 73 height 5
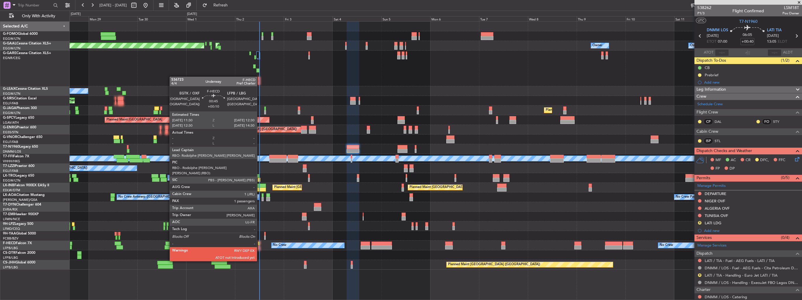
click at [259, 245] on div at bounding box center [259, 243] width 2 height 4
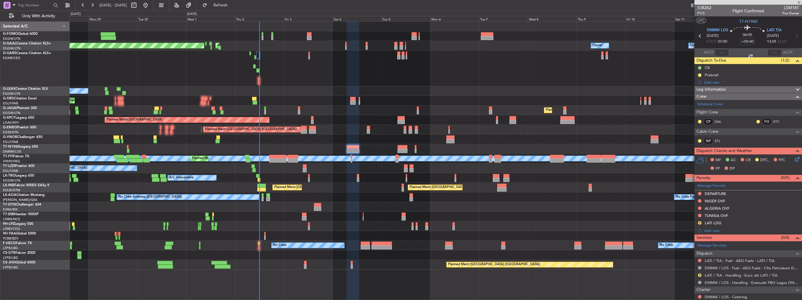
type input "+00:10"
type input "1"
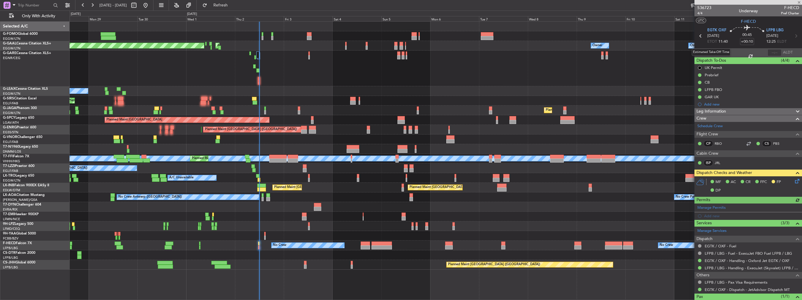
click at [719, 53] on div "Estimated Take-Off Time" at bounding box center [710, 51] width 39 height 7
click at [719, 52] on input "text" at bounding box center [722, 52] width 14 height 7
type input "11:57"
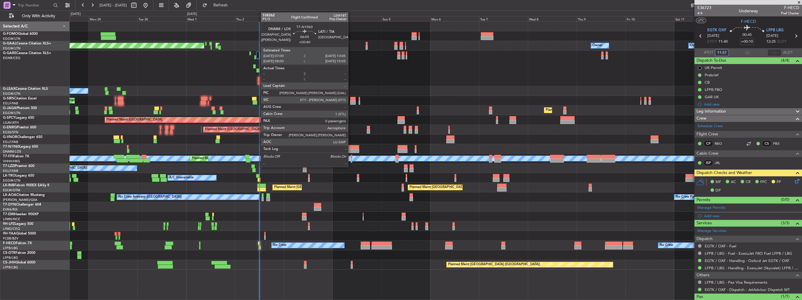
click at [351, 149] on div at bounding box center [352, 151] width 13 height 4
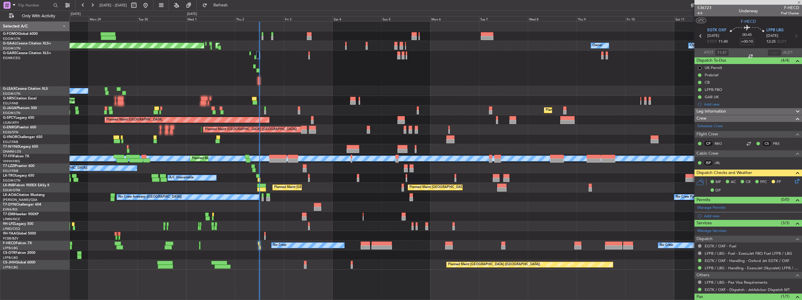
type input "+00:40"
type input "0"
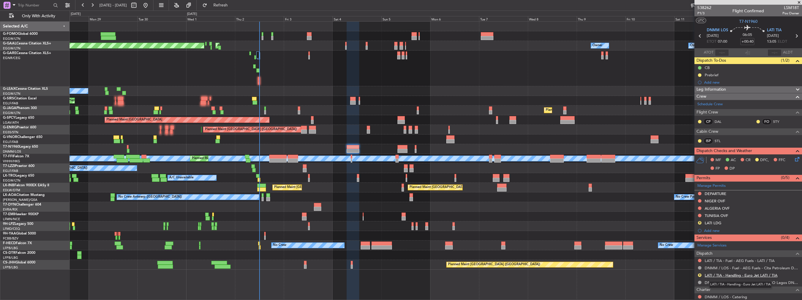
click at [733, 273] on link "LATI / TIA - Handling - Euro Jet LATI / TIA" at bounding box center [740, 275] width 73 height 5
click at [700, 221] on button "R" at bounding box center [700, 223] width 4 height 4
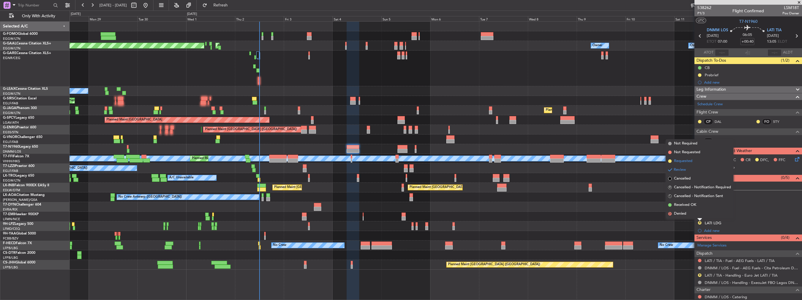
click at [690, 164] on li "Requested" at bounding box center [698, 161] width 67 height 9
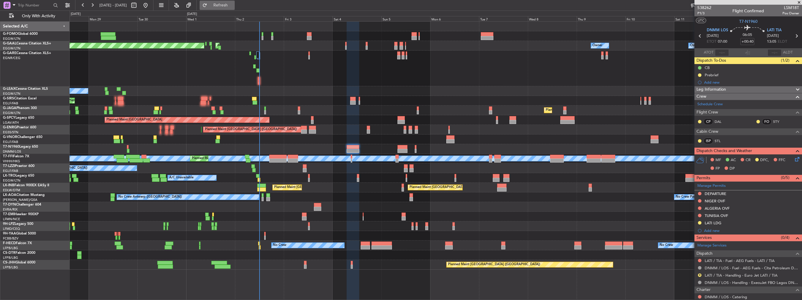
click at [235, 8] on button "Refresh" at bounding box center [217, 5] width 35 height 9
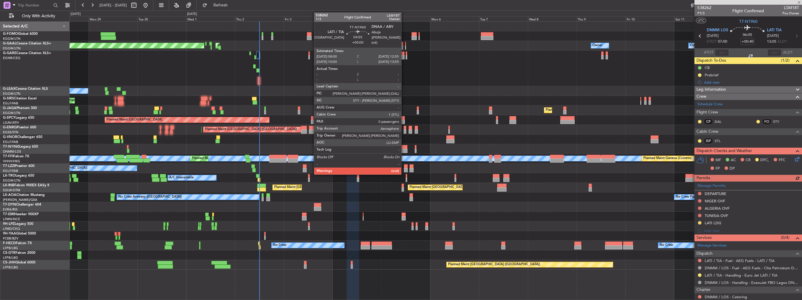
click at [404, 147] on div at bounding box center [402, 147] width 10 height 4
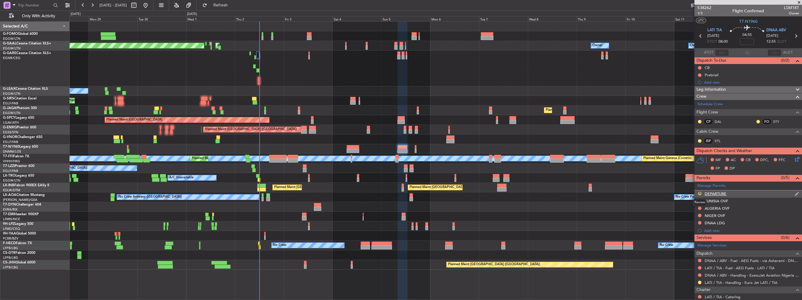
click at [699, 193] on button "R" at bounding box center [700, 194] width 4 height 4
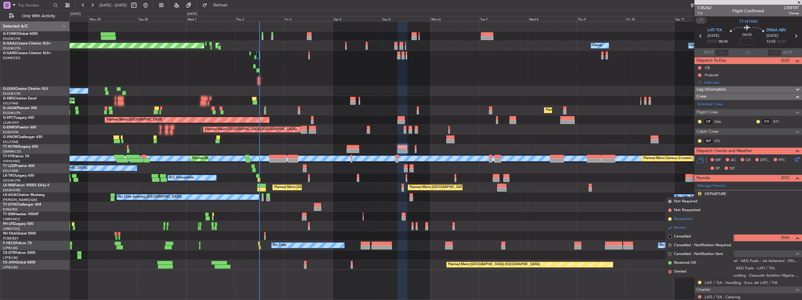
click at [677, 218] on span "Requested" at bounding box center [683, 219] width 18 height 6
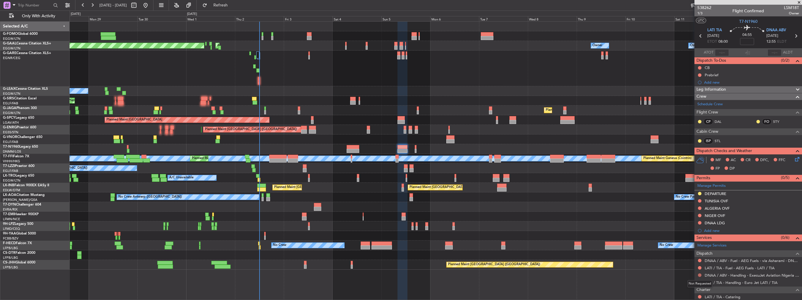
click at [699, 274] on button at bounding box center [700, 275] width 4 height 4
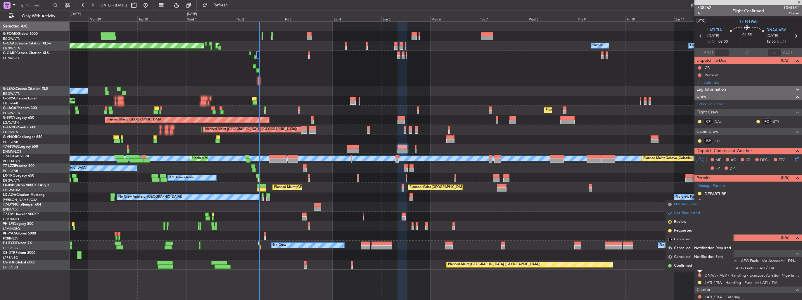
click at [681, 205] on span "Not Required" at bounding box center [685, 204] width 23 height 6
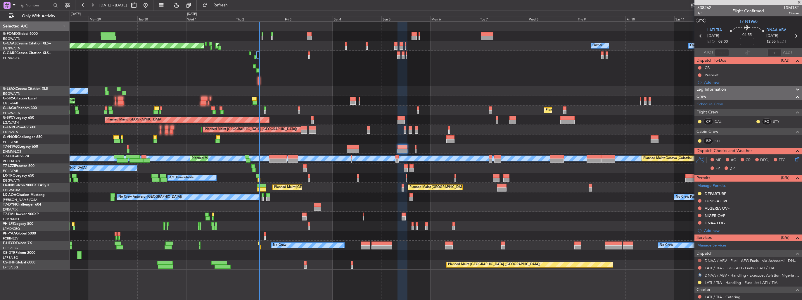
click at [698, 259] on button at bounding box center [700, 261] width 4 height 4
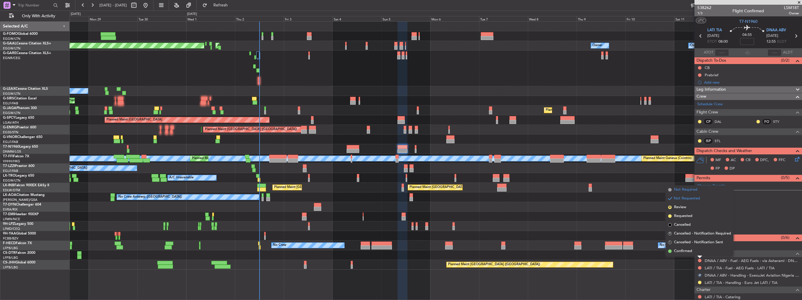
click at [680, 189] on span "Not Required" at bounding box center [685, 190] width 23 height 6
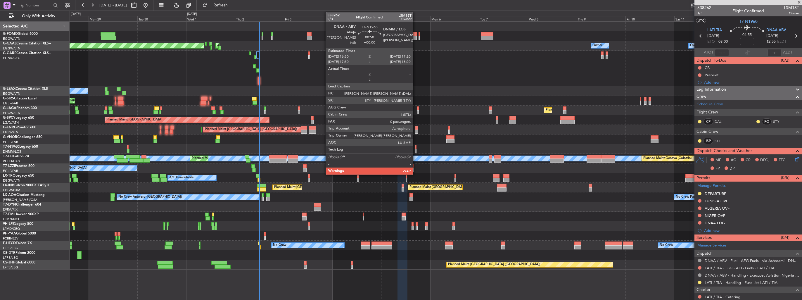
click at [415, 149] on div at bounding box center [416, 151] width 2 height 4
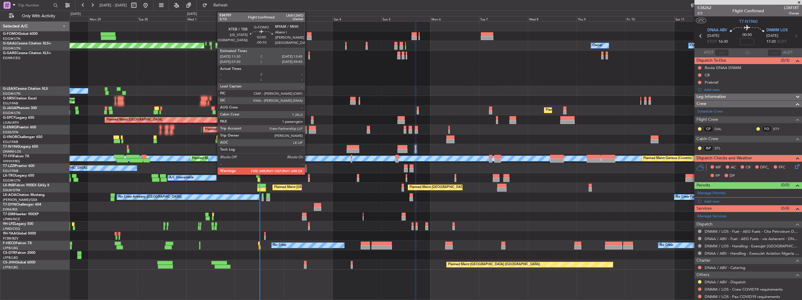
click at [307, 37] on div at bounding box center [309, 38] width 5 height 4
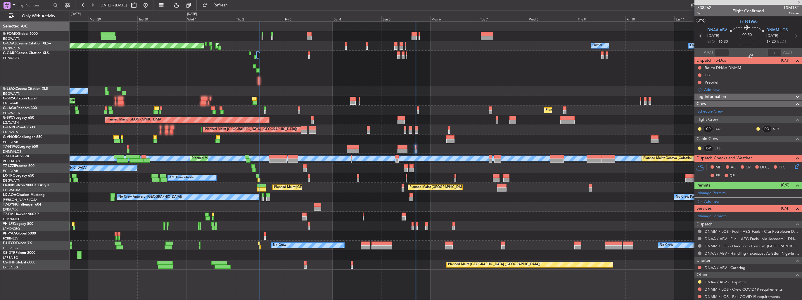
type input "-00:10"
type input "1"
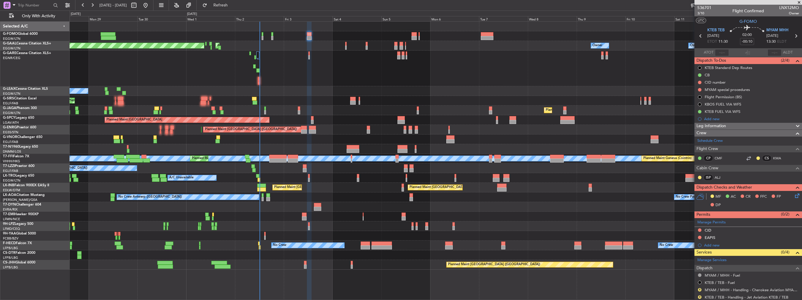
click at [793, 196] on icon at bounding box center [795, 194] width 5 height 5
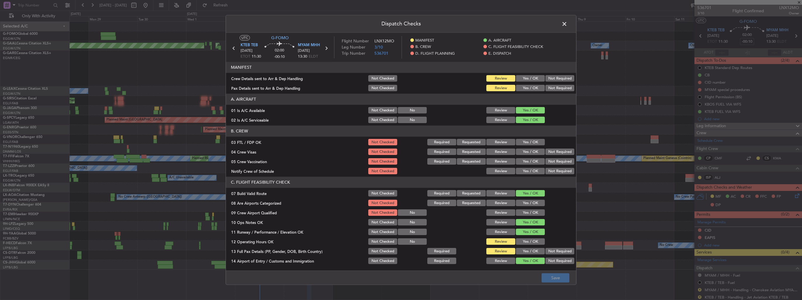
click at [528, 82] on div "Yes / OK" at bounding box center [530, 78] width 30 height 8
click at [529, 81] on button "Yes / OK" at bounding box center [530, 78] width 29 height 6
click at [530, 87] on button "Yes / OK" at bounding box center [530, 88] width 29 height 6
click at [556, 276] on button "Save" at bounding box center [555, 277] width 28 height 9
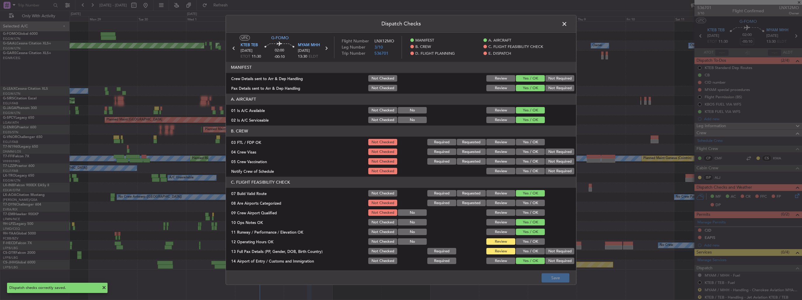
click at [567, 25] on span at bounding box center [567, 26] width 0 height 12
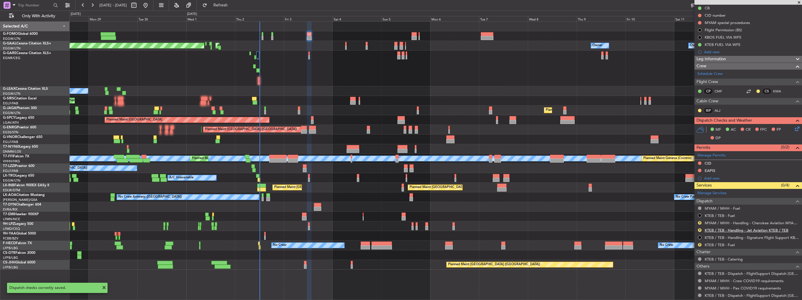
scroll to position [88, 0]
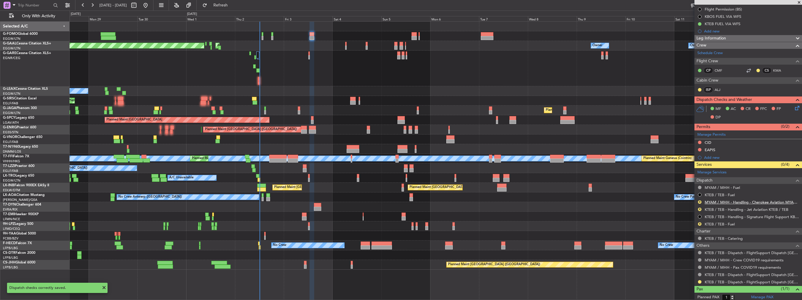
click at [719, 202] on link "MYAM / MHH - Handling - Cherokee Aviation MYAM / MHH" at bounding box center [751, 202] width 94 height 5
click at [698, 222] on button "R" at bounding box center [700, 224] width 4 height 4
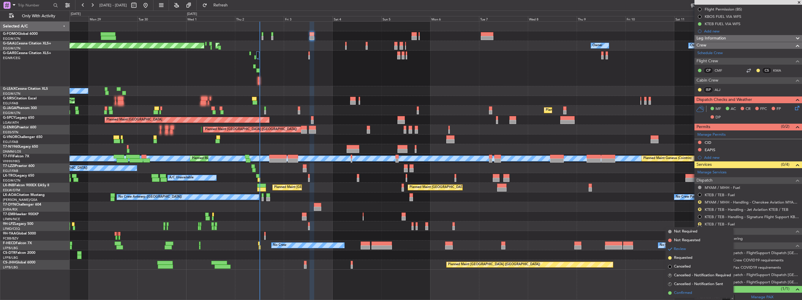
click at [679, 294] on span "Confirmed" at bounding box center [683, 293] width 18 height 6
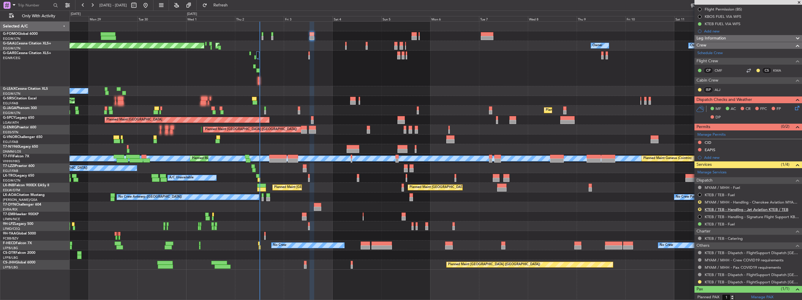
click at [722, 209] on link "KTEB / TEB - Handling - Jet Aviation KTEB / TEB" at bounding box center [746, 209] width 84 height 5
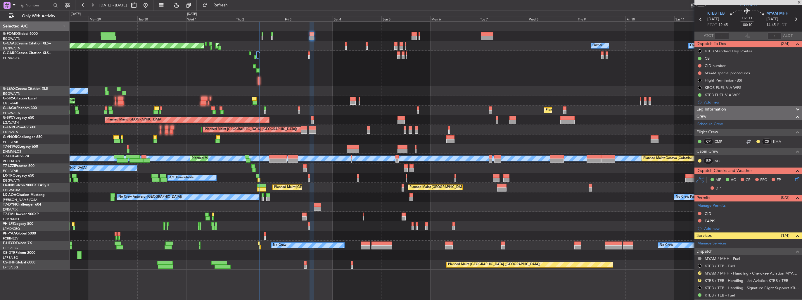
scroll to position [0, 0]
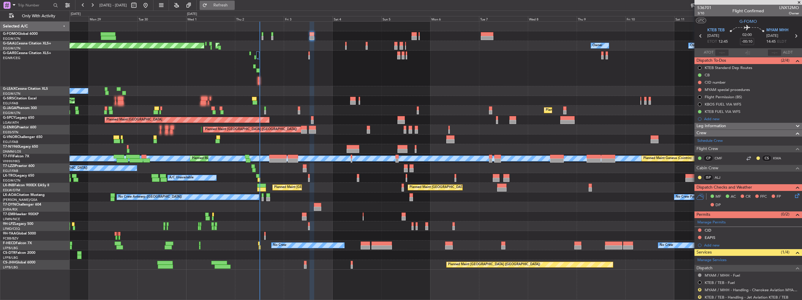
click at [233, 7] on span "Refresh" at bounding box center [220, 5] width 25 height 4
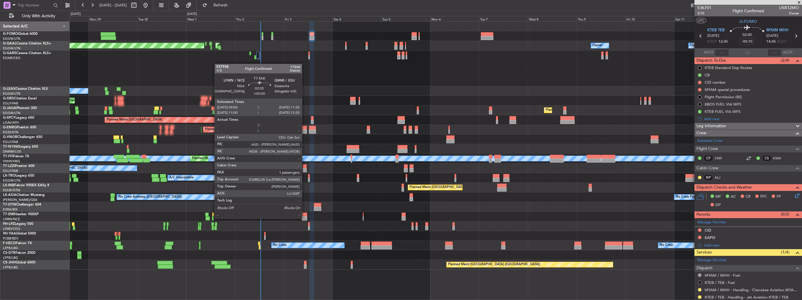
click at [304, 218] on div at bounding box center [304, 218] width 5 height 4
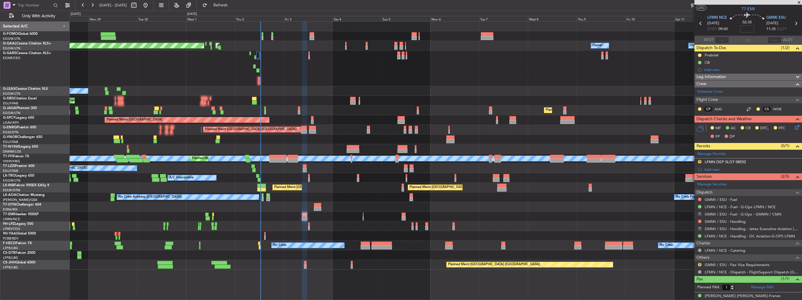
scroll to position [22, 0]
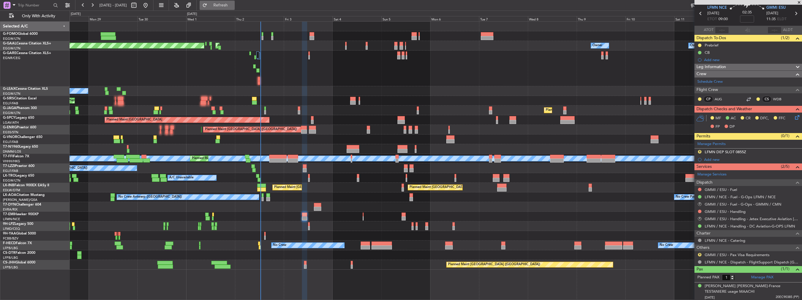
click at [233, 6] on span "Refresh" at bounding box center [220, 5] width 25 height 4
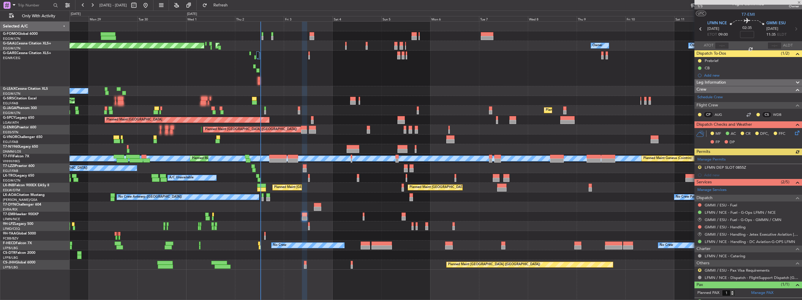
scroll to position [0, 0]
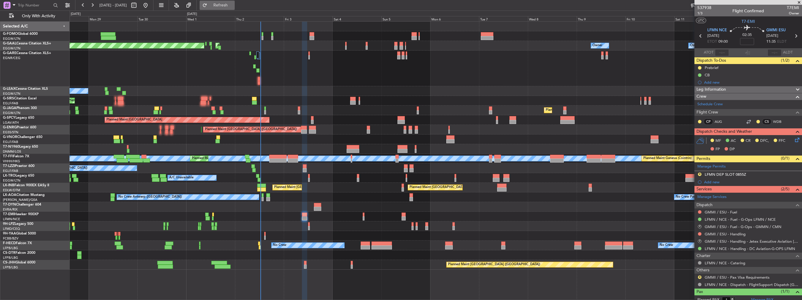
click at [233, 6] on span "Refresh" at bounding box center [220, 5] width 25 height 4
click at [700, 241] on button "R" at bounding box center [700, 241] width 4 height 4
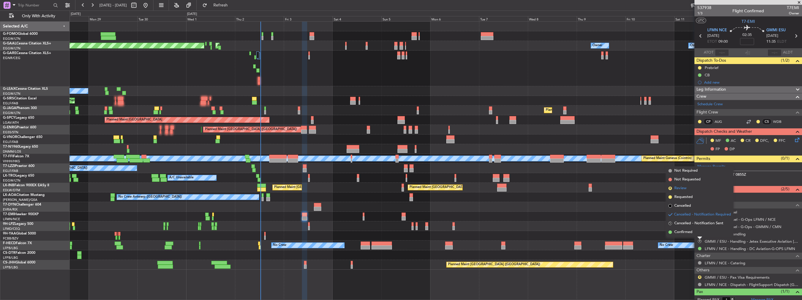
click at [685, 190] on span "Review" at bounding box center [680, 188] width 12 height 6
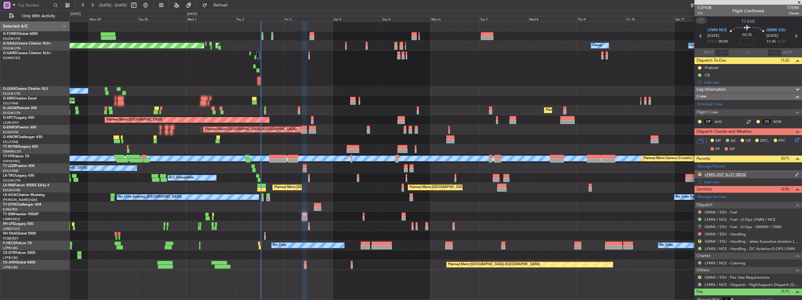
click at [794, 173] on img at bounding box center [796, 174] width 4 height 5
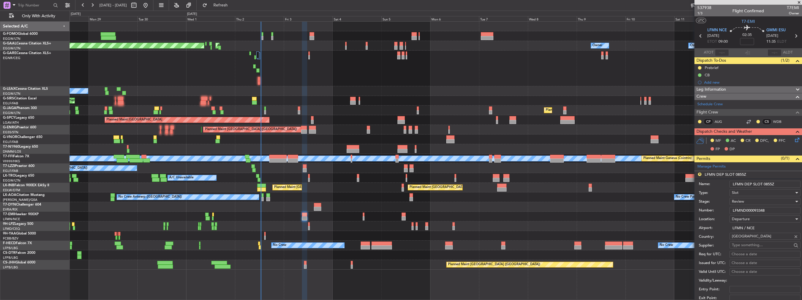
click at [745, 203] on div "Review" at bounding box center [763, 201] width 62 height 9
click at [750, 246] on span "Received OK" at bounding box center [762, 247] width 61 height 9
click at [790, 185] on input "LFMN DEP SLOT 0855Z" at bounding box center [764, 184] width 71 height 7
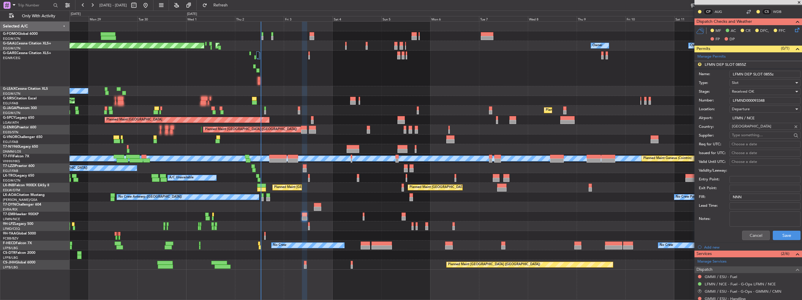
scroll to position [117, 0]
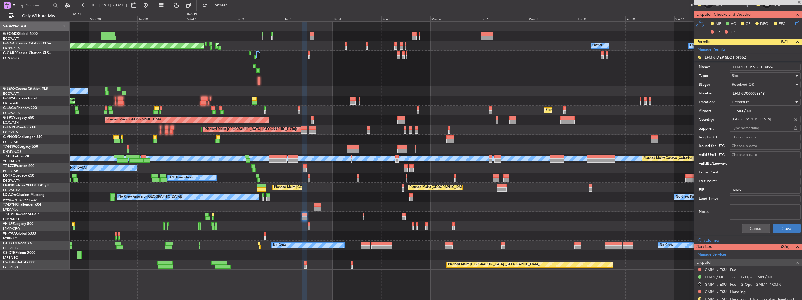
type input "LFMN DEP SLOT 0855z"
click at [781, 226] on button "Save" at bounding box center [786, 227] width 28 height 9
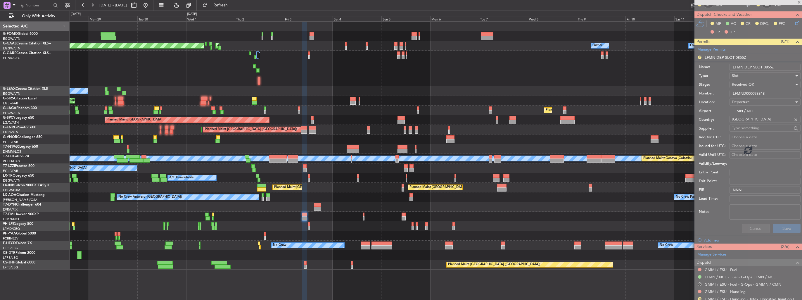
scroll to position [22, 0]
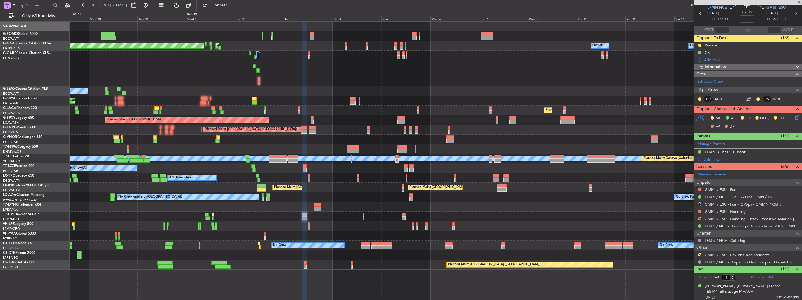
click at [700, 217] on button "R" at bounding box center [700, 219] width 4 height 4
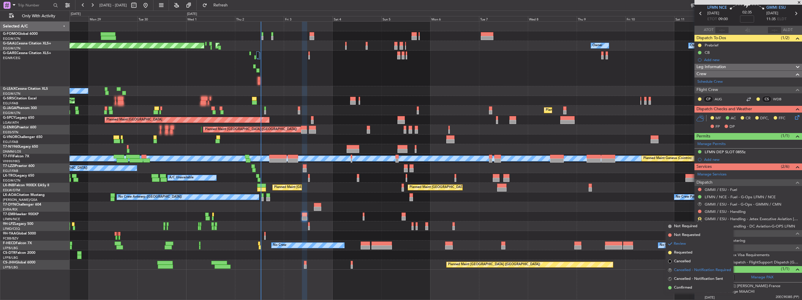
click at [683, 272] on span "Cancelled - Notification Required" at bounding box center [702, 270] width 57 height 6
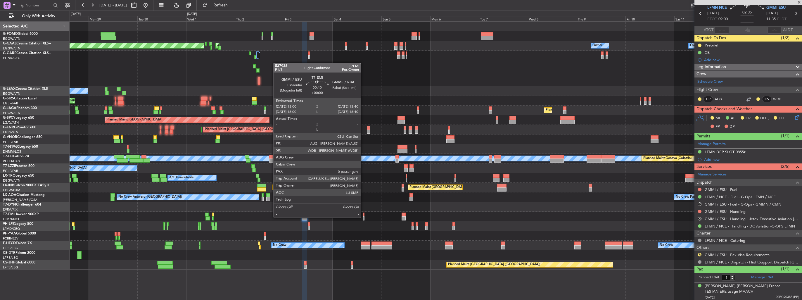
click at [363, 217] on div at bounding box center [363, 218] width 1 height 4
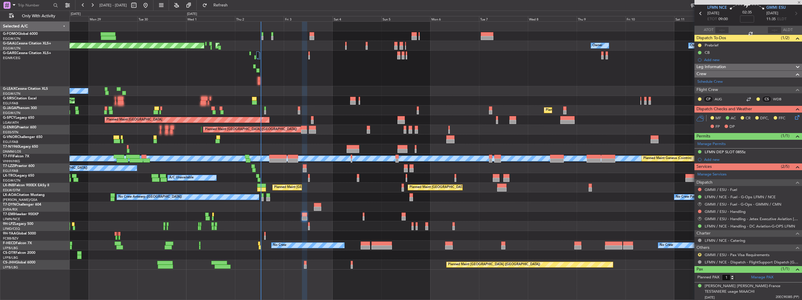
type input "+00:05"
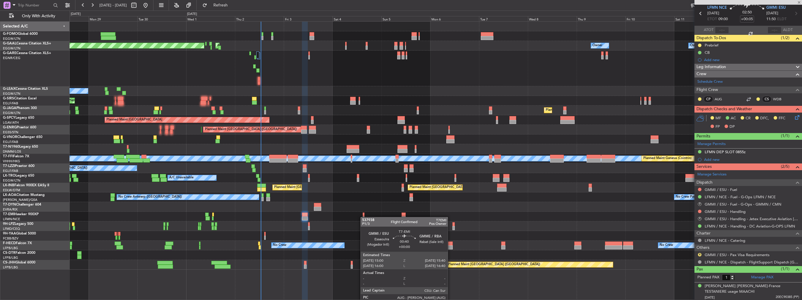
type input "0"
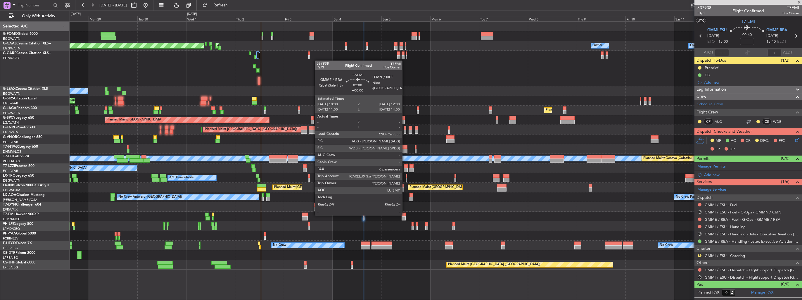
click at [405, 214] on div at bounding box center [403, 214] width 4 height 4
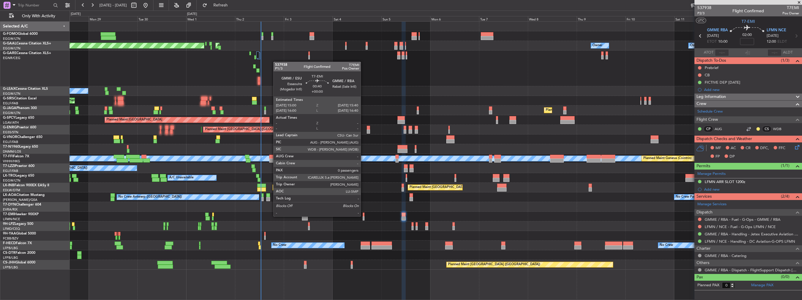
click at [363, 216] on div at bounding box center [363, 214] width 1 height 4
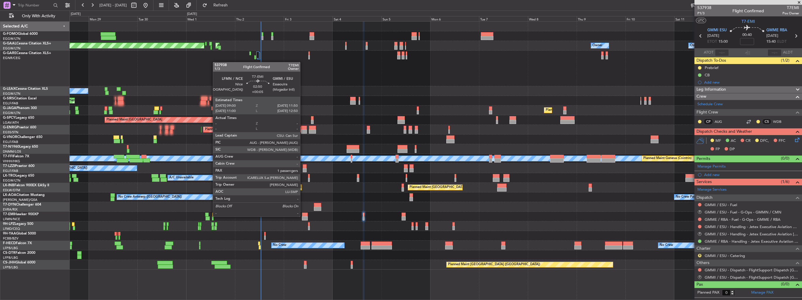
click at [303, 216] on div at bounding box center [305, 218] width 6 height 4
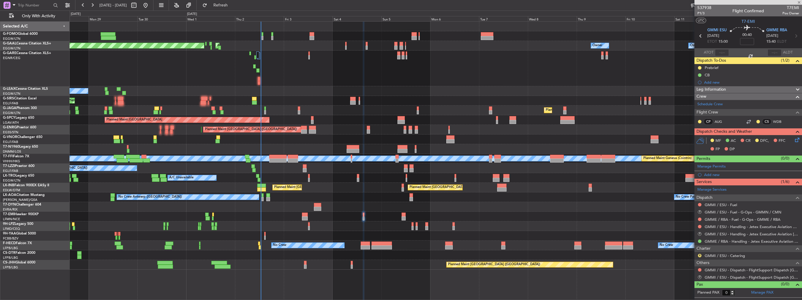
type input "+00:05"
type input "1"
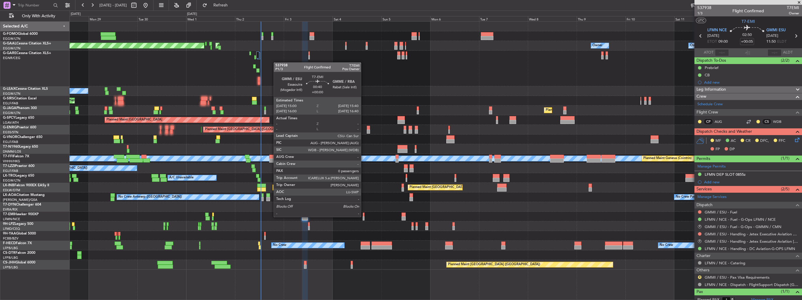
click at [363, 216] on div at bounding box center [363, 218] width 1 height 4
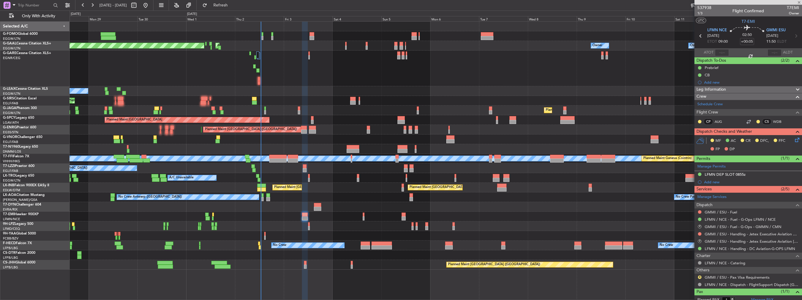
type input "0"
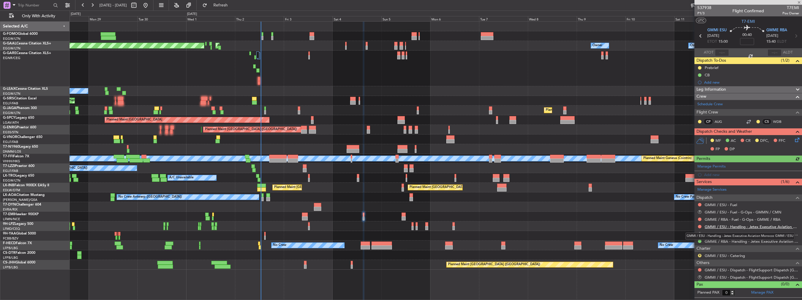
click at [741, 224] on link "GMMI / ESU - Handling - Jetex Executive Aviation Morocco GMMI / ESU" at bounding box center [751, 226] width 94 height 5
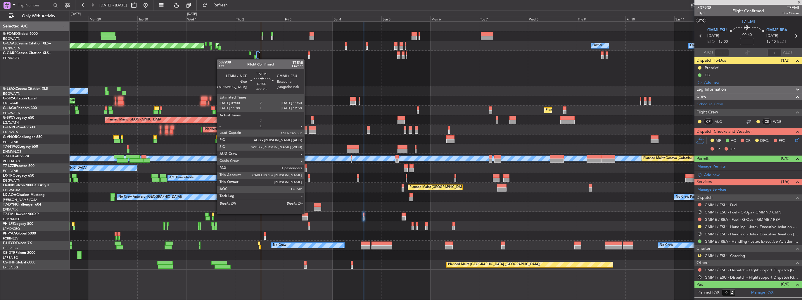
click at [307, 213] on div at bounding box center [305, 214] width 6 height 4
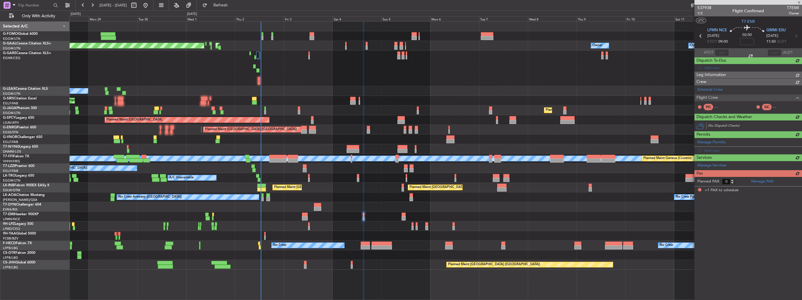
type input "+00:05"
type input "1"
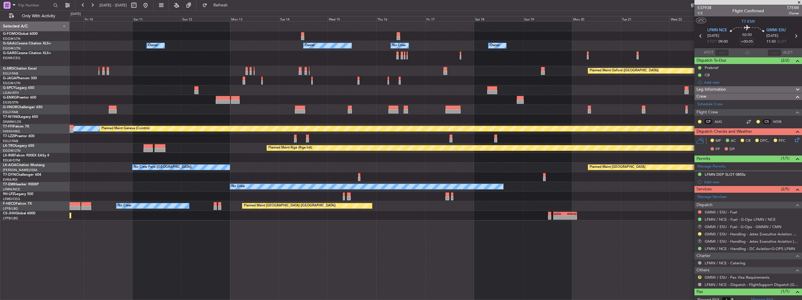
click at [306, 155] on div "Owner Owner Owner No Crew Owner Owner Owner Planned Maint Oxford (Kidlington) P…" at bounding box center [436, 121] width 732 height 199
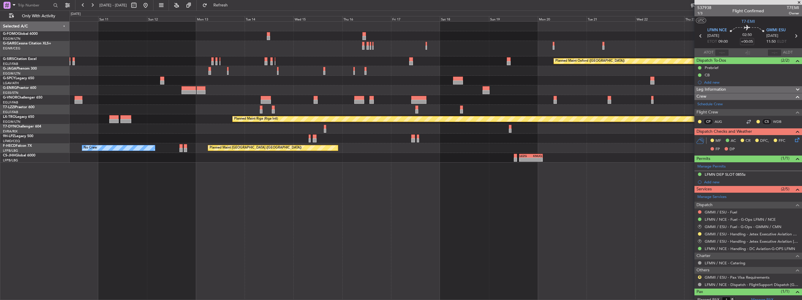
click at [497, 107] on div "Planned Maint Oxford (Kidlington) Planned Maint London (Luton) A/C Unavailable …" at bounding box center [436, 92] width 732 height 141
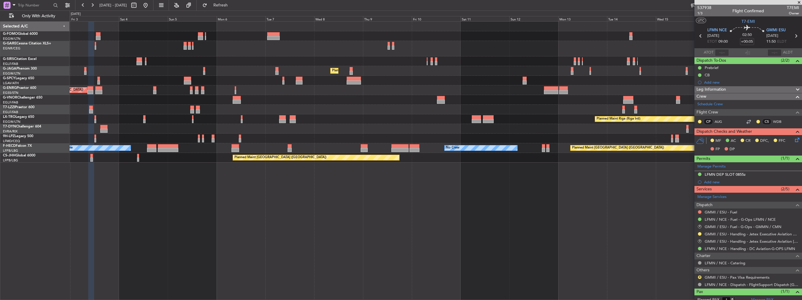
click at [416, 105] on div "Planned Maint Oxford (Kidlington) Planned Maint London (Luton) Planned Maint Br…" at bounding box center [436, 92] width 732 height 141
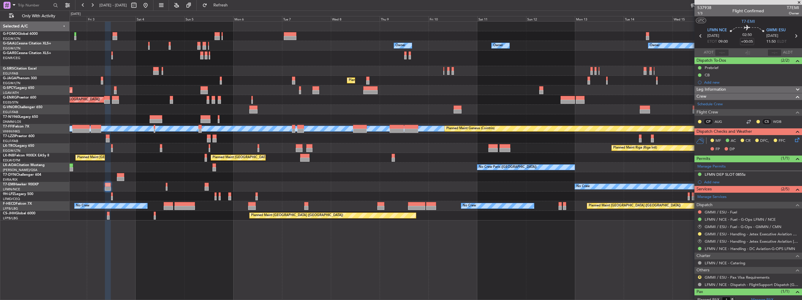
click at [357, 119] on div at bounding box center [436, 119] width 732 height 10
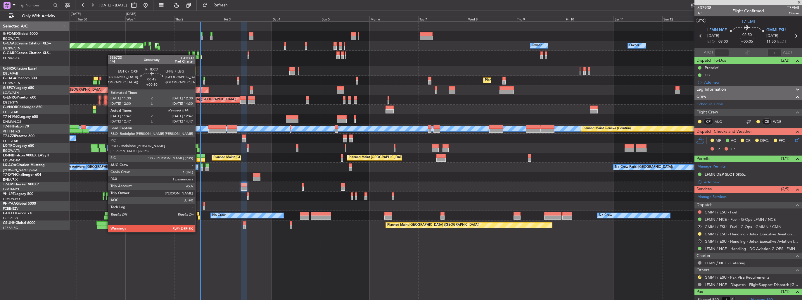
click at [197, 214] on div at bounding box center [198, 214] width 2 height 4
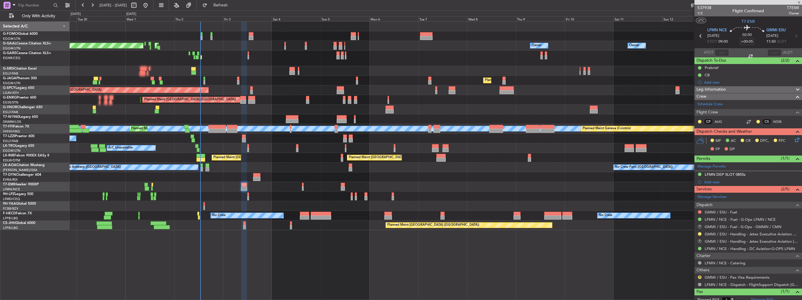
type input "+00:10"
type input "11:57"
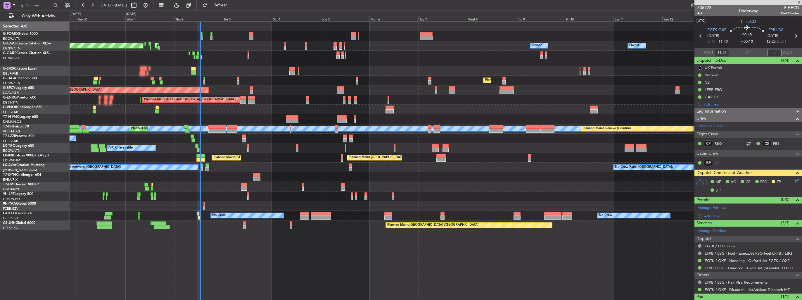
click at [774, 53] on input "text" at bounding box center [774, 52] width 14 height 7
type input "12:50"
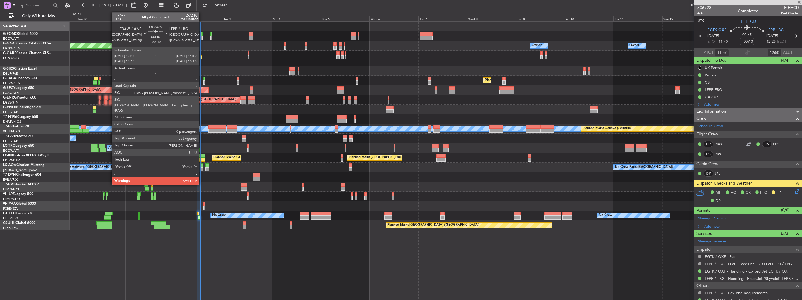
click at [202, 170] on div at bounding box center [202, 169] width 2 height 4
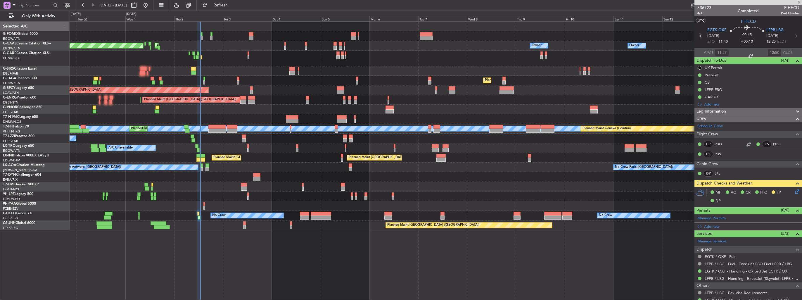
type input "0"
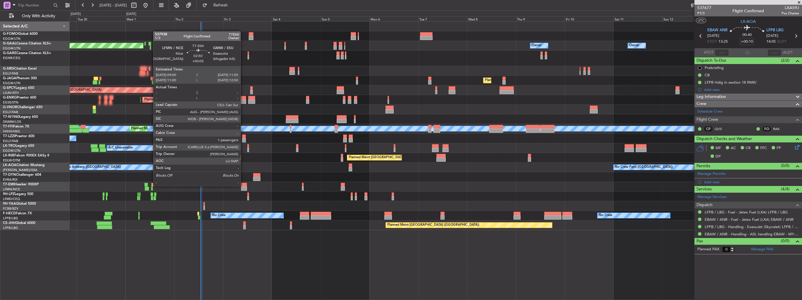
click at [243, 185] on div at bounding box center [244, 185] width 6 height 4
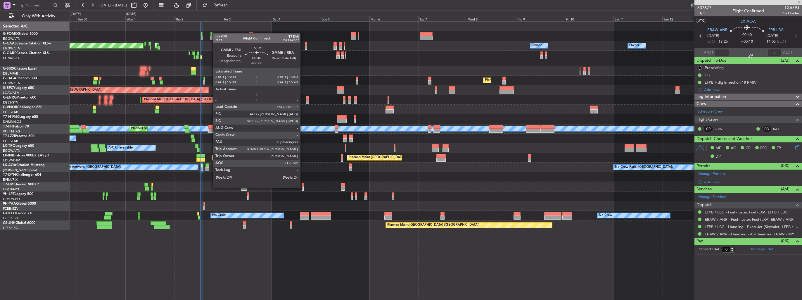
type input "+00:05"
type input "1"
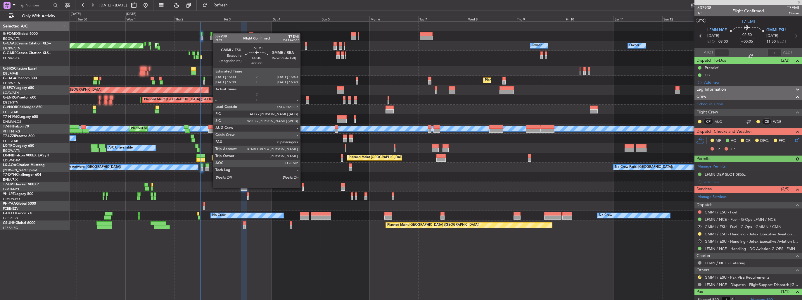
click at [303, 187] on div at bounding box center [302, 188] width 1 height 4
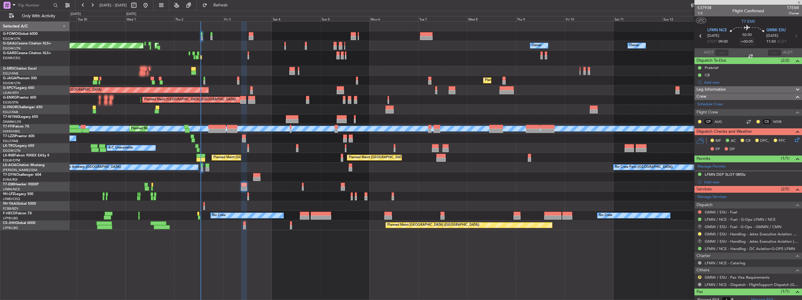
type input "0"
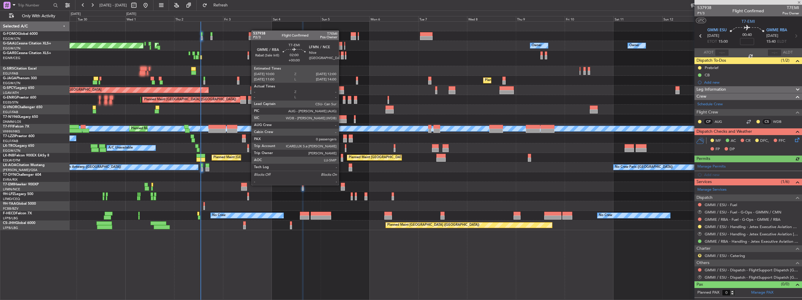
click at [341, 184] on div at bounding box center [343, 185] width 4 height 4
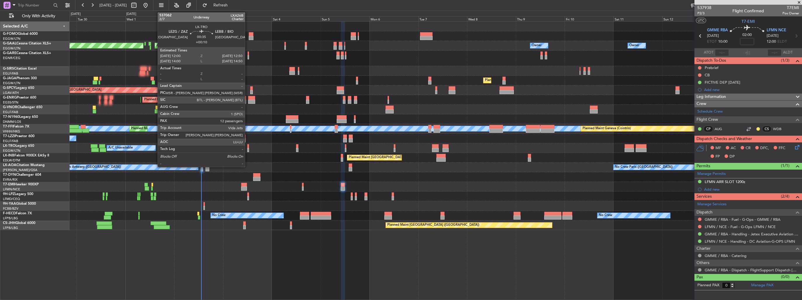
click at [247, 148] on div at bounding box center [248, 150] width 2 height 4
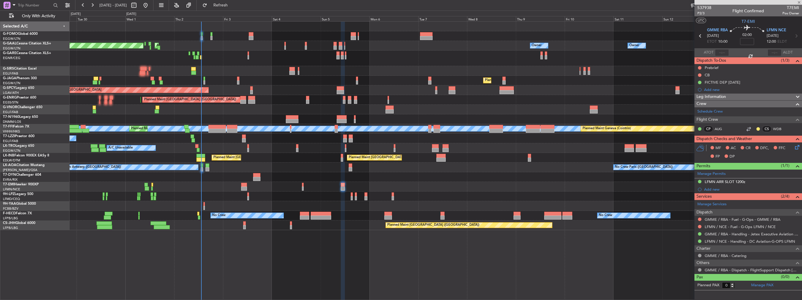
type input "+00:10"
type input "12"
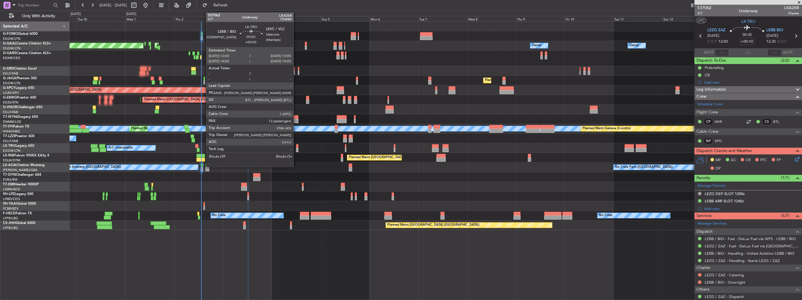
click at [296, 147] on div at bounding box center [297, 146] width 2 height 4
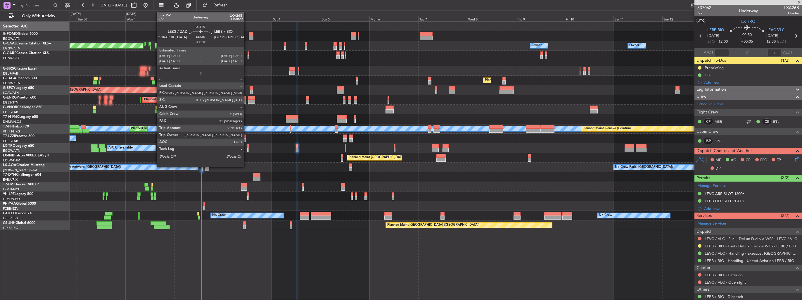
click at [247, 148] on div at bounding box center [248, 150] width 2 height 4
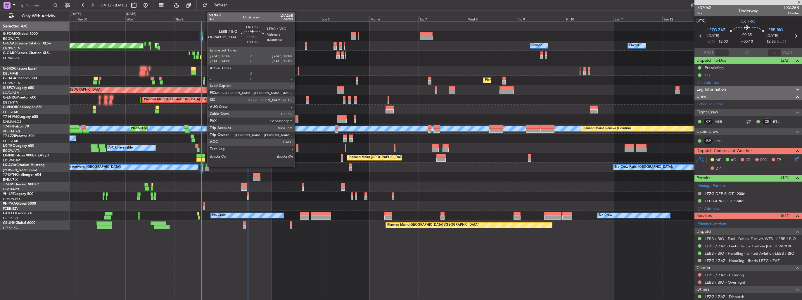
click at [297, 148] on div at bounding box center [297, 150] width 2 height 4
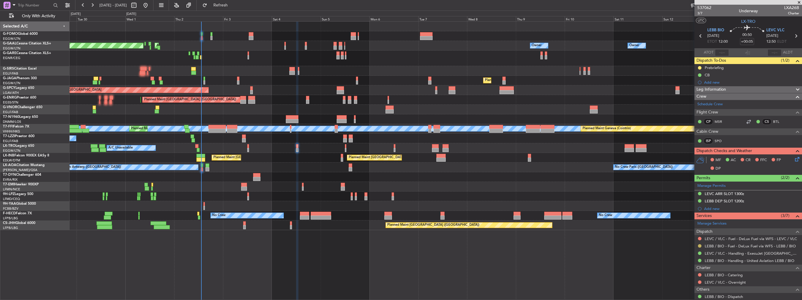
click at [698, 245] on button at bounding box center [700, 246] width 4 height 4
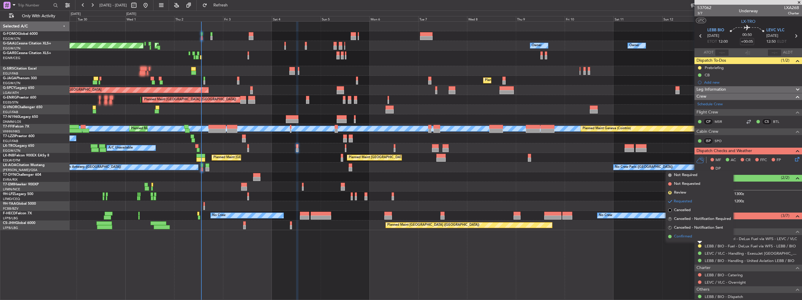
click at [683, 238] on span "Confirmed" at bounding box center [683, 236] width 18 height 6
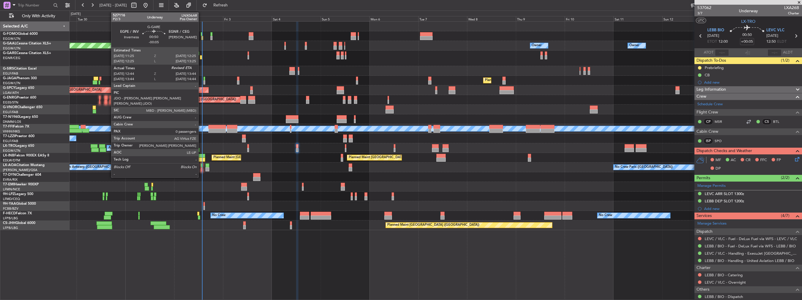
click at [201, 57] on div at bounding box center [201, 57] width 2 height 4
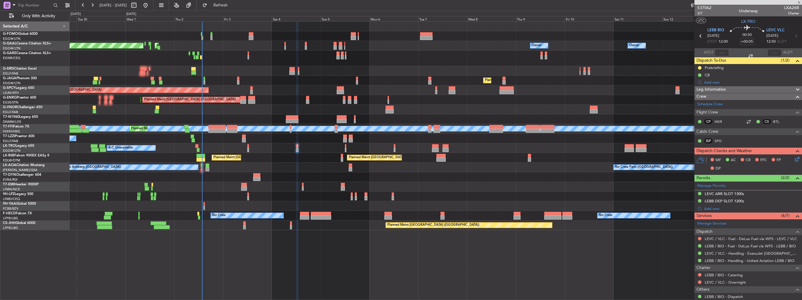
type input "-00:05"
type input "12:44"
type input "0"
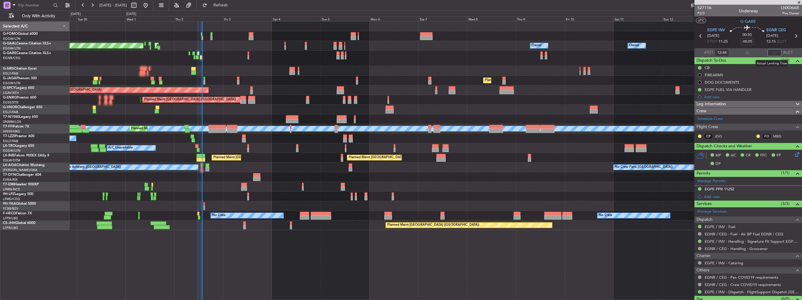
click at [769, 53] on input "text" at bounding box center [774, 52] width 14 height 7
type input "13:39"
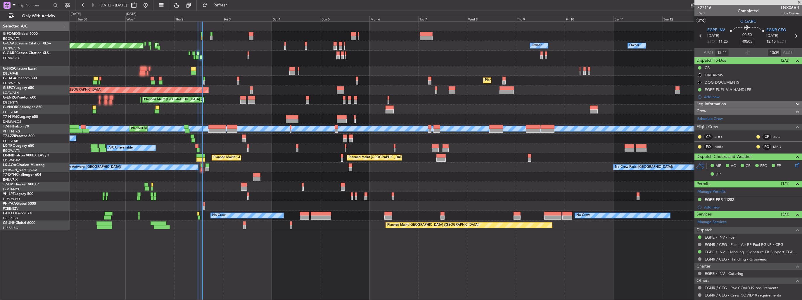
click at [249, 44] on div "Owner Owner Owner Planned Maint Dusseldorf AOG Maint Dusseldorf Owner No Crew O…" at bounding box center [436, 46] width 732 height 10
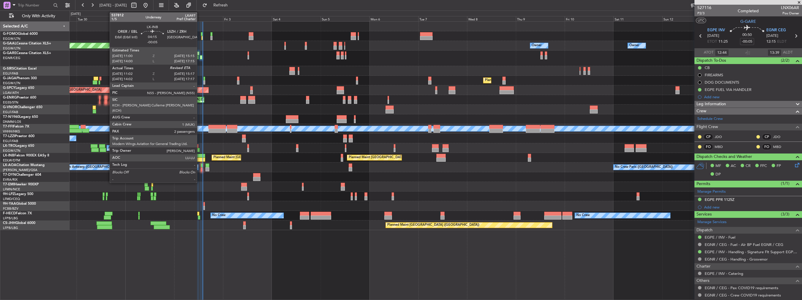
click at [200, 157] on div at bounding box center [200, 159] width 9 height 4
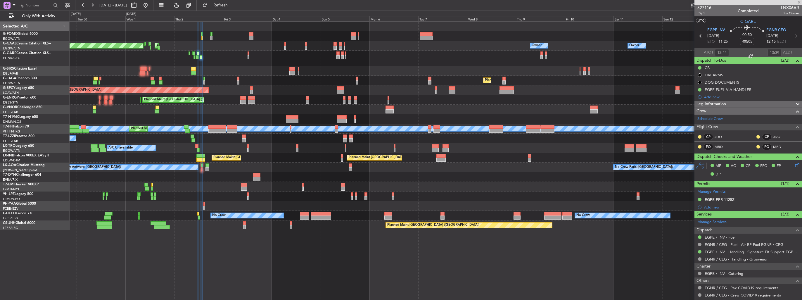
type input "11:02"
type input "2"
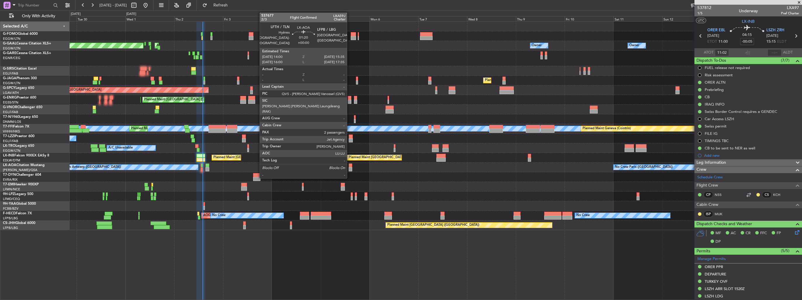
click at [349, 167] on div at bounding box center [351, 165] width 4 height 4
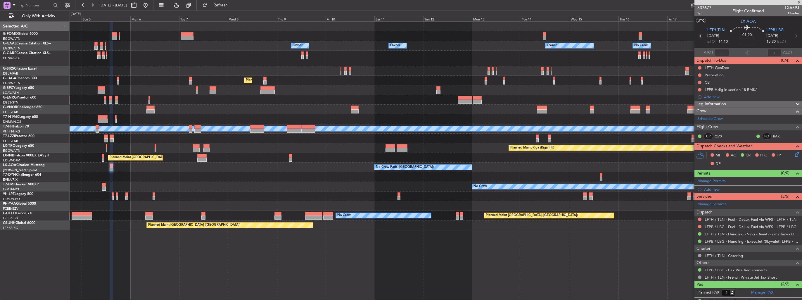
click at [250, 184] on div "Owner Owner Owner Owner No Crew Owner AOG Maint Dusseldorf Planned Maint Dussel…" at bounding box center [436, 126] width 732 height 208
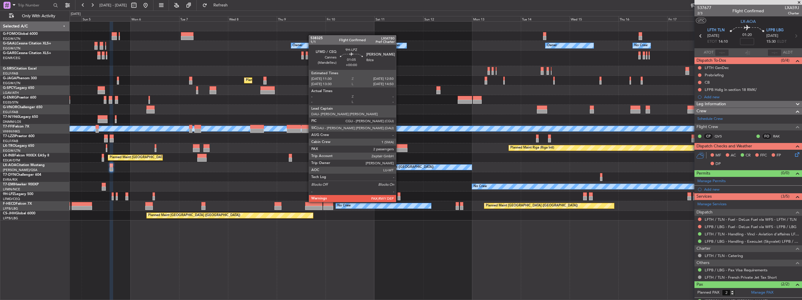
click at [398, 196] on div at bounding box center [398, 198] width 3 height 4
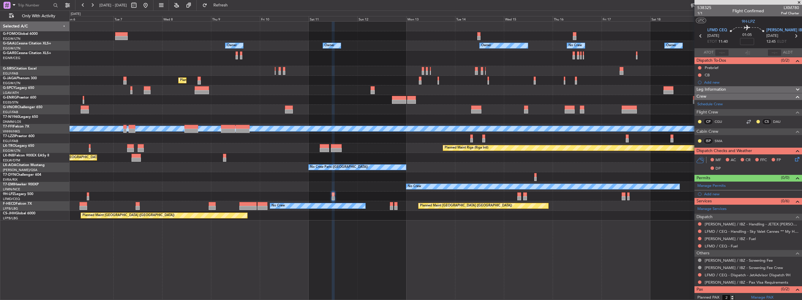
click at [541, 193] on div at bounding box center [436, 196] width 732 height 10
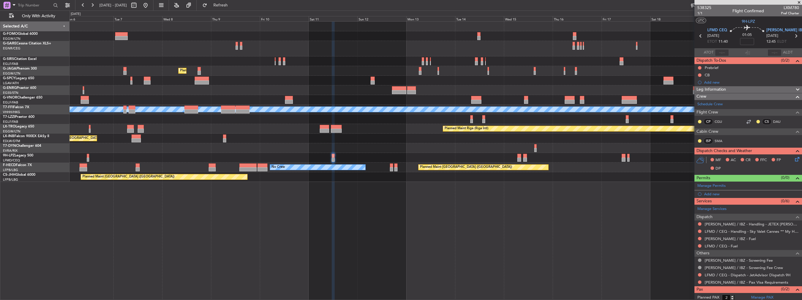
click at [786, 9] on span "LXM780" at bounding box center [790, 8] width 18 height 6
copy span "LXM780"
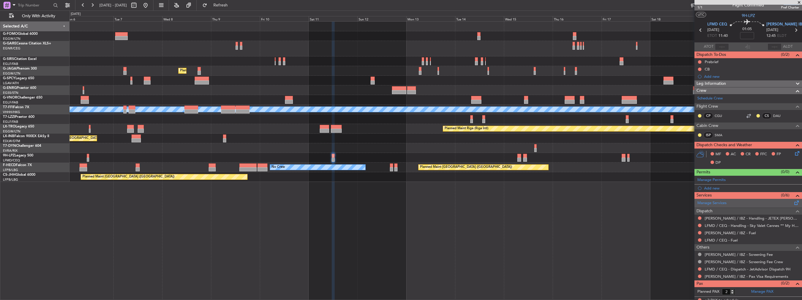
scroll to position [9, 0]
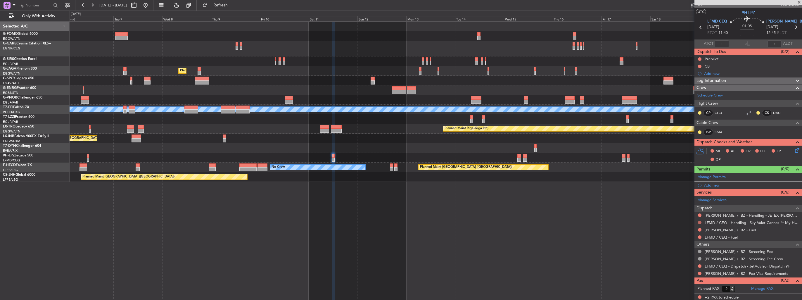
click at [699, 221] on button at bounding box center [700, 223] width 4 height 4
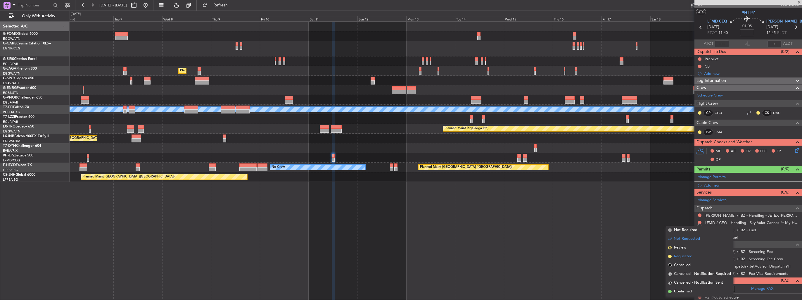
click at [681, 255] on span "Requested" at bounding box center [683, 256] width 18 height 6
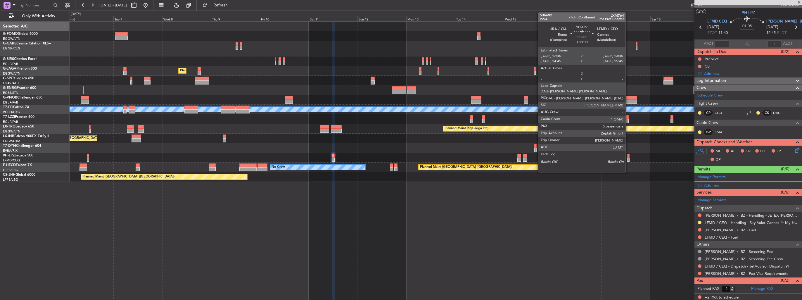
click at [628, 158] on div at bounding box center [628, 159] width 2 height 4
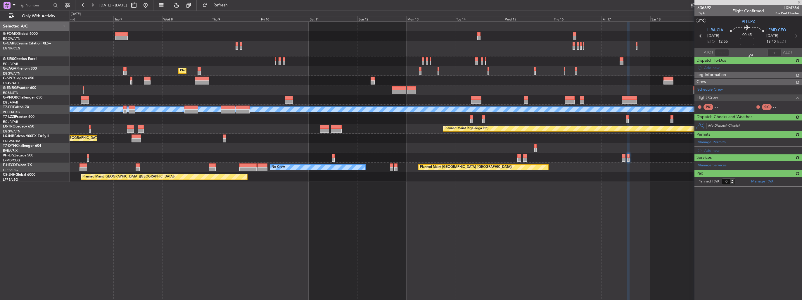
scroll to position [0, 0]
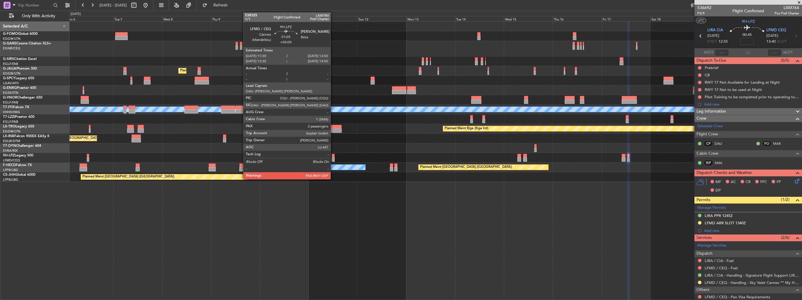
click at [333, 156] on div at bounding box center [333, 156] width 3 height 4
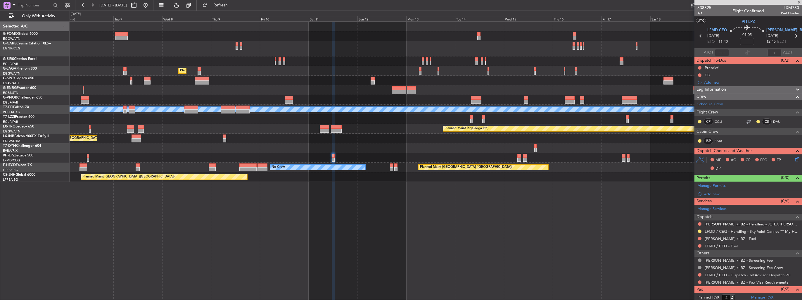
click at [720, 221] on link "LEIB / IBZ - Handling - JETEX LEIB" at bounding box center [751, 223] width 94 height 5
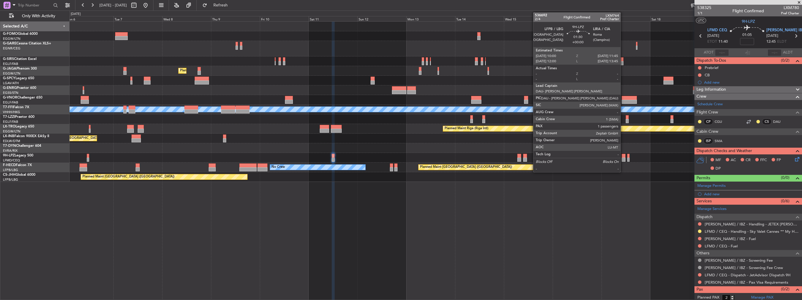
click at [623, 158] on div at bounding box center [623, 159] width 4 height 4
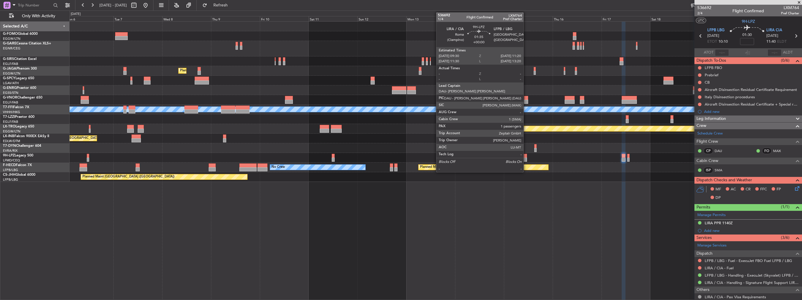
click at [526, 155] on div at bounding box center [525, 156] width 4 height 4
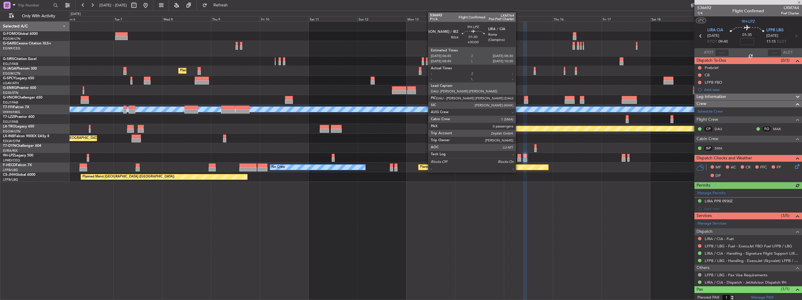
click at [518, 156] on div at bounding box center [519, 156] width 4 height 4
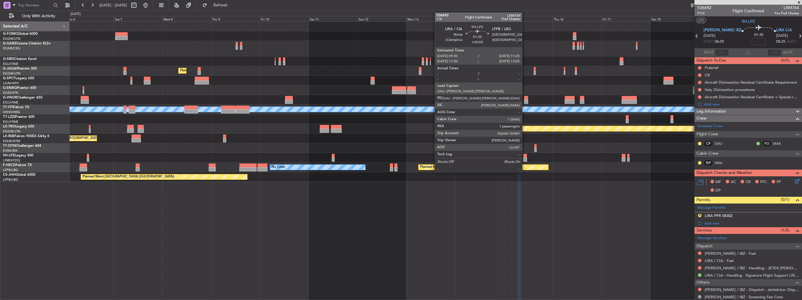
click at [524, 157] on div at bounding box center [525, 159] width 4 height 4
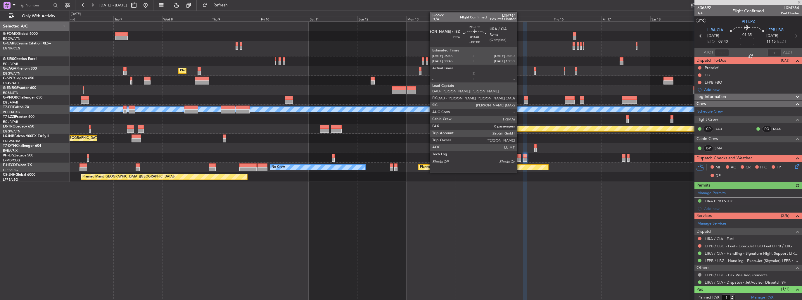
click at [519, 157] on div at bounding box center [519, 159] width 4 height 4
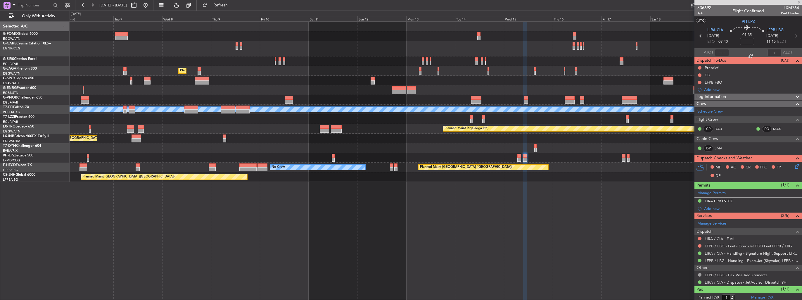
type input "0"
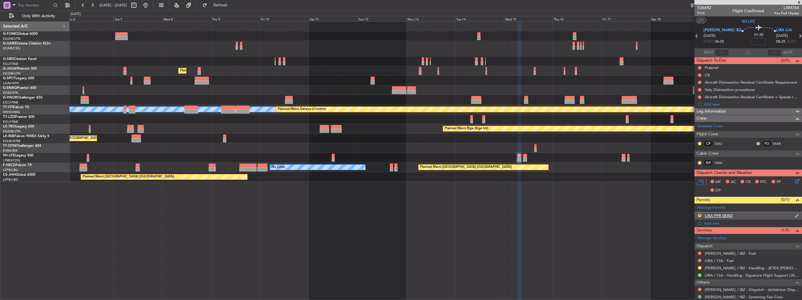
click at [794, 216] on img at bounding box center [796, 215] width 4 height 5
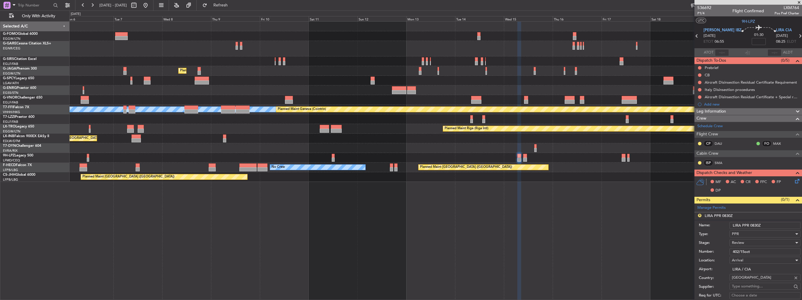
click at [781, 223] on input "LIRA PPR 0830Z" at bounding box center [764, 225] width 71 height 7
type input "LIRA PPR 0830z"
click at [768, 241] on div "Review" at bounding box center [763, 242] width 62 height 9
click at [758, 285] on span "Received OK" at bounding box center [762, 289] width 61 height 9
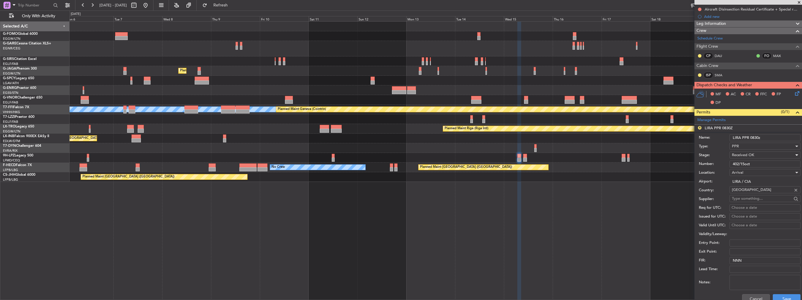
scroll to position [175, 0]
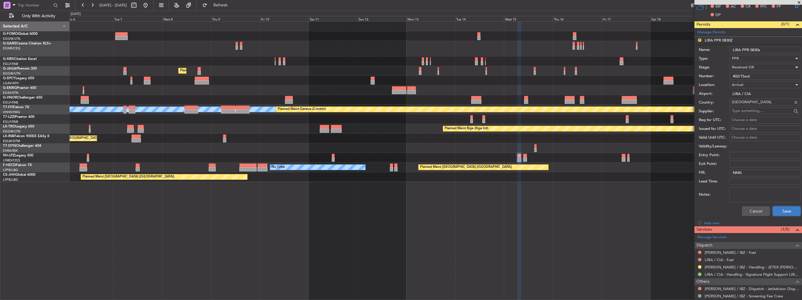
click at [776, 206] on button "Save" at bounding box center [786, 210] width 28 height 9
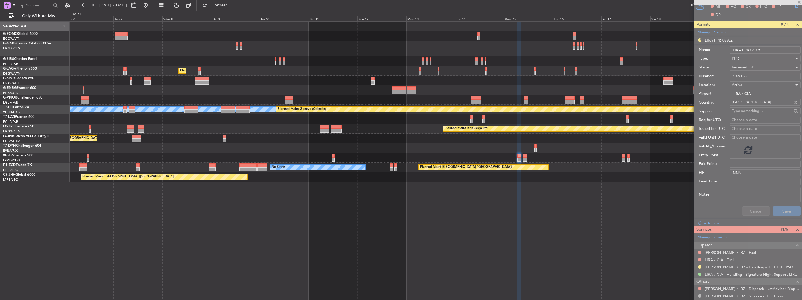
scroll to position [23, 0]
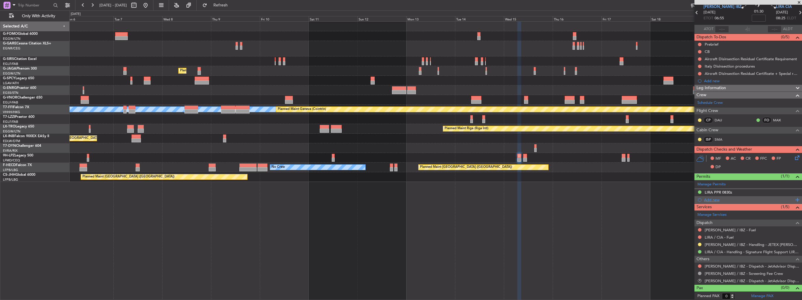
click at [707, 199] on div "Add new" at bounding box center [749, 199] width 90 height 5
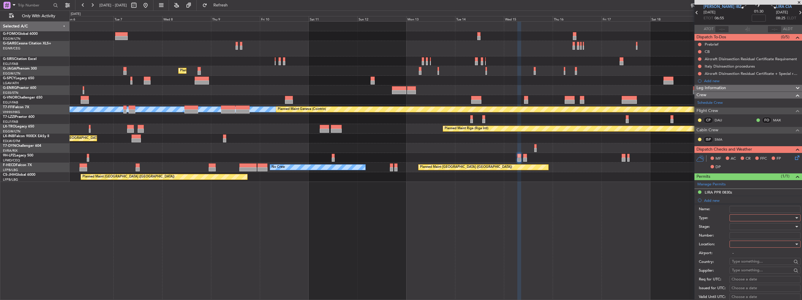
scroll to position [175, 0]
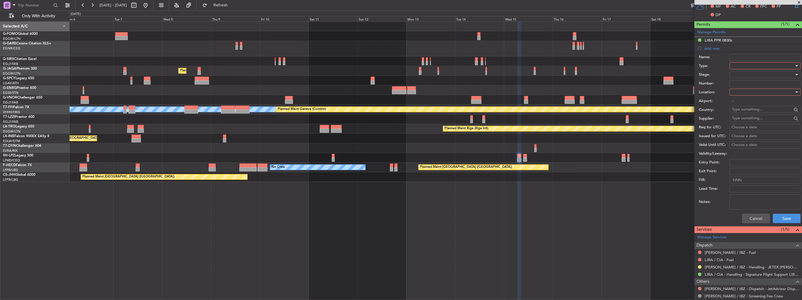
click at [743, 66] on div at bounding box center [763, 65] width 62 height 9
click at [749, 121] on span "Slot" at bounding box center [762, 120] width 61 height 9
click at [756, 93] on div at bounding box center [763, 92] width 62 height 9
click at [756, 101] on span "Departure" at bounding box center [762, 103] width 61 height 9
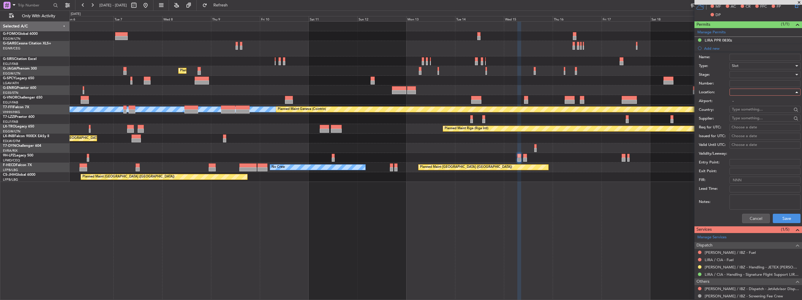
type input "LEIB / IBZ"
click at [757, 76] on div at bounding box center [763, 74] width 62 height 9
click at [758, 111] on span "Requested" at bounding box center [762, 112] width 61 height 9
click at [782, 216] on button "Save" at bounding box center [786, 218] width 28 height 9
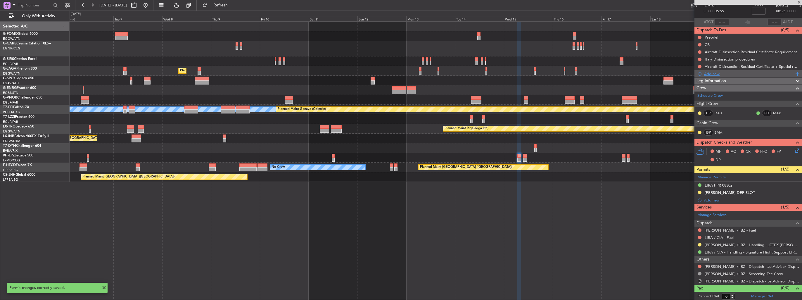
scroll to position [0, 0]
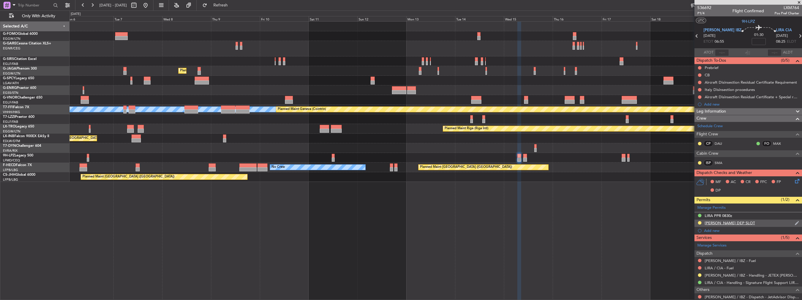
click at [794, 223] on img at bounding box center [796, 222] width 4 height 5
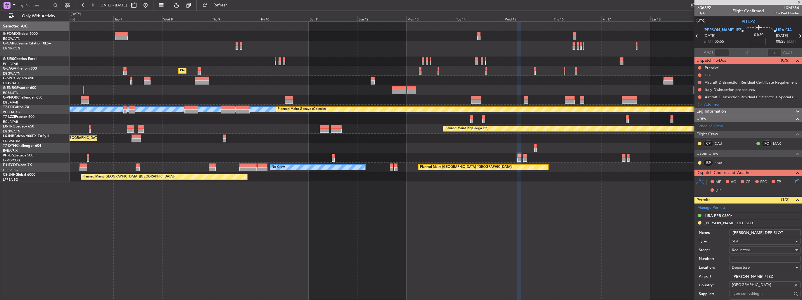
click at [778, 231] on input "LEIB DEP SLOT" at bounding box center [764, 232] width 71 height 7
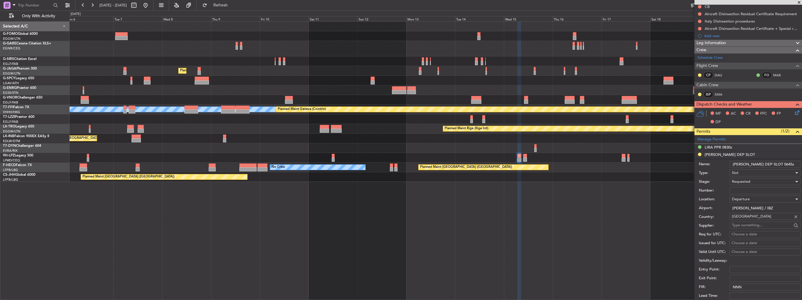
scroll to position [146, 0]
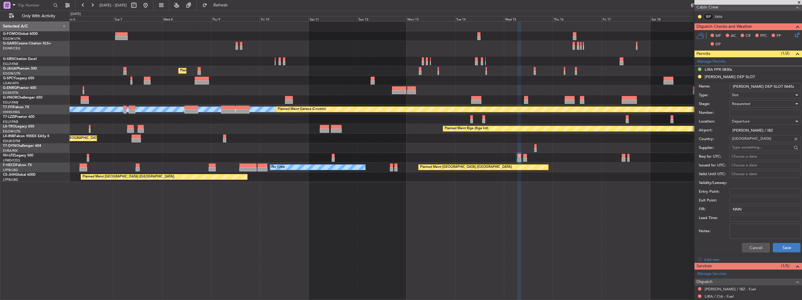
type input "LEIB DEP SLOT 0645z"
click at [791, 246] on button "Save" at bounding box center [786, 247] width 28 height 9
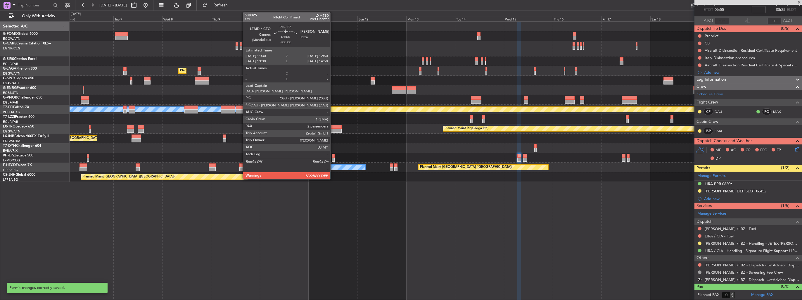
scroll to position [30, 0]
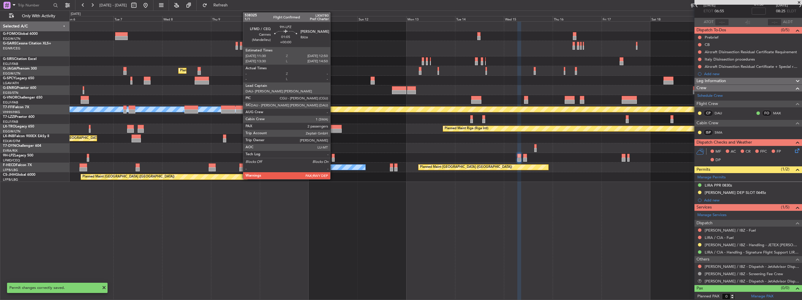
click at [333, 158] on div at bounding box center [333, 159] width 3 height 4
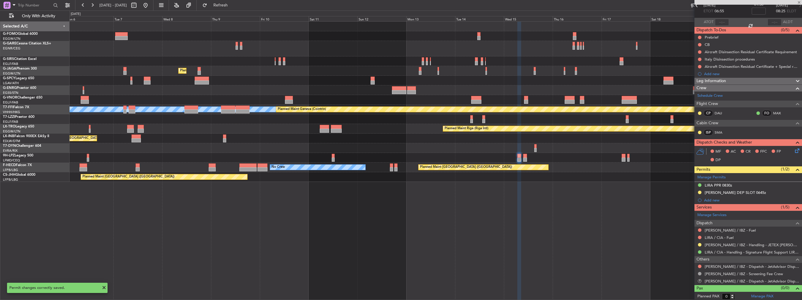
type input "2"
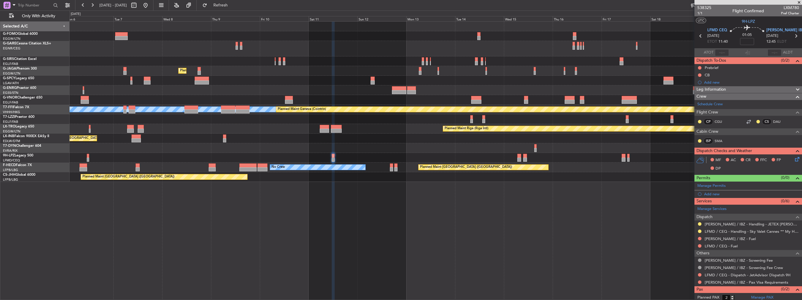
drag, startPoint x: 708, startPoint y: 193, endPoint x: 716, endPoint y: 194, distance: 8.9
click at [708, 193] on div "Add new" at bounding box center [751, 193] width 95 height 5
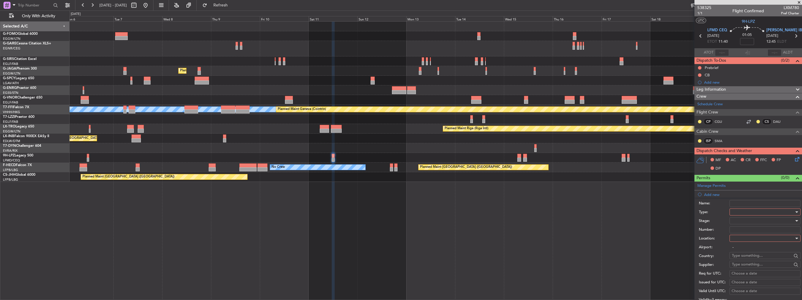
click at [750, 211] on div at bounding box center [763, 211] width 62 height 9
click at [758, 264] on span "Slot" at bounding box center [762, 266] width 61 height 9
click at [763, 235] on div at bounding box center [763, 238] width 62 height 9
click at [750, 269] on span "Arrival" at bounding box center [762, 267] width 61 height 9
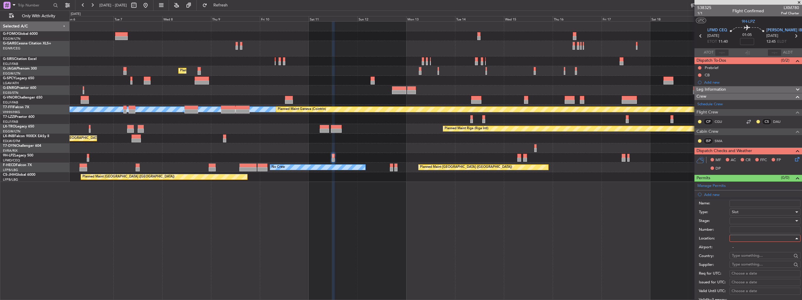
type input "LEIB / IBZ"
click at [752, 218] on div at bounding box center [763, 220] width 62 height 9
click at [754, 258] on span "Requested" at bounding box center [762, 258] width 61 height 9
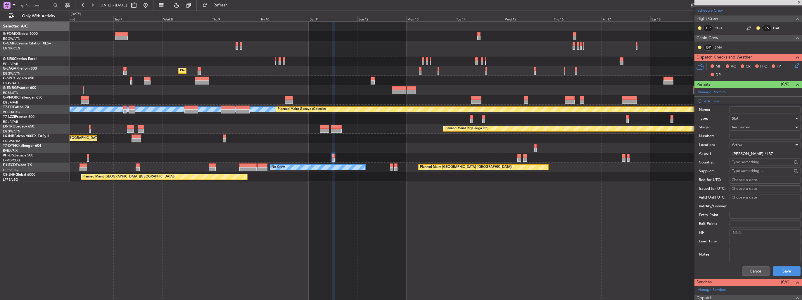
scroll to position [146, 0]
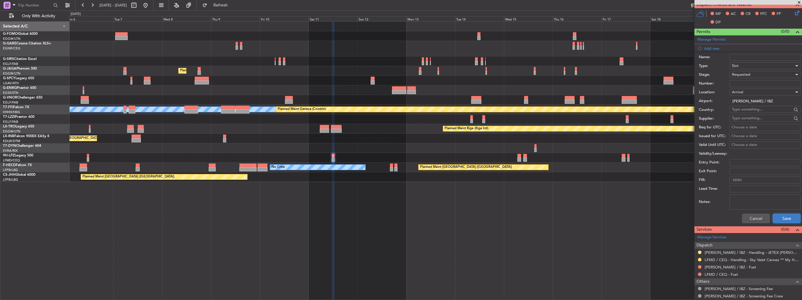
click at [779, 217] on button "Save" at bounding box center [786, 218] width 28 height 9
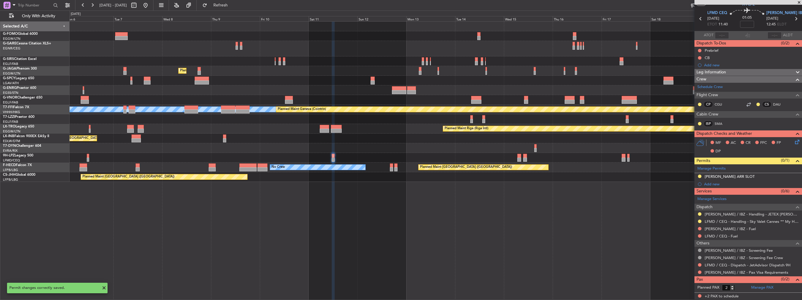
scroll to position [16, 0]
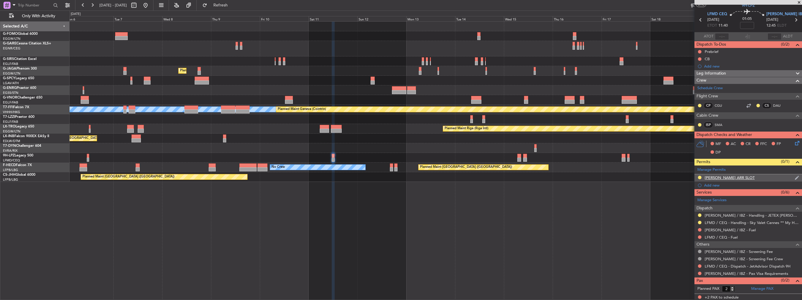
click at [794, 177] on img at bounding box center [796, 177] width 4 height 5
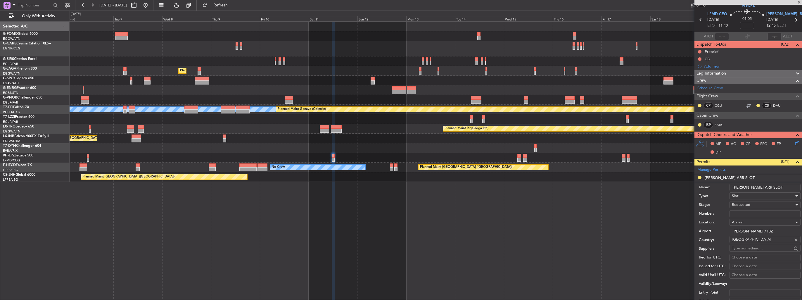
scroll to position [146, 0]
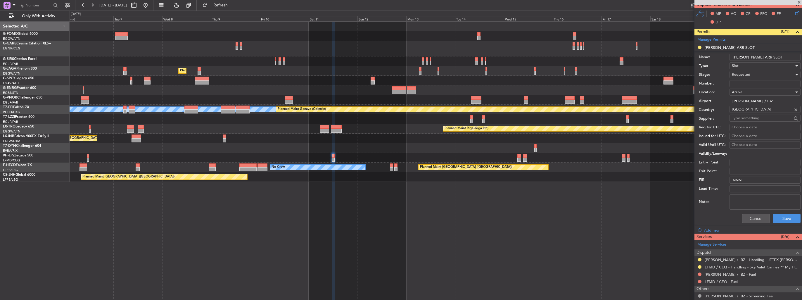
click at [780, 56] on input "LEIB ARR SLOT" at bounding box center [764, 57] width 71 height 7
type input "LEIB ARR SLOT 1250z"
click at [780, 216] on button "Save" at bounding box center [786, 218] width 28 height 9
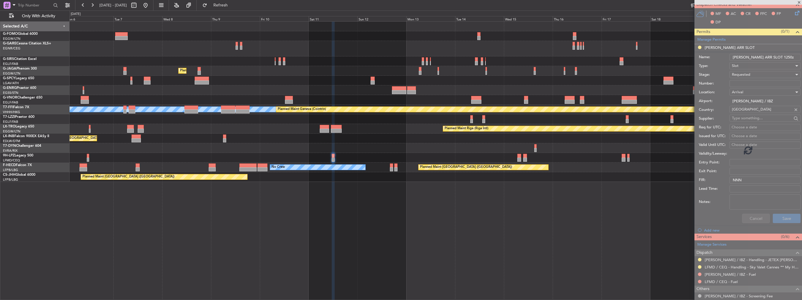
scroll to position [16, 0]
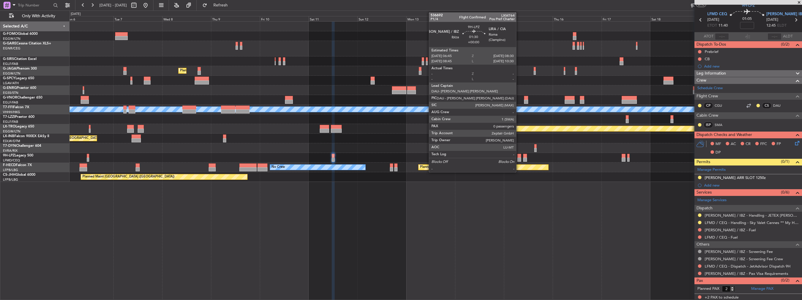
click at [519, 155] on div at bounding box center [519, 156] width 4 height 4
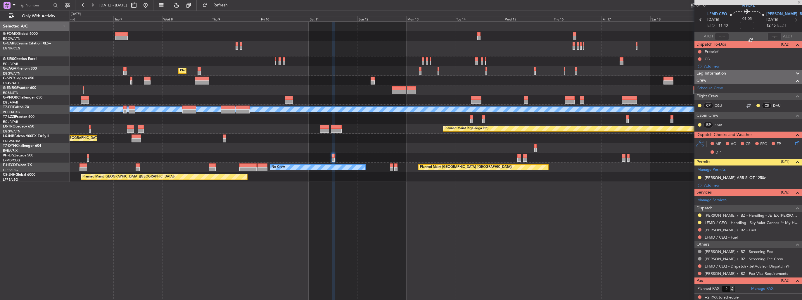
type input "0"
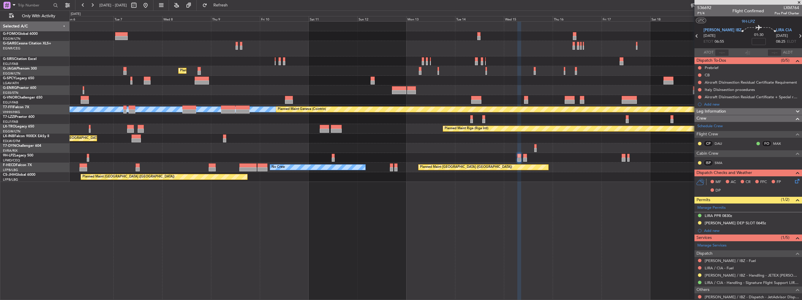
click at [410, 59] on div "Planned Maint Oxford ([GEOGRAPHIC_DATA]) Planned Maint [GEOGRAPHIC_DATA] ([GEOG…" at bounding box center [436, 102] width 732 height 160
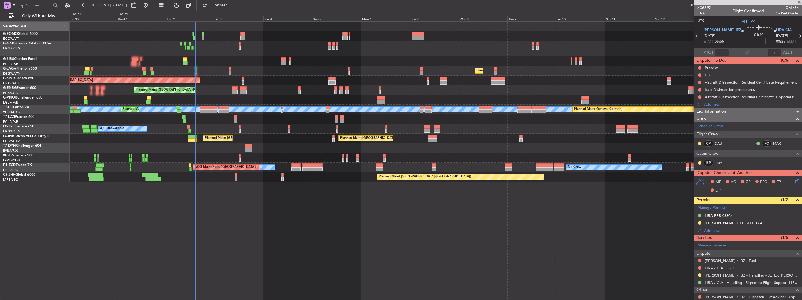
click at [332, 137] on div "Planned Maint [GEOGRAPHIC_DATA] ([GEOGRAPHIC_DATA]) Planned Maint [GEOGRAPHIC_D…" at bounding box center [436, 102] width 732 height 160
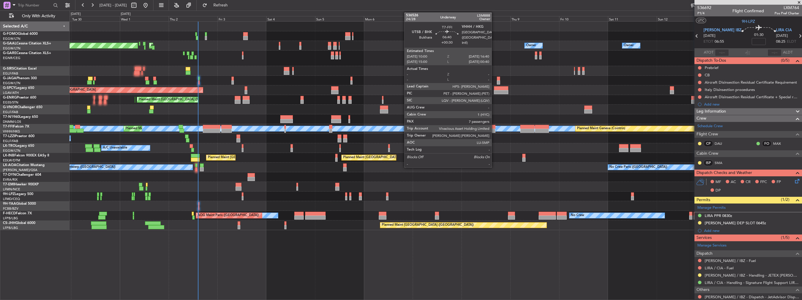
click at [494, 130] on div at bounding box center [488, 131] width 14 height 4
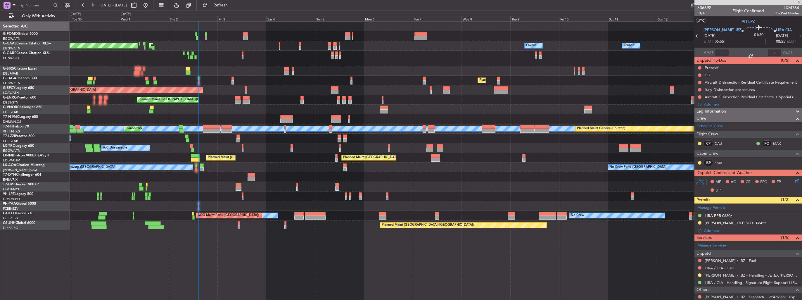
type input "+00:30"
type input "7"
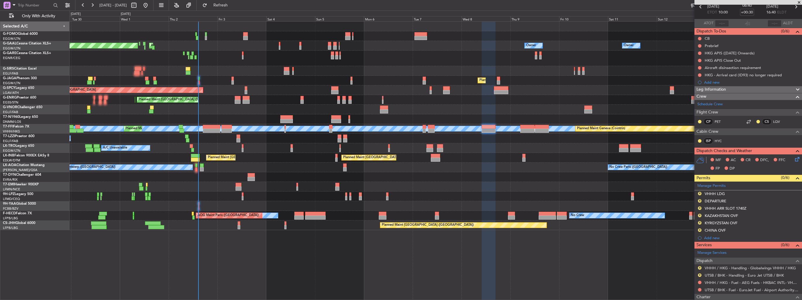
scroll to position [117, 0]
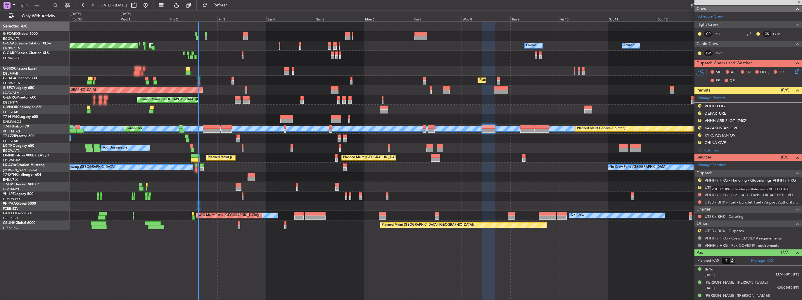
click at [720, 181] on link "VHHH / HKG - Handling - Globalwings VHHH / HKG" at bounding box center [749, 180] width 91 height 5
click at [762, 187] on link "UTSB / BHK - Handling - Euro Jet UTSB / BHK" at bounding box center [743, 187] width 79 height 5
click at [794, 127] on img at bounding box center [796, 127] width 4 height 5
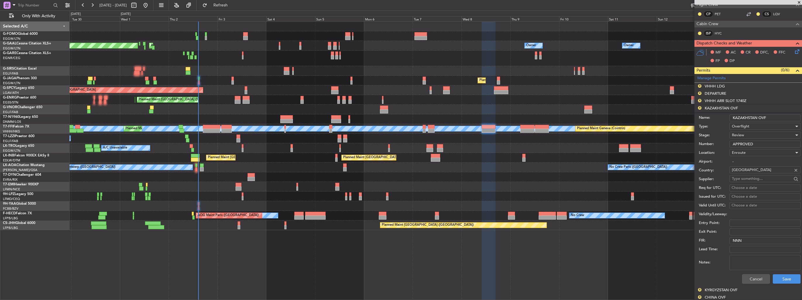
scroll to position [146, 0]
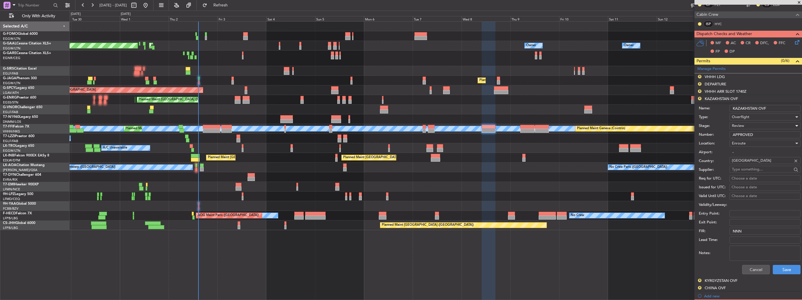
click at [743, 124] on span "Review" at bounding box center [738, 125] width 12 height 5
click at [760, 172] on span "Received OK" at bounding box center [762, 172] width 61 height 9
click at [779, 268] on button "Save" at bounding box center [786, 269] width 28 height 9
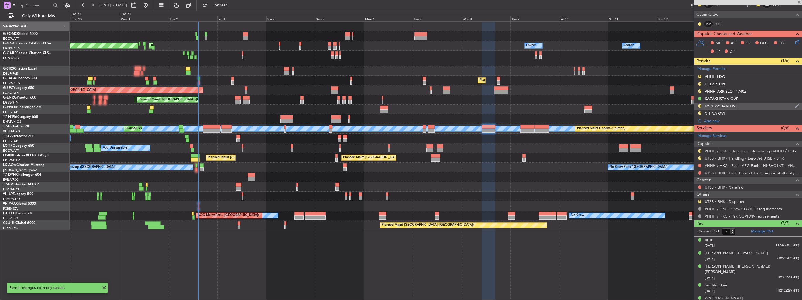
click at [794, 105] on img at bounding box center [796, 105] width 4 height 5
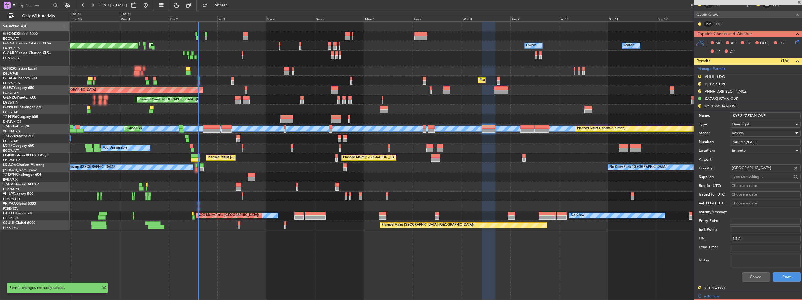
click at [768, 134] on div "Review" at bounding box center [763, 133] width 62 height 9
click at [770, 178] on span "Received OK" at bounding box center [762, 179] width 61 height 9
click at [782, 279] on button "Save" at bounding box center [786, 276] width 28 height 9
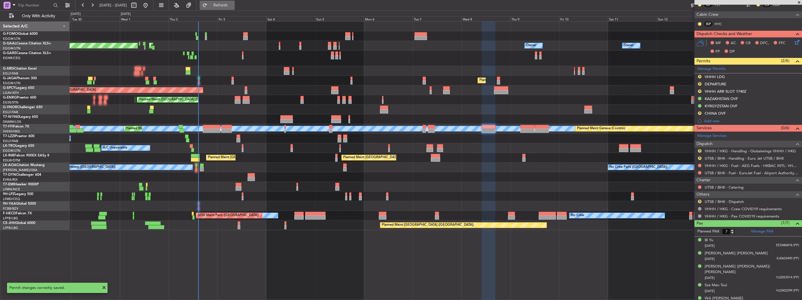
click at [230, 4] on span "Refresh" at bounding box center [220, 5] width 25 height 4
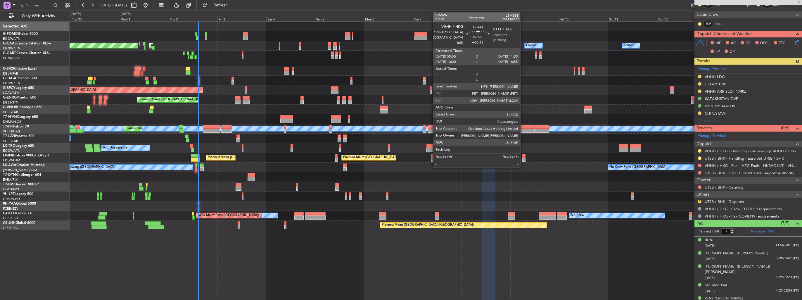
click at [523, 127] on div at bounding box center [527, 127] width 14 height 4
type input "+00:45"
type input "0"
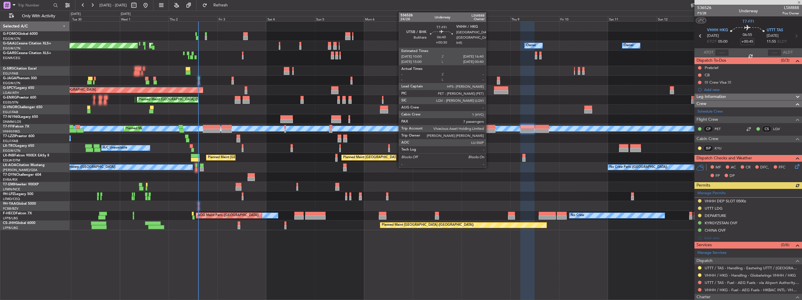
click at [488, 129] on div at bounding box center [488, 131] width 14 height 4
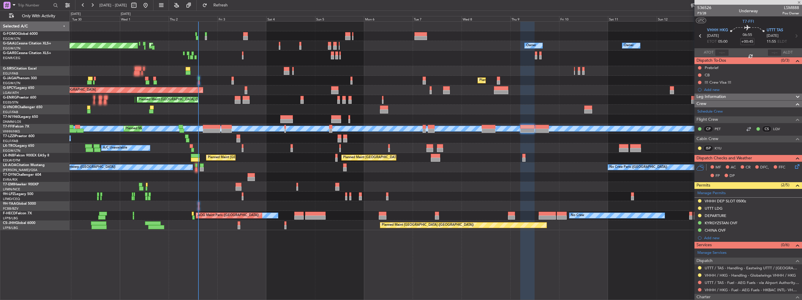
type input "+00:30"
type input "7"
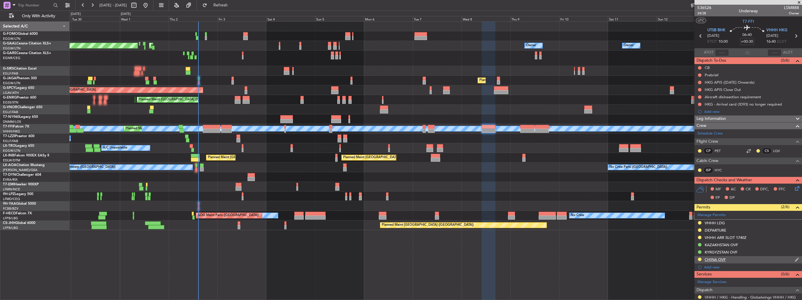
click at [788, 259] on div "CHINA OVF" at bounding box center [748, 259] width 108 height 7
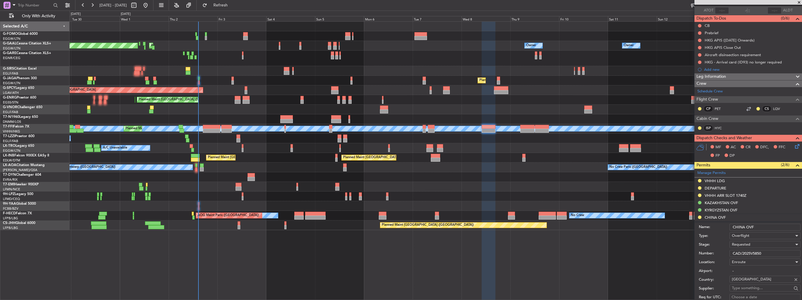
scroll to position [88, 0]
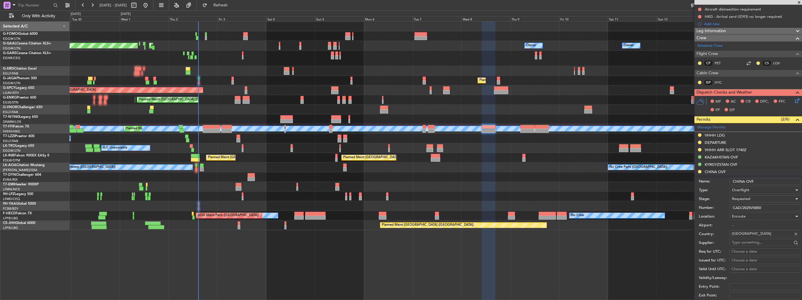
click at [737, 200] on div "Requested" at bounding box center [763, 198] width 62 height 9
click at [750, 242] on span "Received OK" at bounding box center [762, 242] width 61 height 9
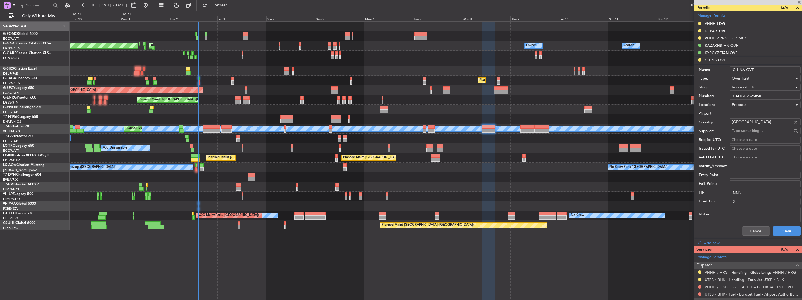
scroll to position [204, 0]
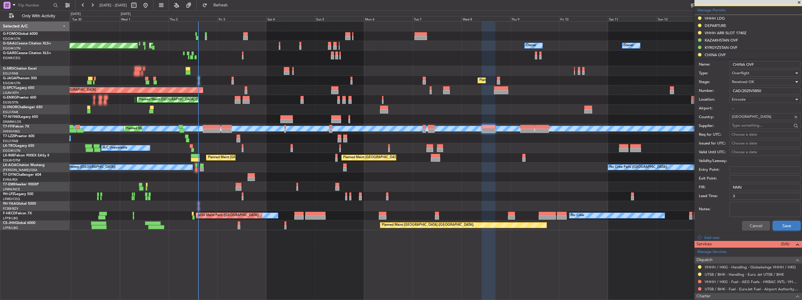
click at [785, 225] on button "Save" at bounding box center [786, 225] width 28 height 9
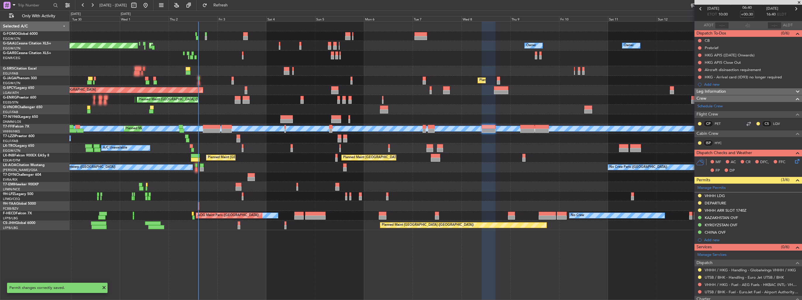
scroll to position [0, 0]
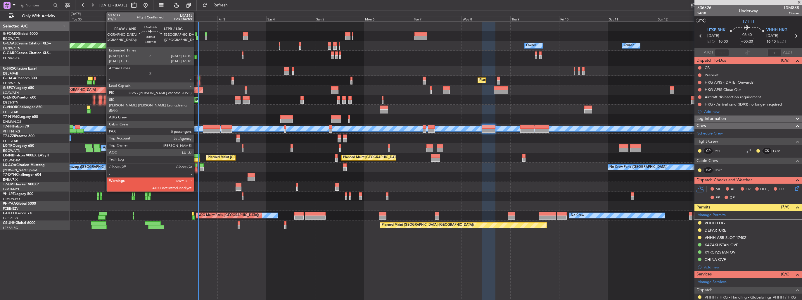
click at [196, 169] on div at bounding box center [196, 169] width 2 height 4
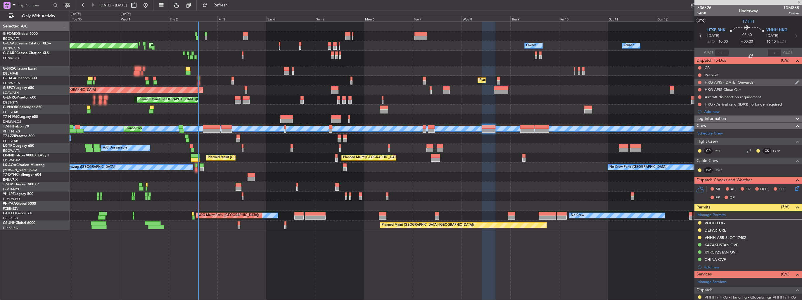
type input "+00:10"
type input "0"
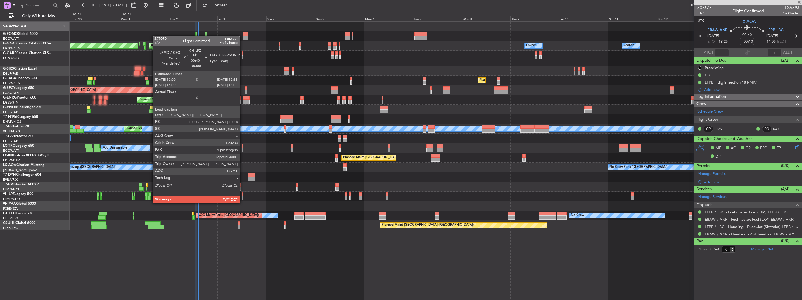
click at [242, 197] on div at bounding box center [243, 198] width 2 height 4
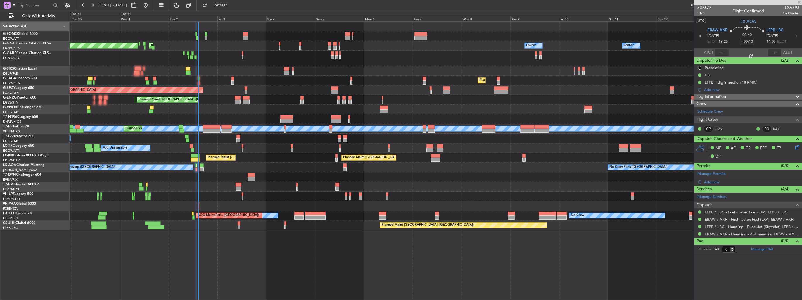
type input "1"
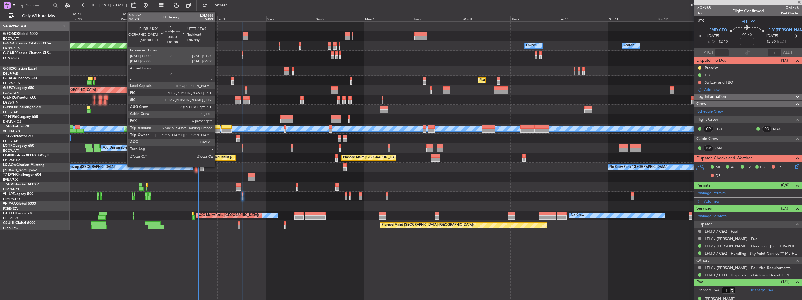
click at [217, 129] on div at bounding box center [212, 131] width 18 height 4
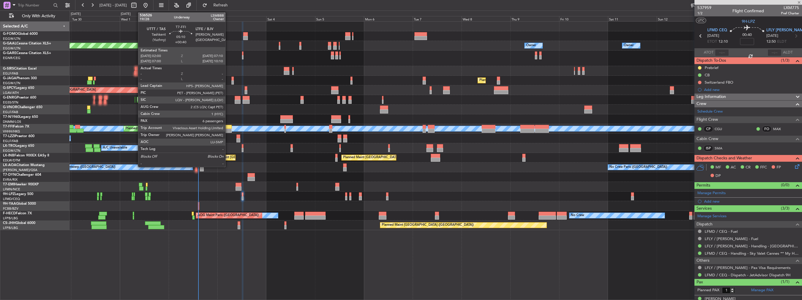
type input "+01:30"
type input "6"
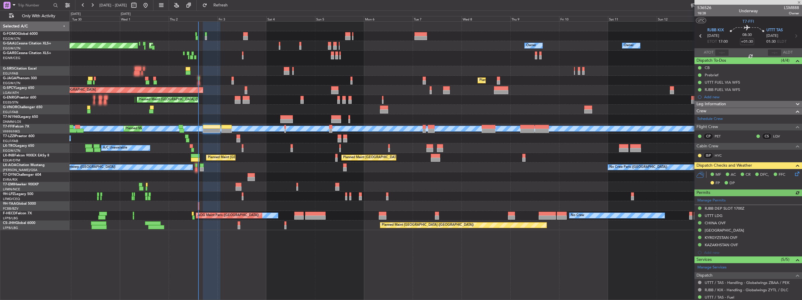
scroll to position [167, 0]
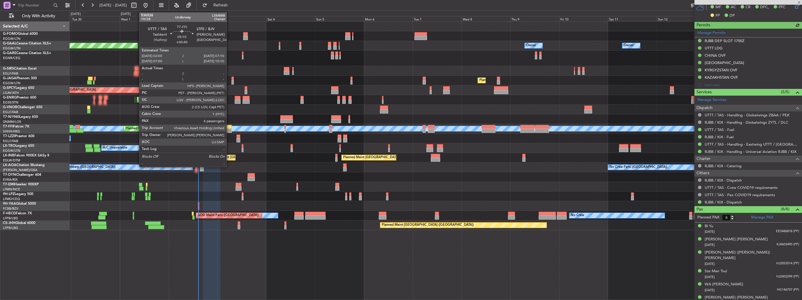
click at [229, 129] on div at bounding box center [226, 131] width 11 height 4
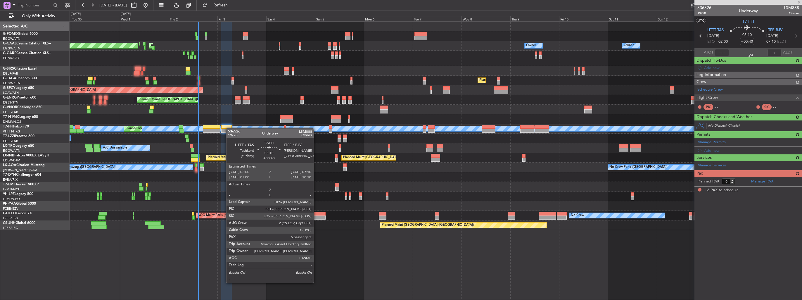
scroll to position [0, 0]
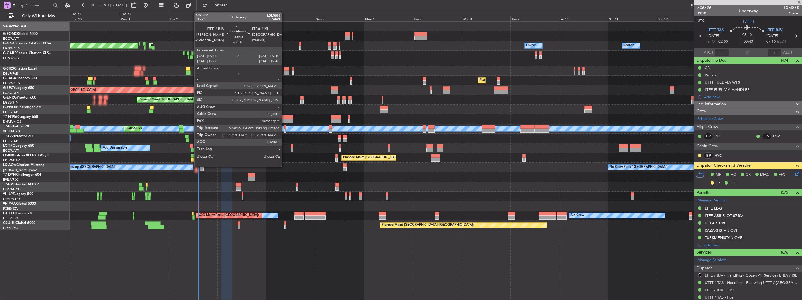
click at [284, 129] on div at bounding box center [284, 131] width 1 height 4
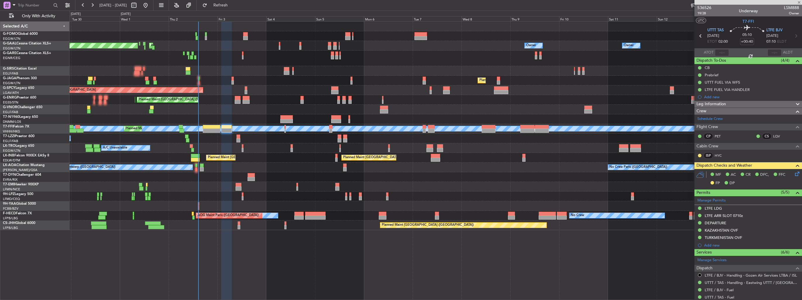
type input "-00:10"
type input "7"
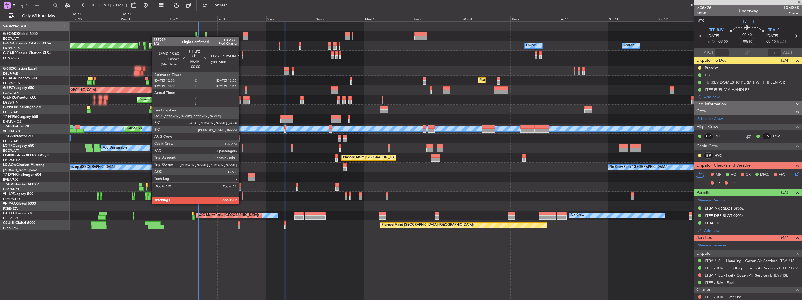
click at [242, 198] on div at bounding box center [243, 198] width 2 height 4
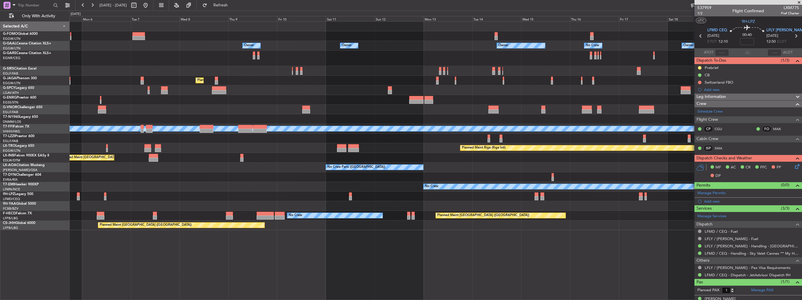
click at [227, 146] on div "Planned Maint Riga (Riga Intl)" at bounding box center [436, 148] width 732 height 10
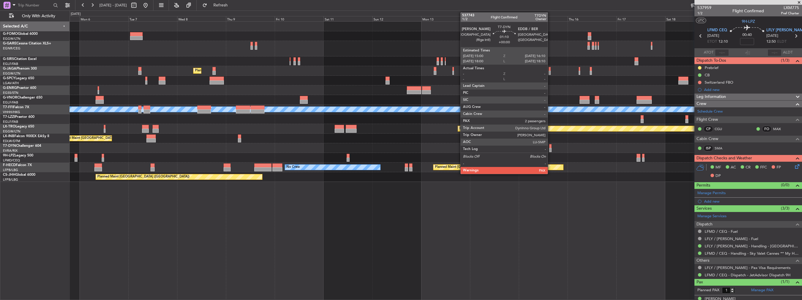
click at [550, 149] on div at bounding box center [550, 150] width 3 height 4
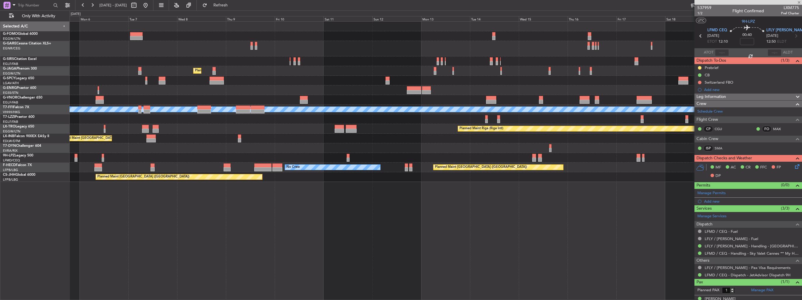
type input "3"
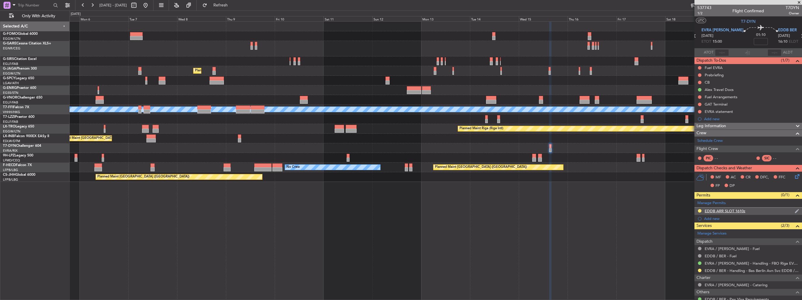
click at [789, 210] on div "EDDB ARR SLOT 1610z" at bounding box center [748, 210] width 108 height 7
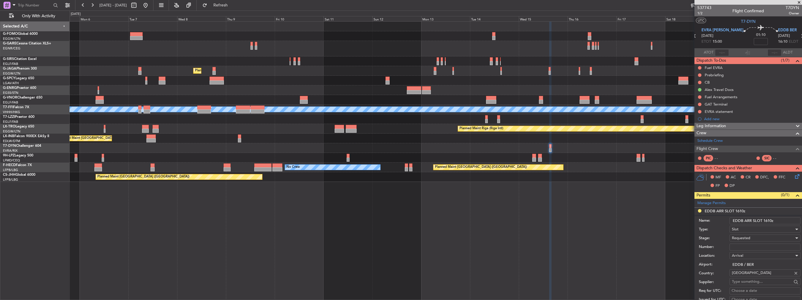
click at [762, 244] on input "Number:" at bounding box center [764, 246] width 71 height 7
paste input "EDDB0210253581"
type input "EDDB0210253581"
click at [761, 238] on div "Requested" at bounding box center [763, 237] width 62 height 9
click at [758, 280] on span "Received OK" at bounding box center [762, 284] width 61 height 9
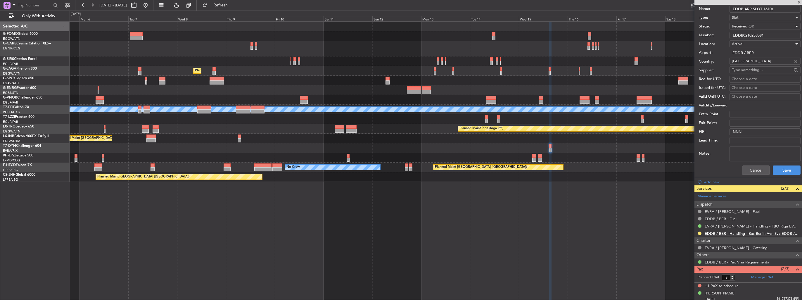
scroll to position [226, 0]
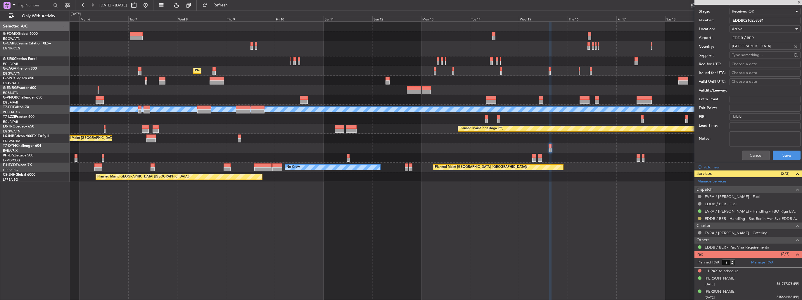
click at [698, 218] on button at bounding box center [700, 218] width 4 height 4
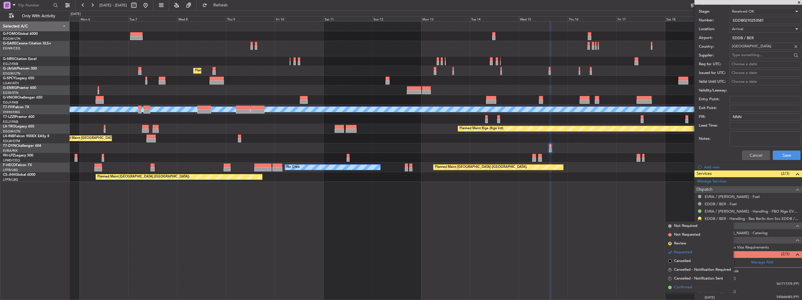
click at [686, 287] on span "Confirmed" at bounding box center [683, 287] width 18 height 6
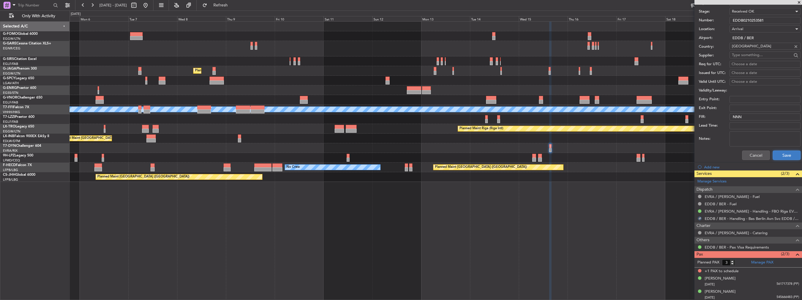
click at [783, 153] on button "Save" at bounding box center [786, 154] width 28 height 9
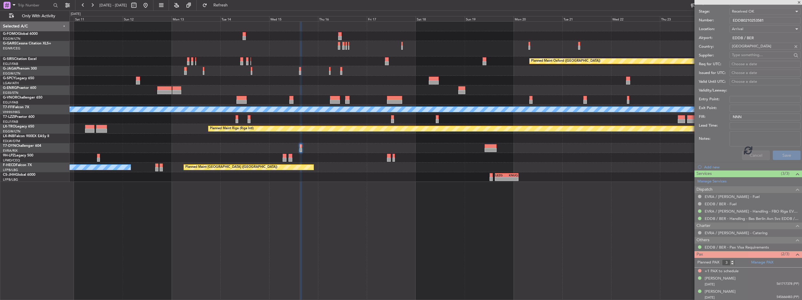
click at [370, 167] on div "Planned Maint Oxford (Kidlington) Planned Maint London (Luton) Planned Maint Ge…" at bounding box center [436, 102] width 732 height 160
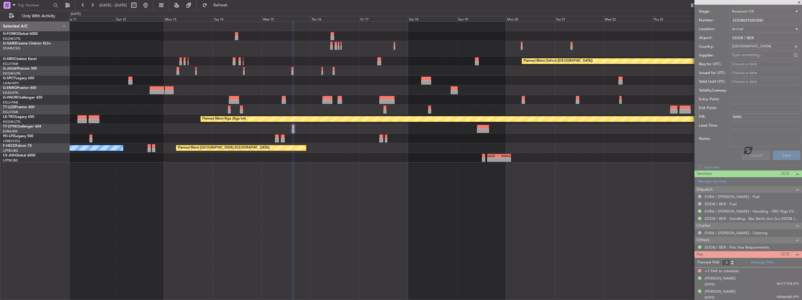
scroll to position [52, 0]
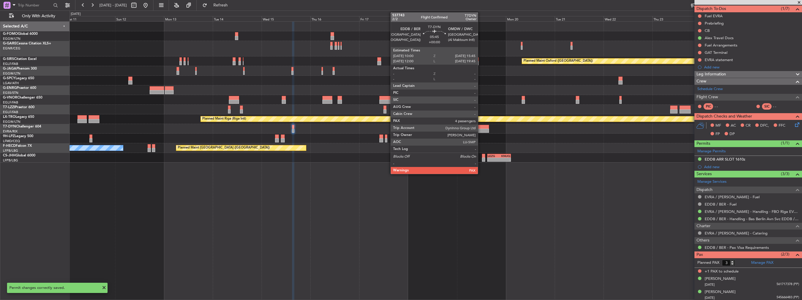
click at [480, 128] on div at bounding box center [483, 127] width 12 height 4
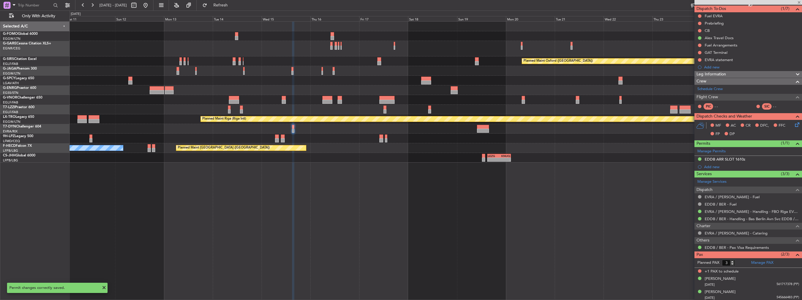
type input "5"
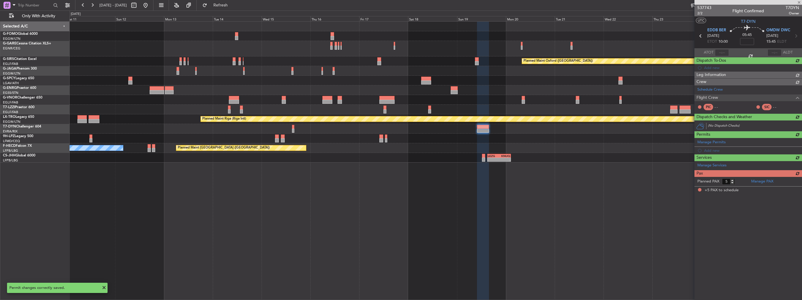
scroll to position [0, 0]
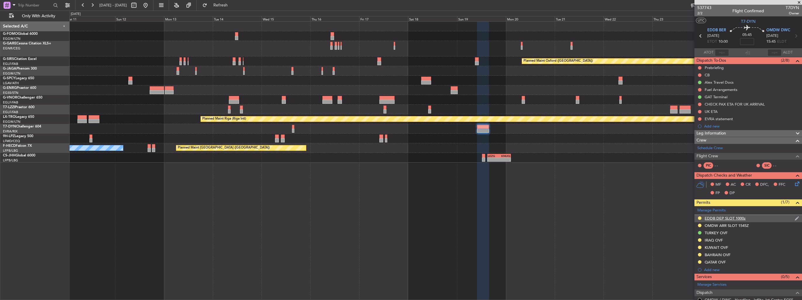
click at [794, 217] on img at bounding box center [796, 218] width 4 height 5
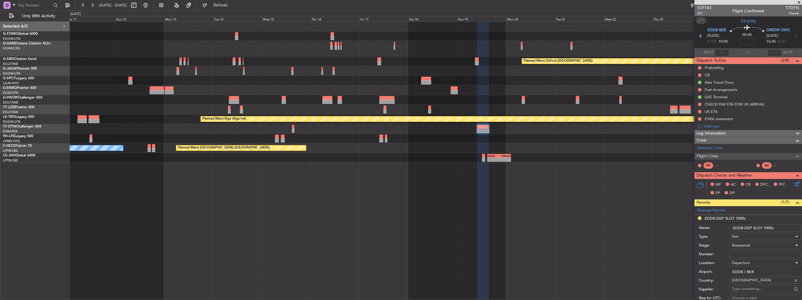
click at [758, 253] on input "Number:" at bounding box center [764, 254] width 71 height 7
paste input "EDDB0210253582"
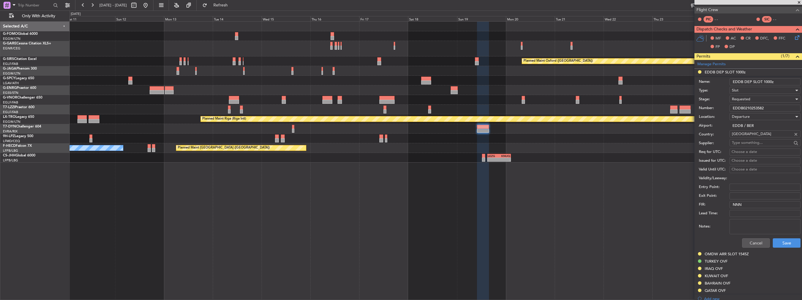
type input "EDDB0210253582"
click at [745, 99] on span "Requested" at bounding box center [741, 98] width 18 height 5
click at [753, 144] on span "Received OK" at bounding box center [762, 143] width 61 height 9
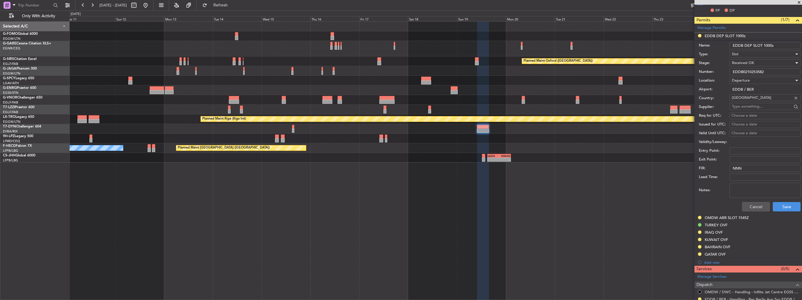
scroll to position [234, 0]
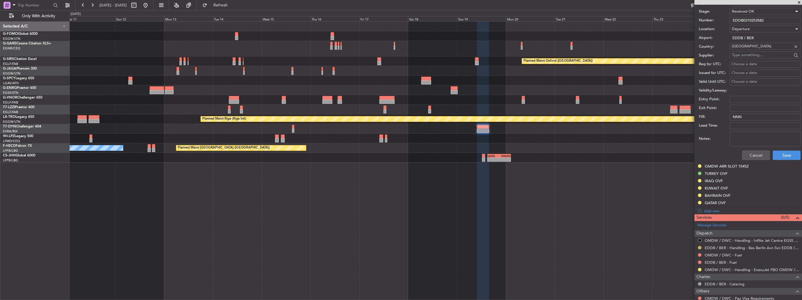
click at [698, 248] on button at bounding box center [700, 248] width 4 height 4
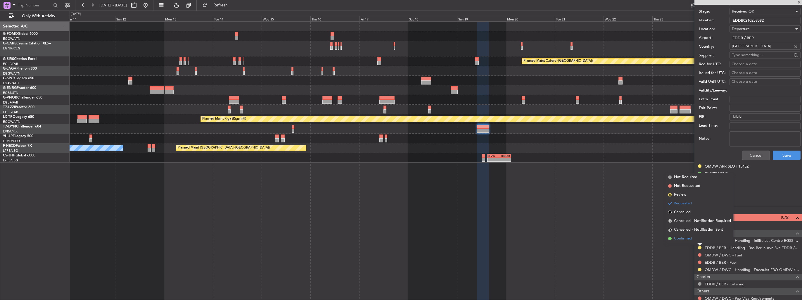
click at [691, 239] on span "Confirmed" at bounding box center [683, 238] width 18 height 6
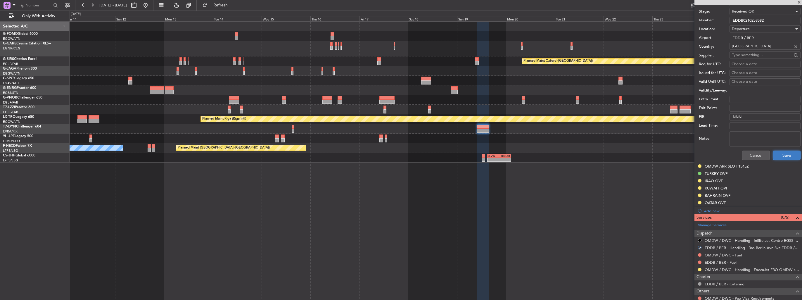
click at [779, 158] on button "Save" at bounding box center [786, 154] width 28 height 9
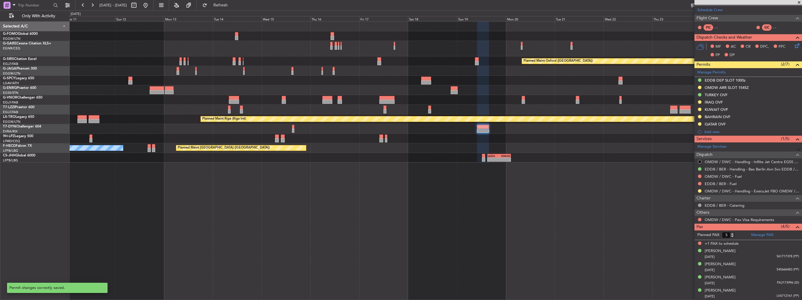
scroll to position [59, 0]
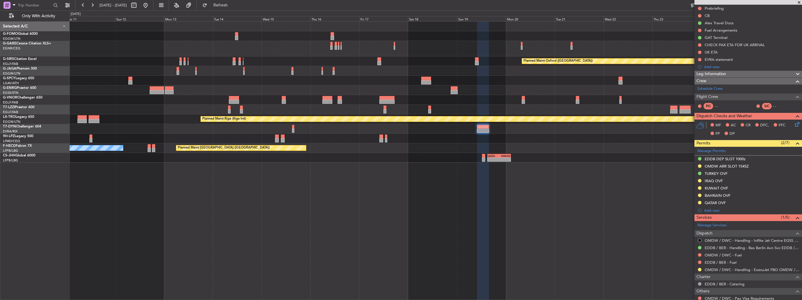
click at [407, 195] on div "Planned Maint Oxford (Kidlington) Planned Maint London (Luton) A/C Unavailable …" at bounding box center [436, 160] width 732 height 278
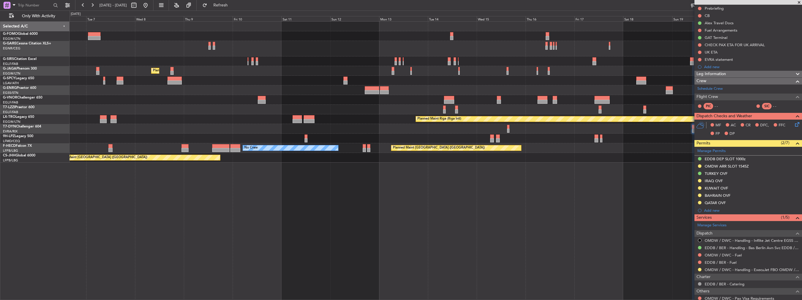
click at [368, 235] on div "Planned Maint Oxford (Kidlington) Planned Maint London (Luton) A/C Unavailable …" at bounding box center [436, 160] width 732 height 278
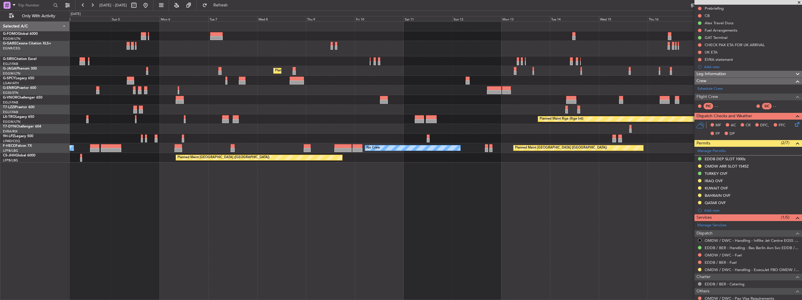
click at [376, 242] on div "Planned Maint Oxford (Kidlington) Planned Maint London (Luton) Planned Maint Br…" at bounding box center [436, 160] width 732 height 278
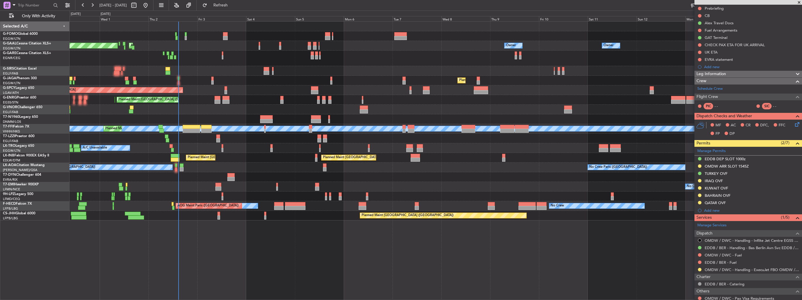
click at [322, 274] on div "Owner Owner Owner AOG Maint Dusseldorf Planned Maint Dusseldorf Owner No Crew O…" at bounding box center [436, 160] width 732 height 278
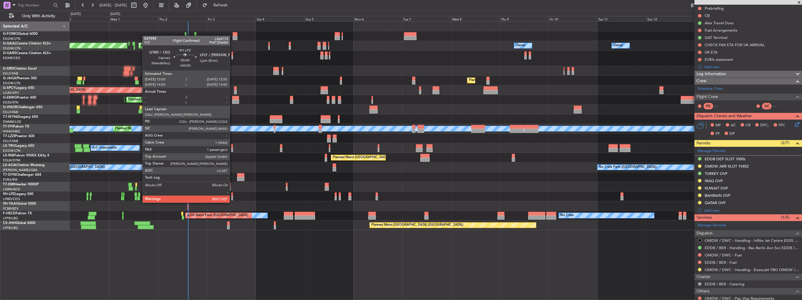
click at [232, 197] on div at bounding box center [232, 198] width 2 height 4
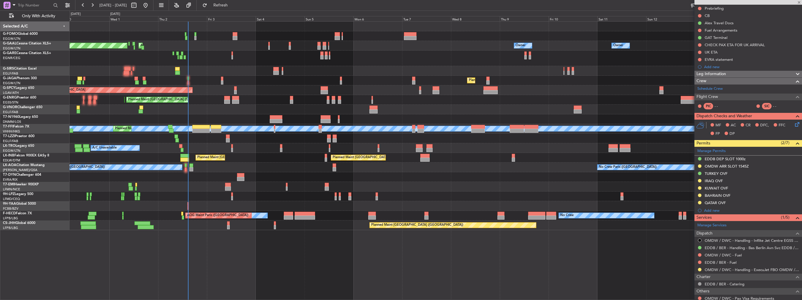
scroll to position [0, 0]
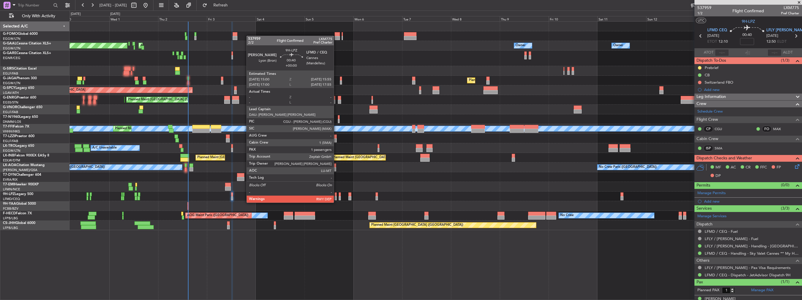
click at [336, 197] on div at bounding box center [335, 198] width 2 height 4
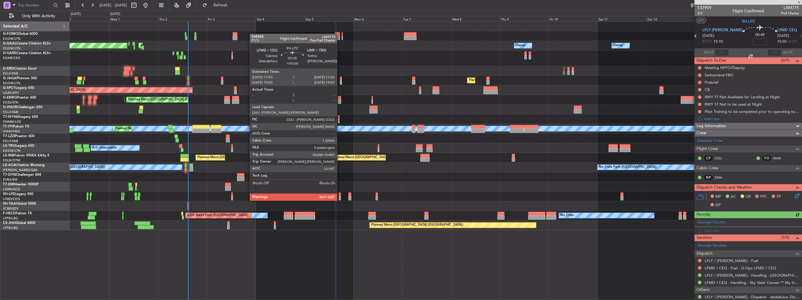
click at [339, 195] on div at bounding box center [340, 194] width 2 height 4
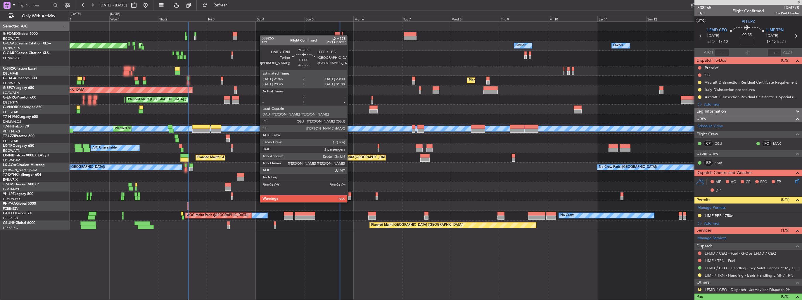
click at [350, 196] on div at bounding box center [349, 198] width 3 height 4
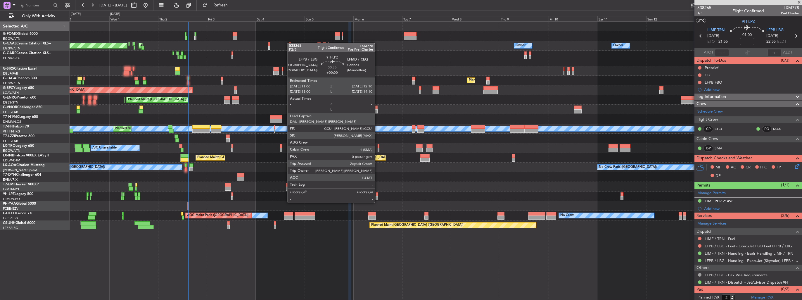
click at [377, 197] on div at bounding box center [376, 198] width 3 height 4
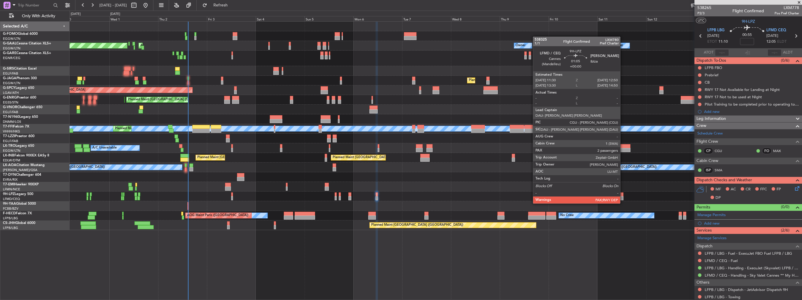
click at [623, 197] on div at bounding box center [621, 198] width 3 height 4
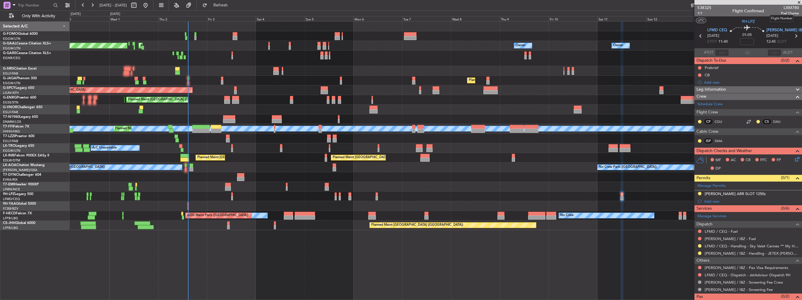
click at [785, 7] on span "LXM780" at bounding box center [790, 8] width 18 height 6
copy span "LXM780"
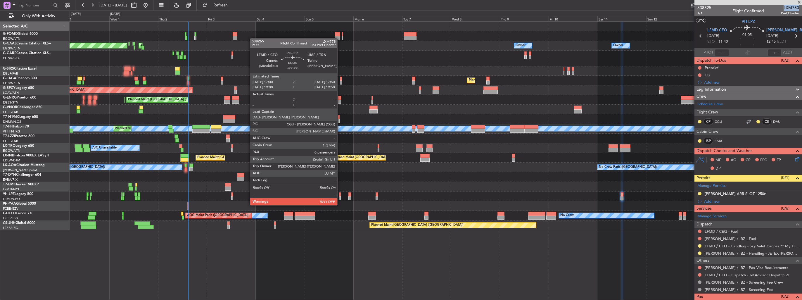
click at [340, 199] on div at bounding box center [340, 198] width 2 height 4
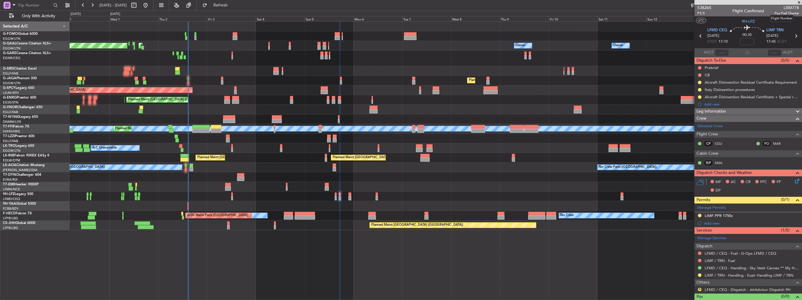
click at [785, 8] on span "LXM778" at bounding box center [786, 8] width 25 height 6
copy span "LXM778"
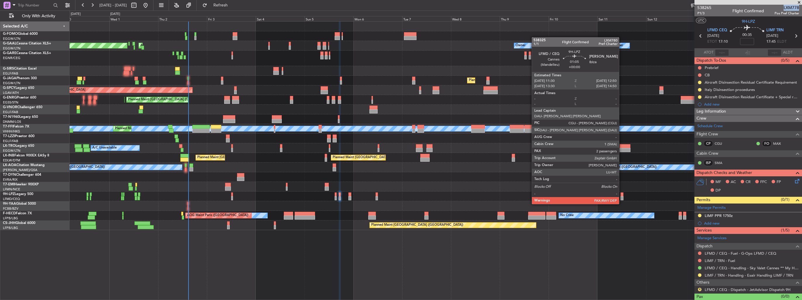
click at [621, 198] on div at bounding box center [621, 198] width 3 height 4
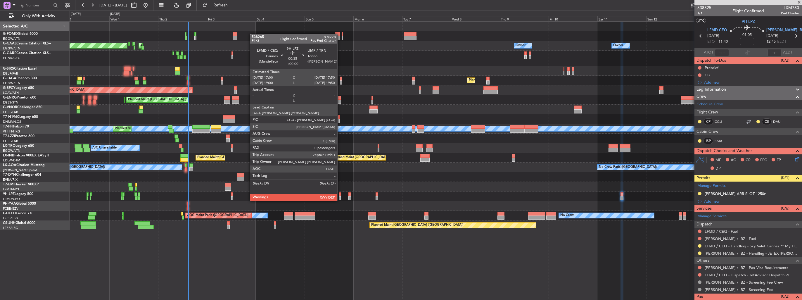
click at [340, 195] on div at bounding box center [340, 194] width 2 height 4
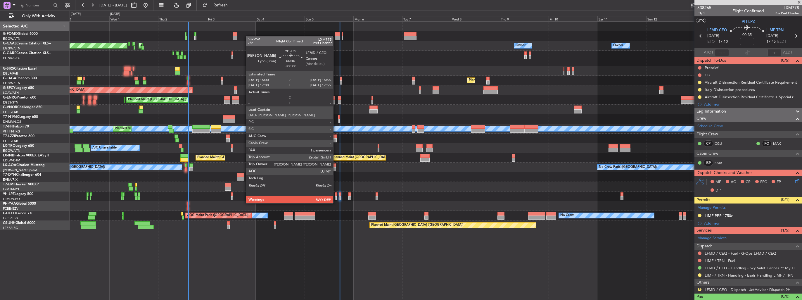
click at [336, 197] on div at bounding box center [335, 198] width 2 height 4
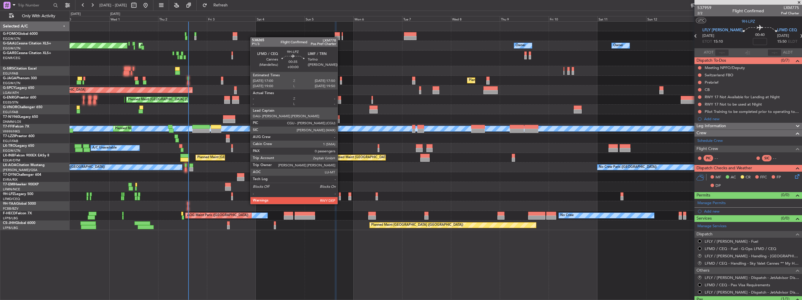
click at [340, 198] on div at bounding box center [340, 198] width 2 height 4
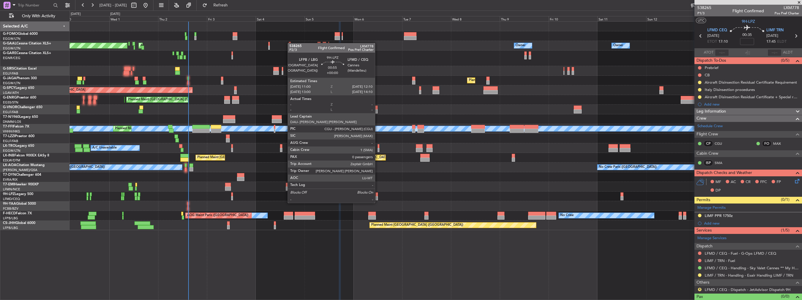
click at [377, 197] on div at bounding box center [376, 198] width 3 height 4
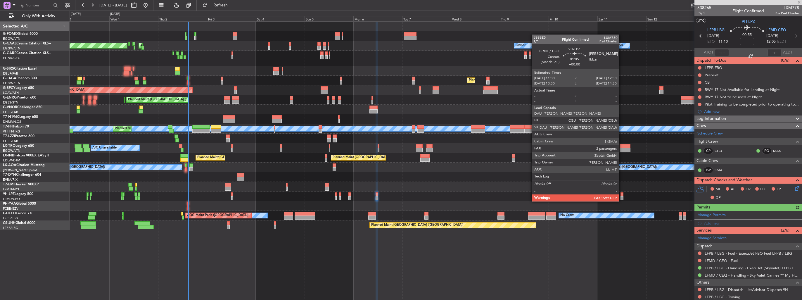
click at [621, 195] on div at bounding box center [621, 194] width 3 height 4
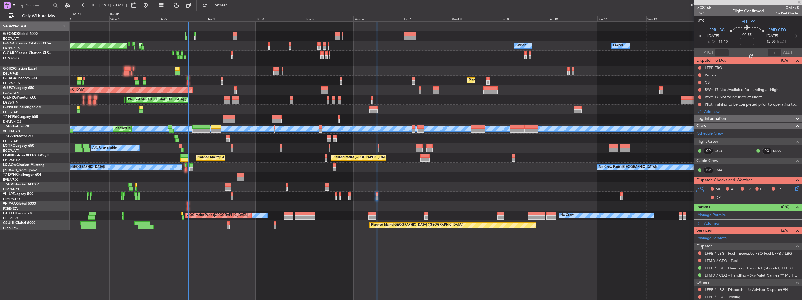
type input "2"
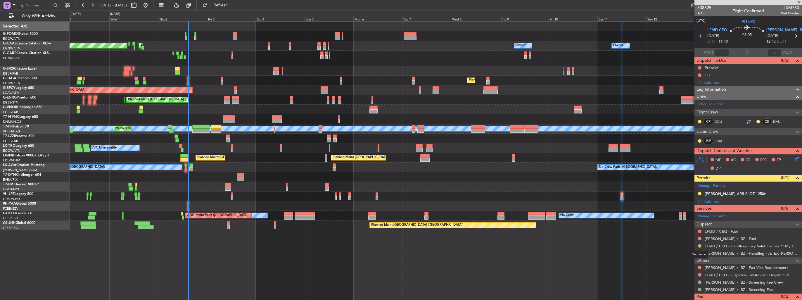
click at [701, 246] on button at bounding box center [700, 246] width 4 height 4
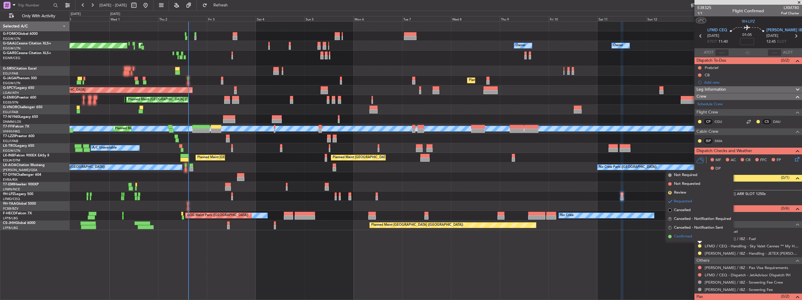
click at [682, 235] on span "Confirmed" at bounding box center [683, 236] width 18 height 6
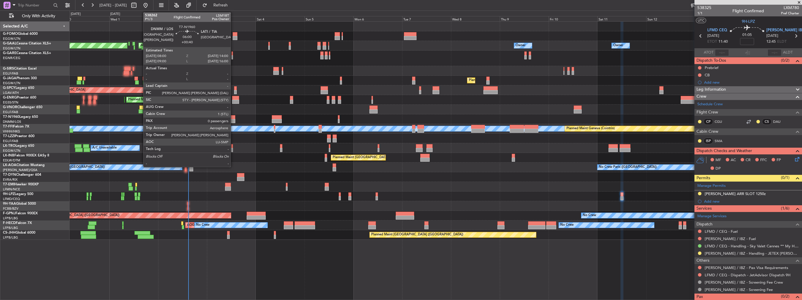
click at [233, 117] on div at bounding box center [229, 117] width 12 height 4
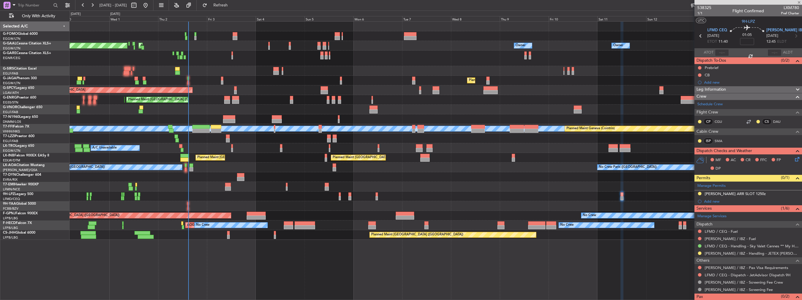
type input "+00:40"
type input "0"
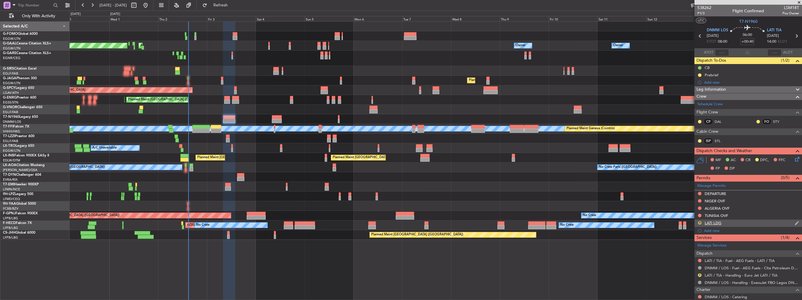
click at [700, 223] on button "R" at bounding box center [700, 223] width 4 height 4
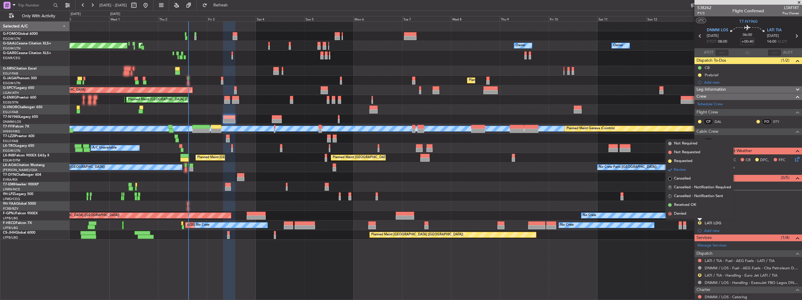
click at [687, 164] on span "Requested" at bounding box center [683, 161] width 18 height 6
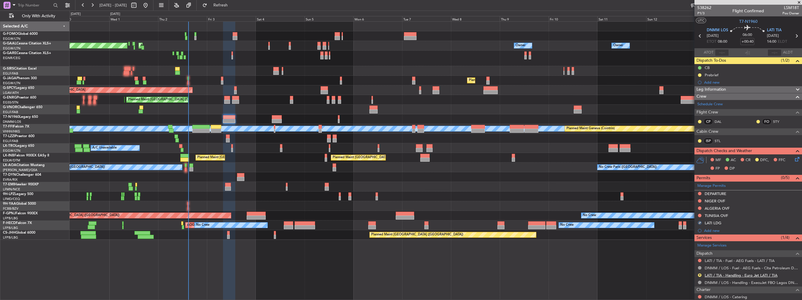
click at [733, 274] on link "LATI / TIA - Handling - Euro Jet LATI / TIA" at bounding box center [740, 275] width 73 height 5
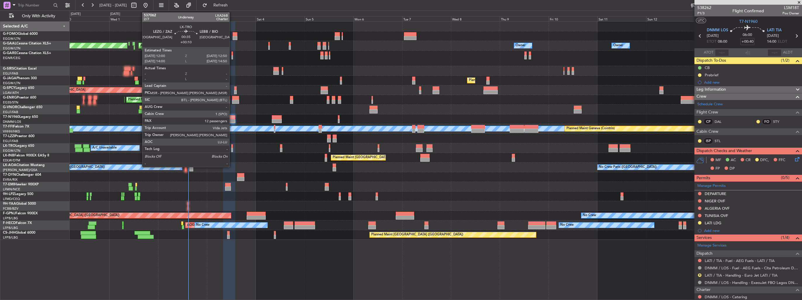
click at [232, 150] on div at bounding box center [232, 150] width 2 height 4
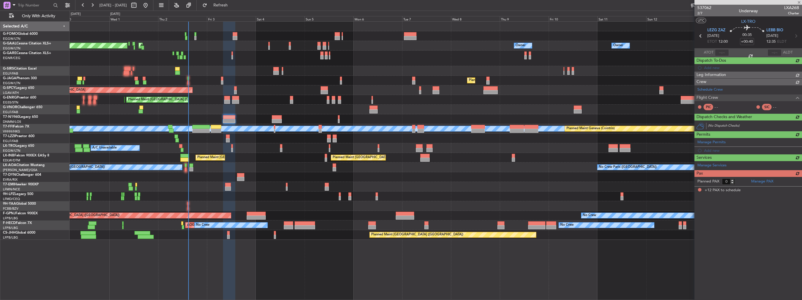
type input "+00:10"
type input "12"
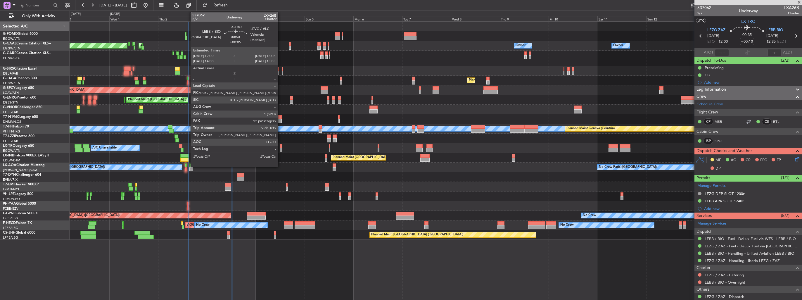
click at [280, 150] on div at bounding box center [281, 150] width 2 height 4
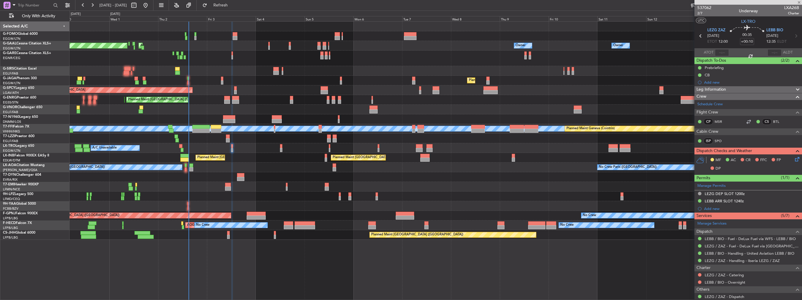
type input "+00:05"
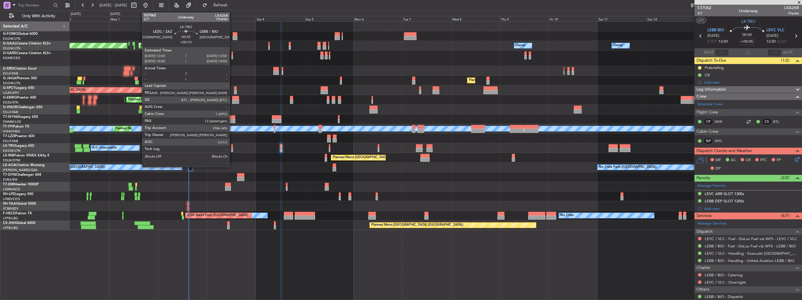
click at [232, 148] on div at bounding box center [232, 150] width 2 height 4
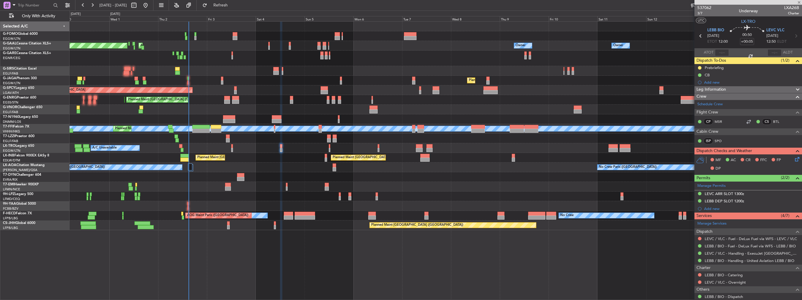
type input "+00:10"
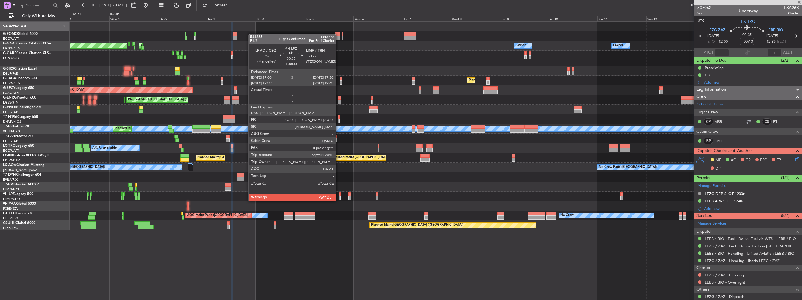
click at [339, 195] on div at bounding box center [340, 194] width 2 height 4
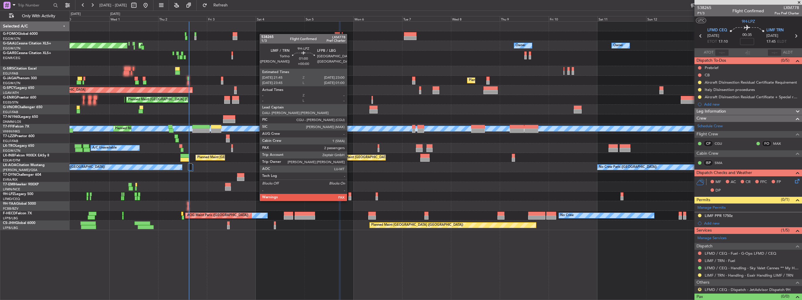
click at [349, 195] on div at bounding box center [349, 194] width 3 height 4
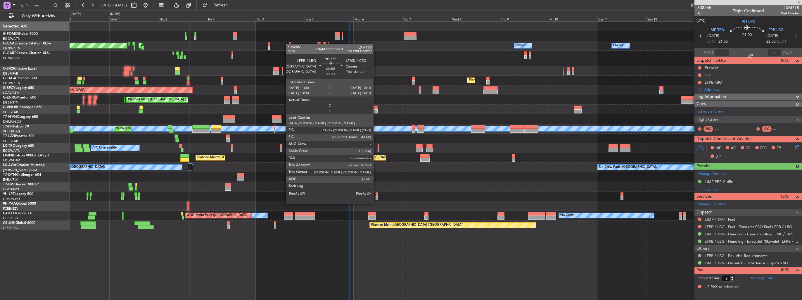
click at [376, 198] on div at bounding box center [376, 198] width 3 height 4
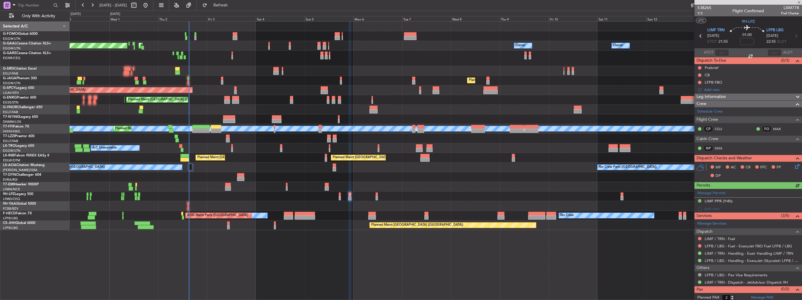
type input "0"
